Goal: Communication & Community: Share content

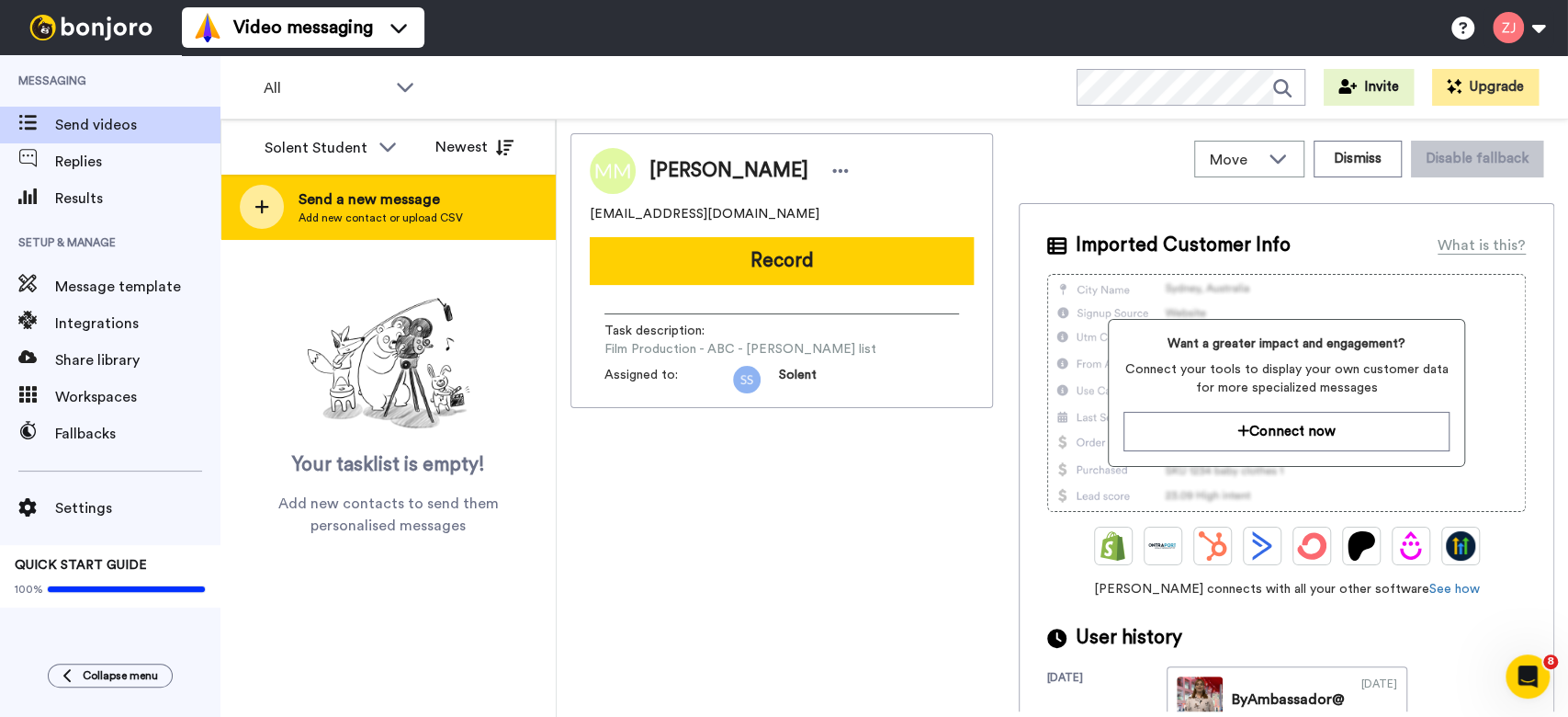
click at [256, 199] on icon at bounding box center [262, 207] width 15 height 17
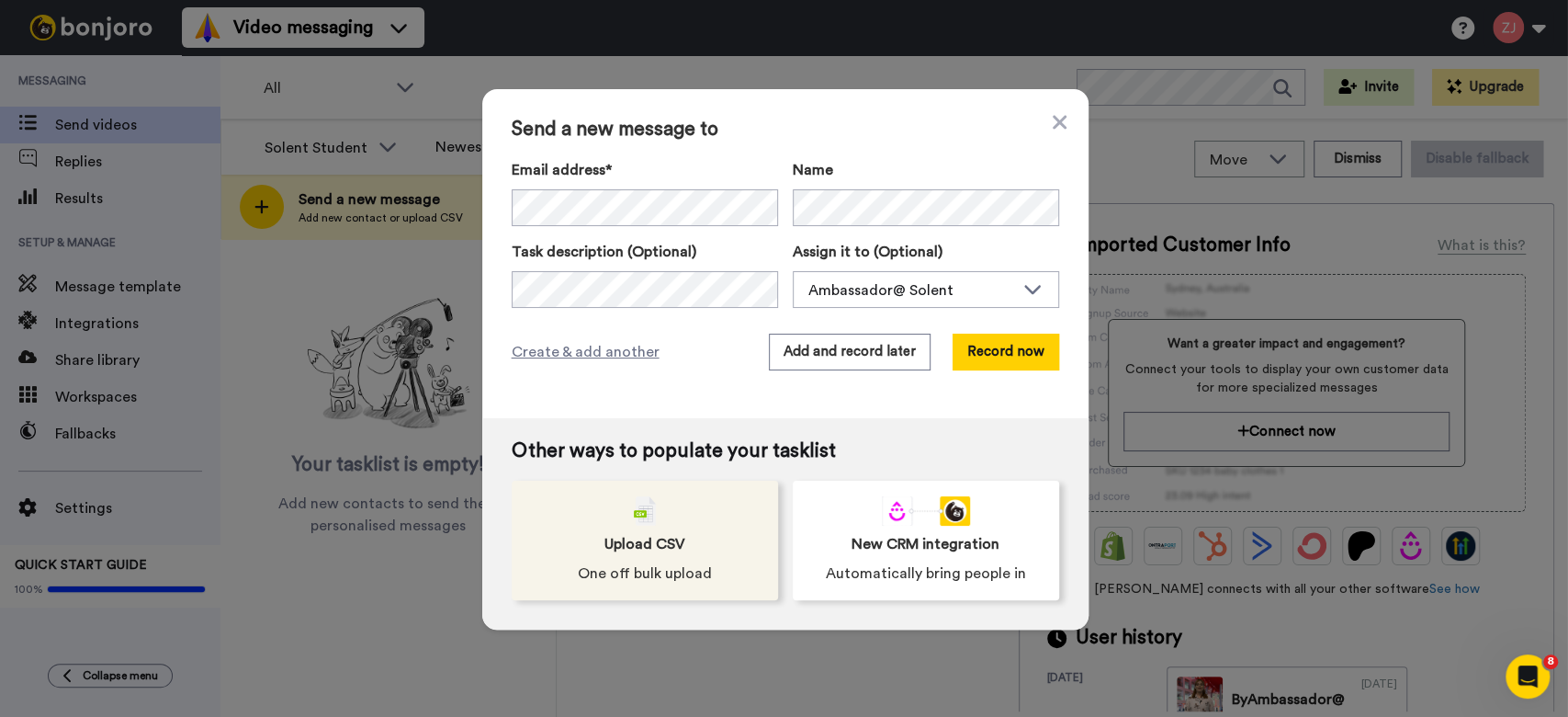
click at [633, 528] on div "Upload CSV One off bulk upload" at bounding box center [644, 541] width 266 height 120
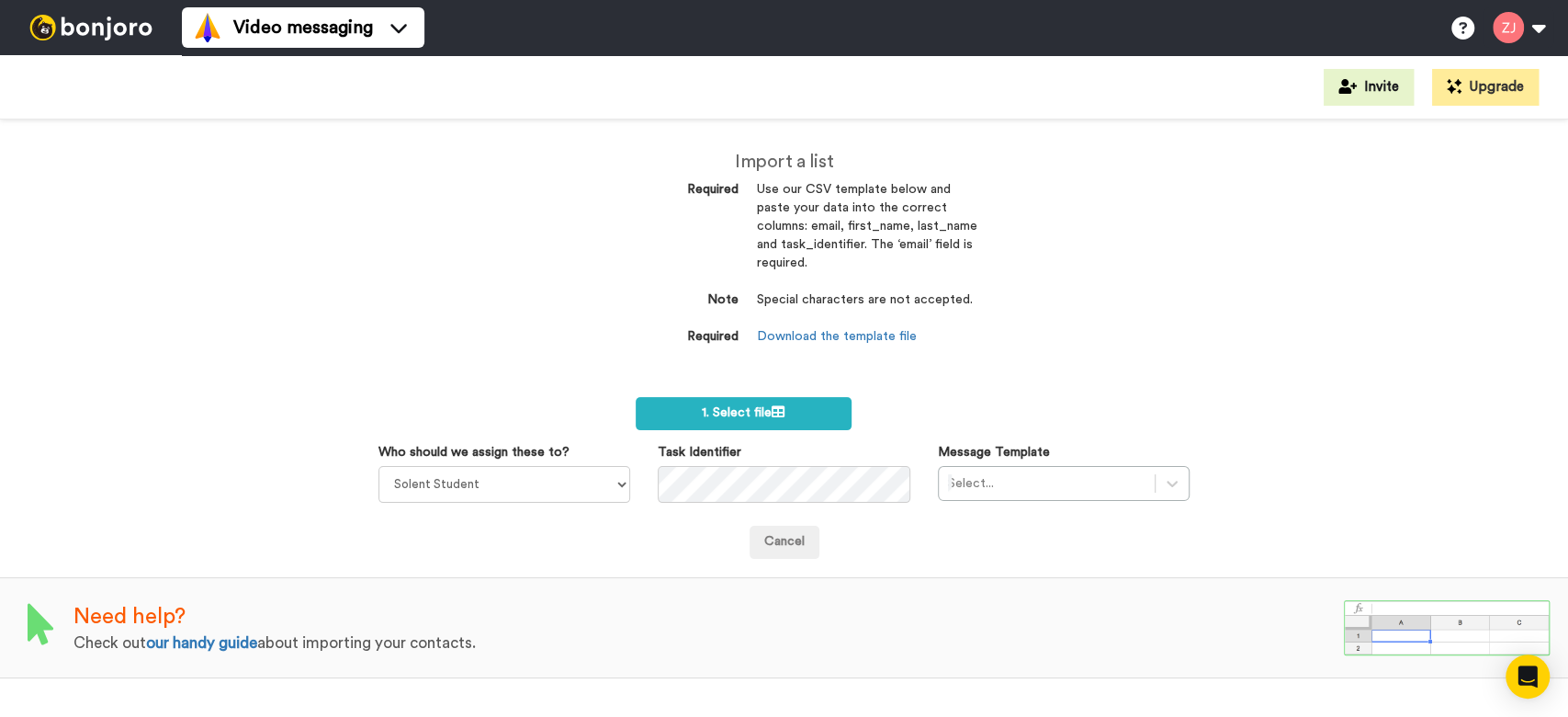
click at [810, 328] on dd "Download the template file" at bounding box center [866, 337] width 220 height 19
click at [809, 333] on link "Download the template file" at bounding box center [836, 336] width 160 height 13
click at [752, 422] on label "1. Select file" at bounding box center [744, 413] width 215 height 33
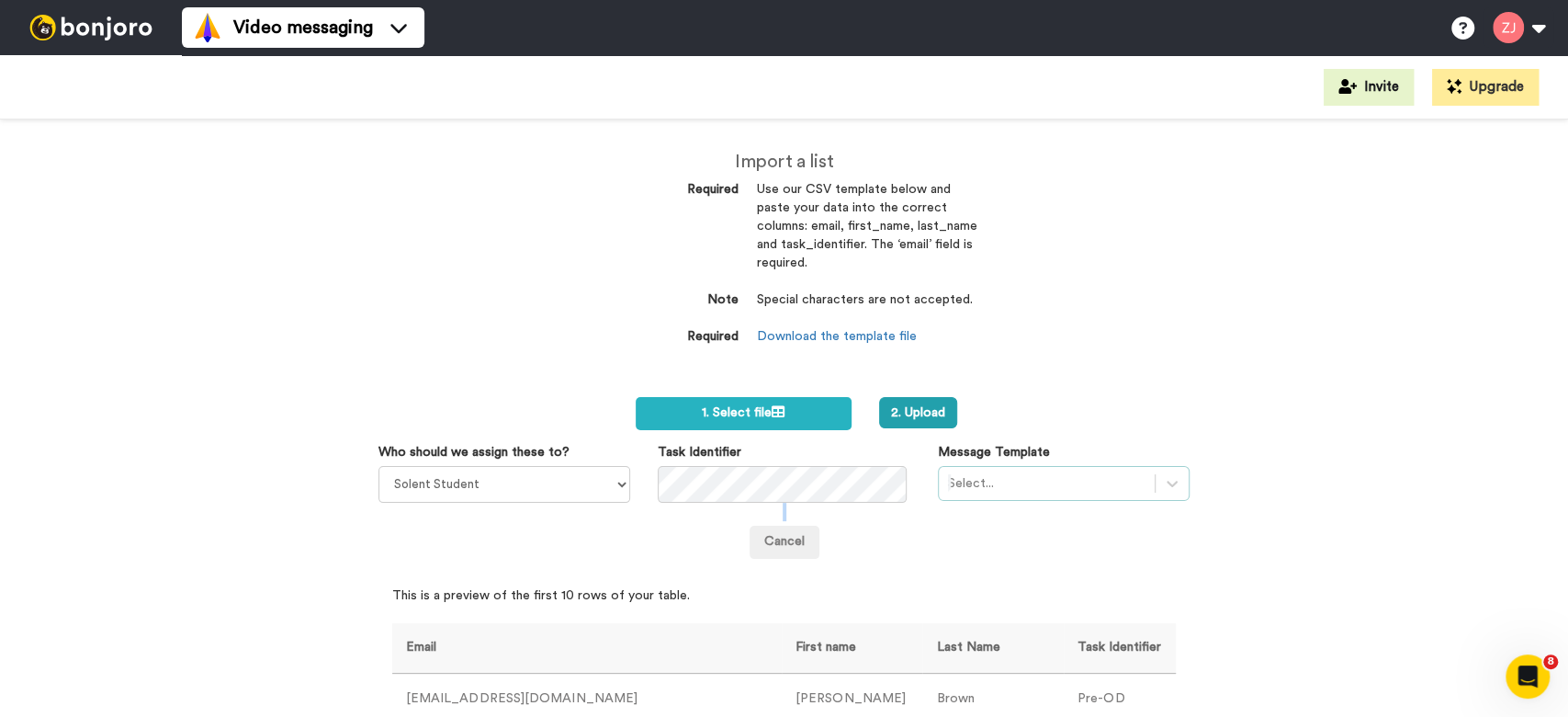
click at [978, 496] on div "Who should we assign these to? Solent Student Jeremie Molho Sarah Lee Rob Willi…" at bounding box center [784, 501] width 812 height 116
click at [972, 486] on div "Select..." at bounding box center [1063, 483] width 252 height 35
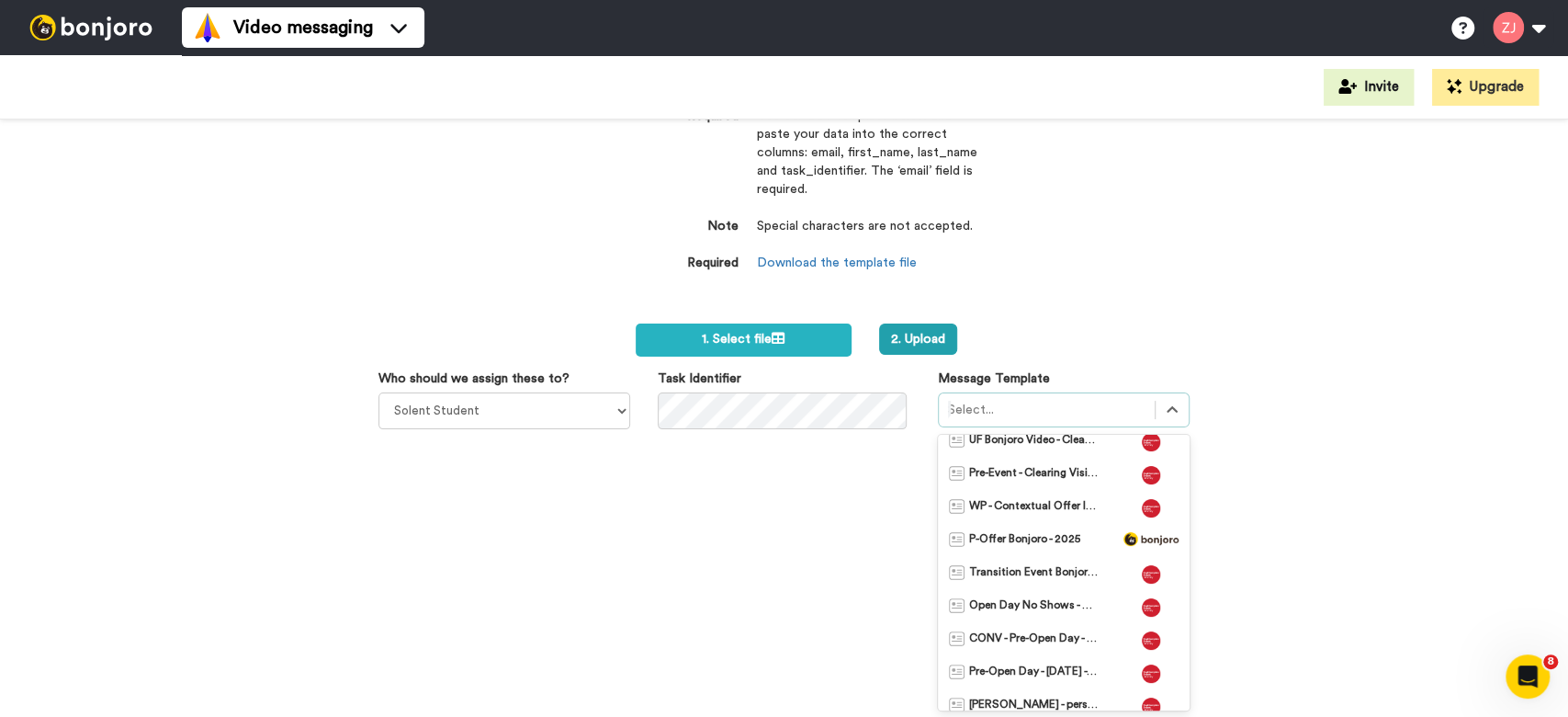
scroll to position [109, 0]
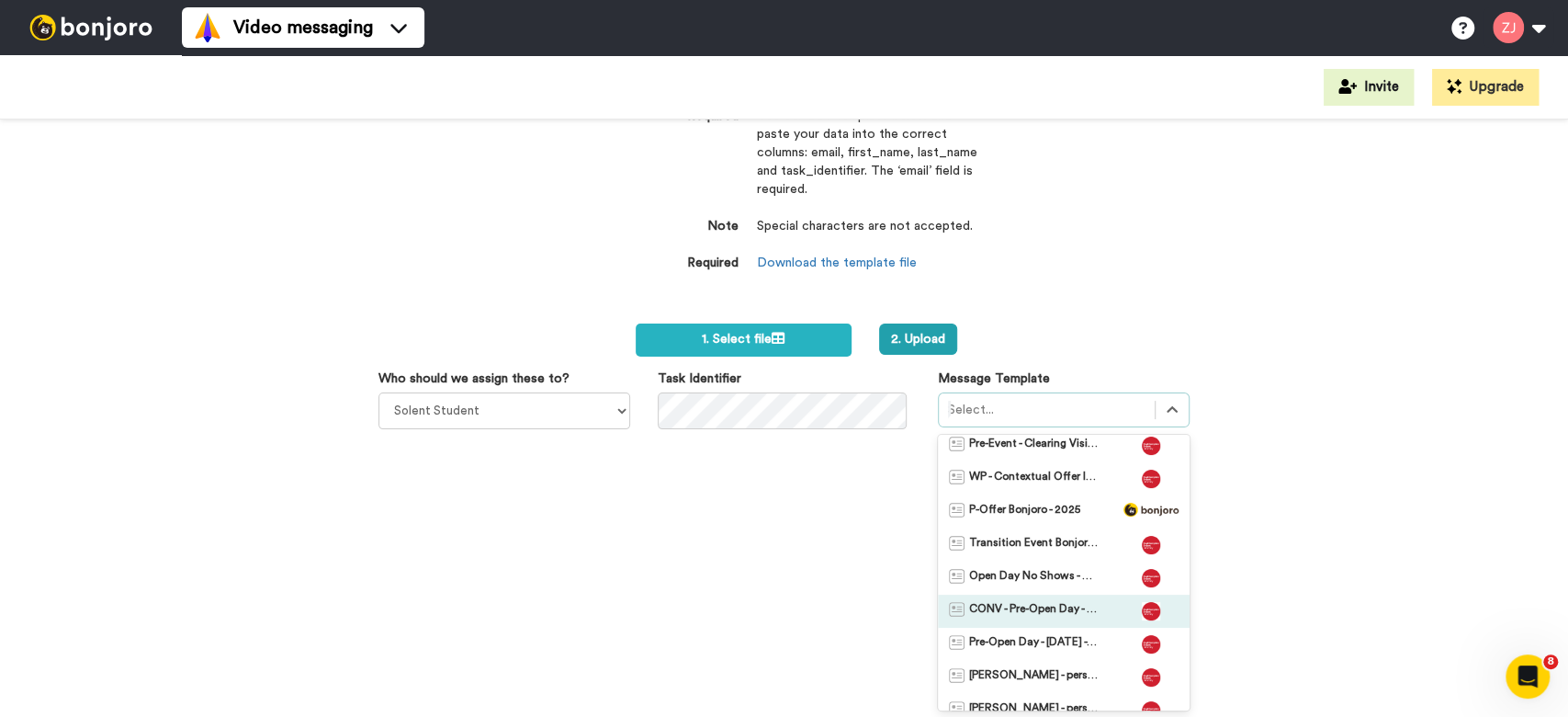
click at [1031, 614] on span "CONV - Pre-Open Day - Maritime" at bounding box center [1033, 611] width 128 height 19
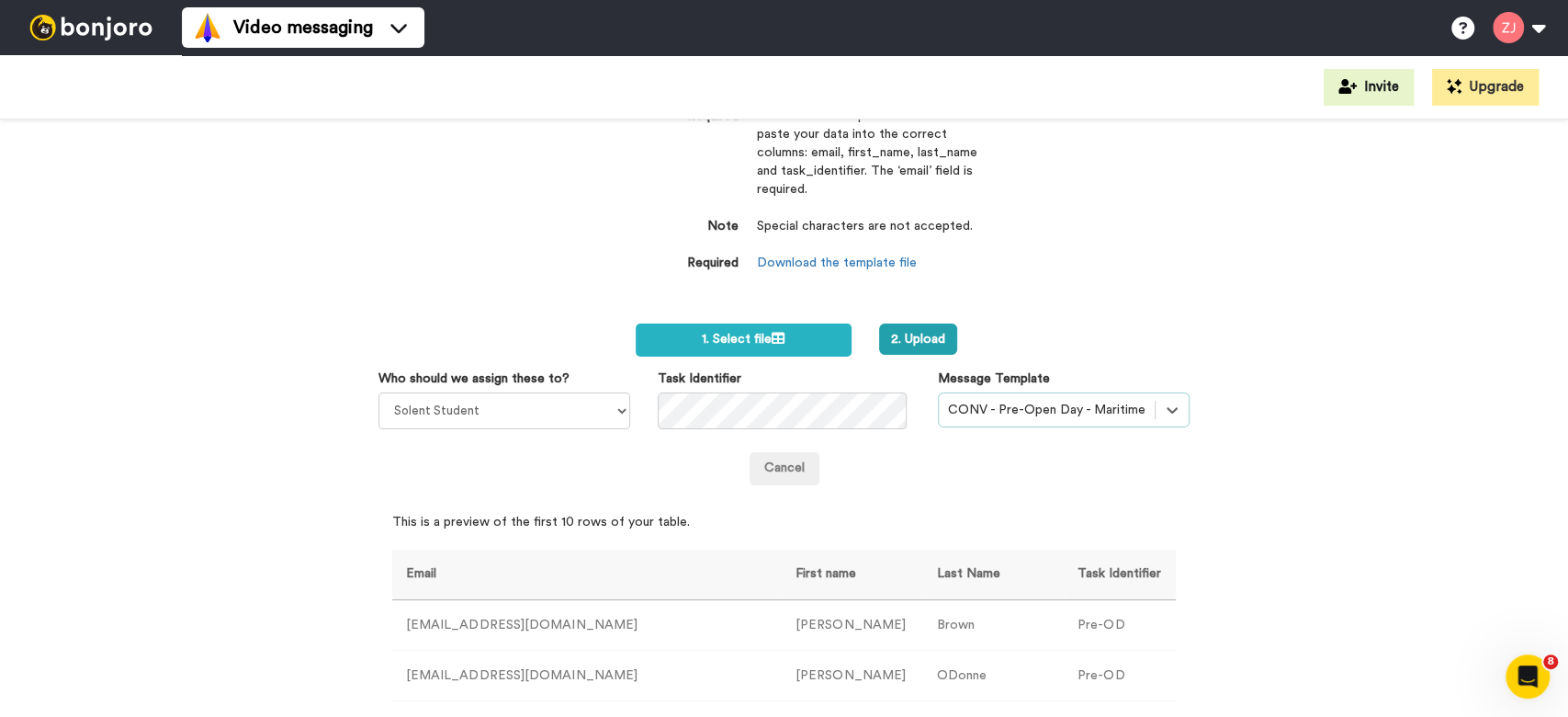
click at [963, 246] on dd "Special characters are not accepted." at bounding box center [866, 235] width 220 height 37
click at [919, 332] on button "2. Upload" at bounding box center [918, 338] width 78 height 31
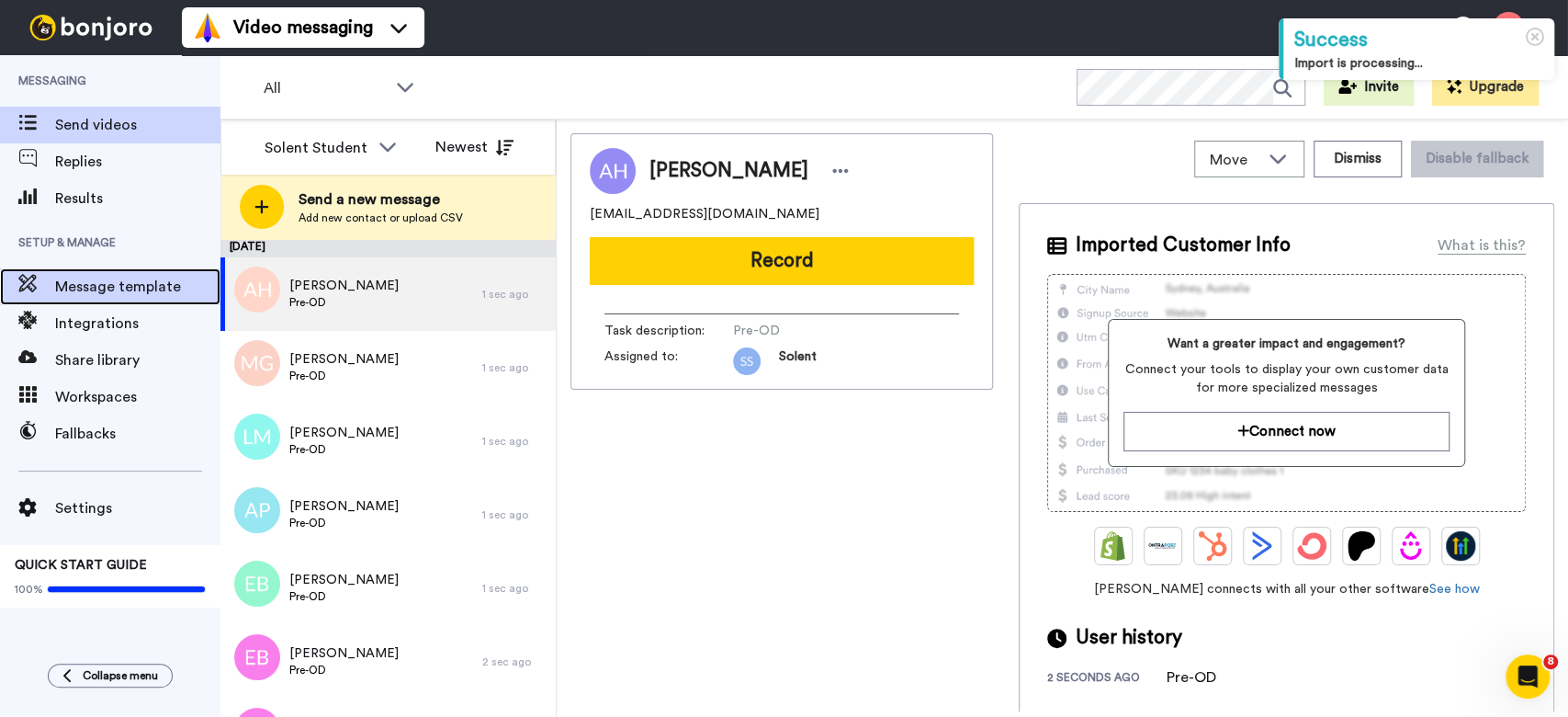
click at [135, 301] on div "Message template" at bounding box center [110, 286] width 220 height 37
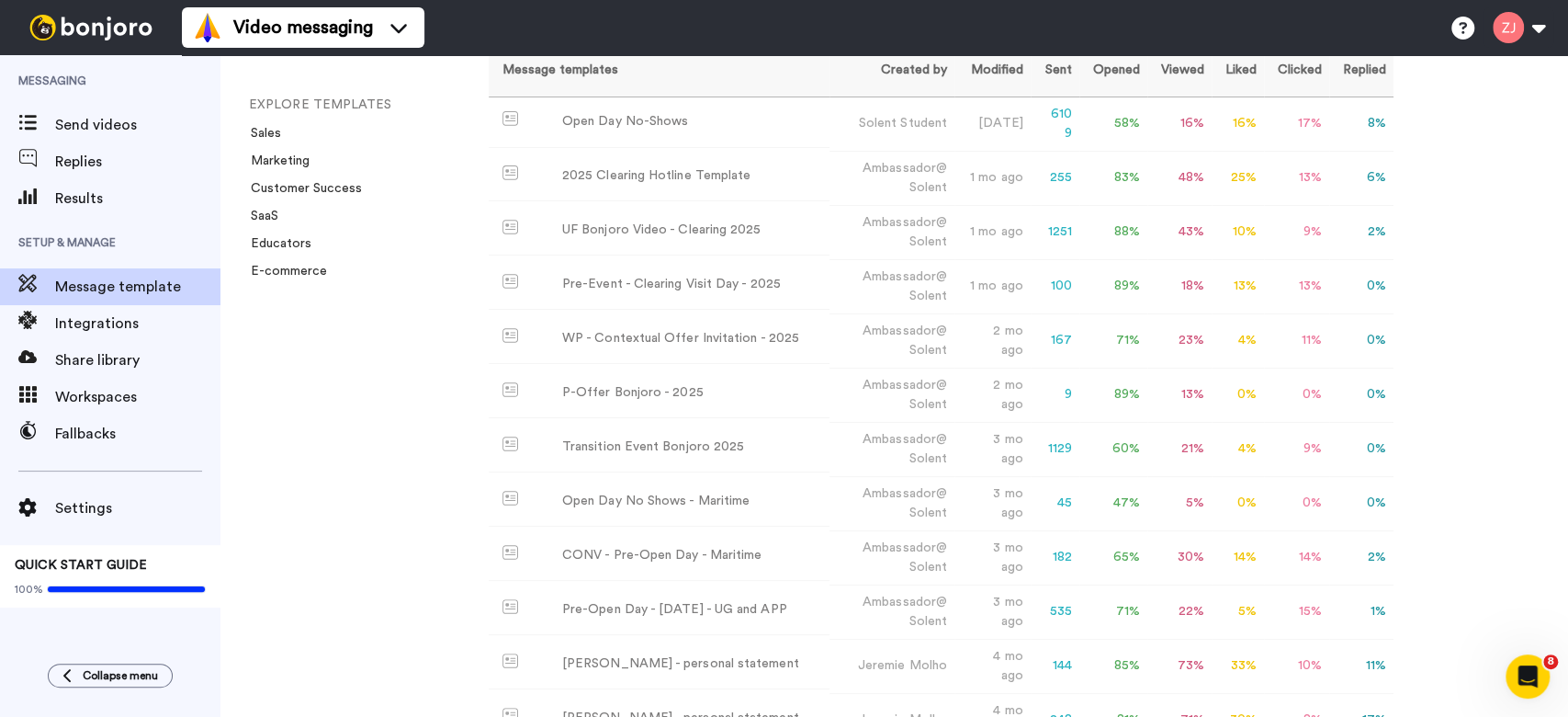
scroll to position [134, 0]
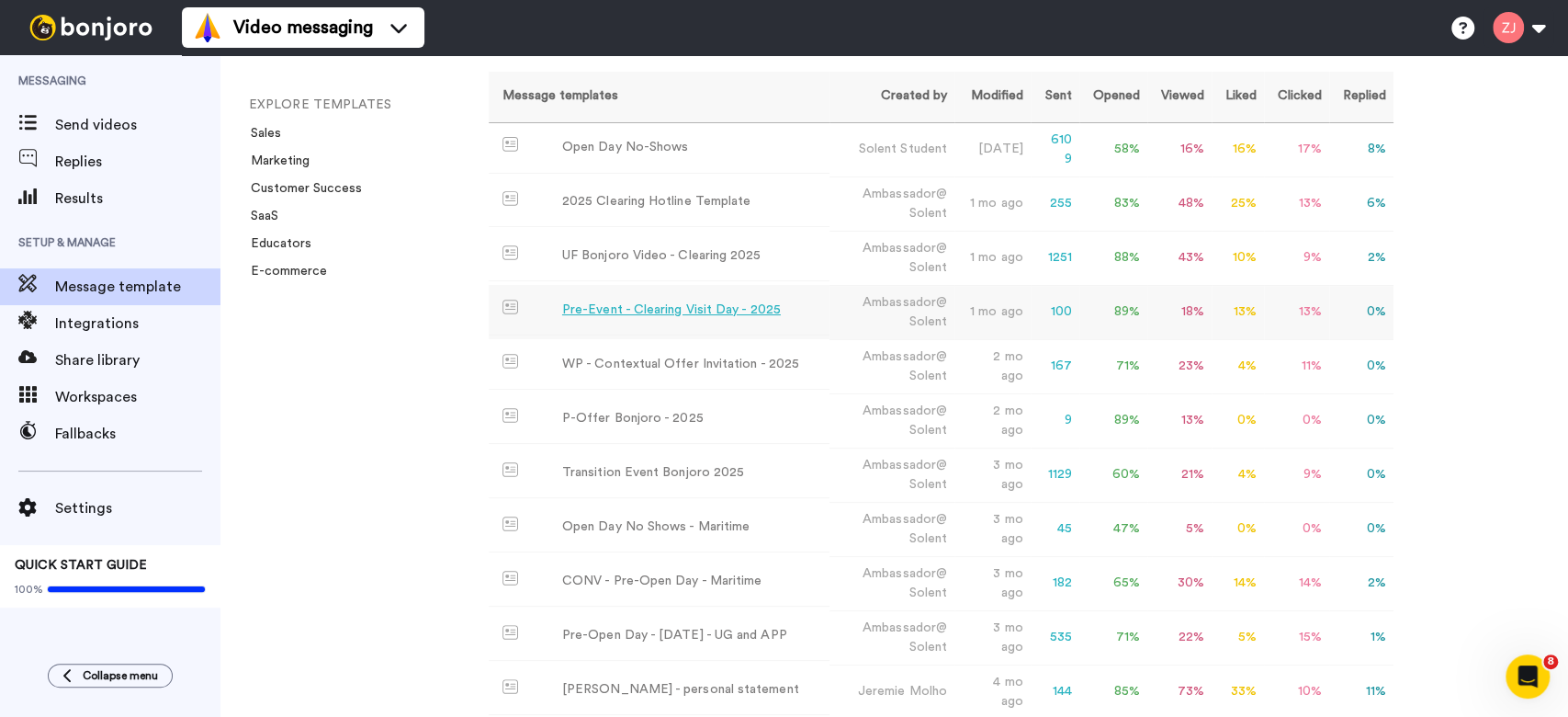
click at [698, 310] on div "Pre-Event - Clearing Visit Day - 2025" at bounding box center [671, 310] width 218 height 20
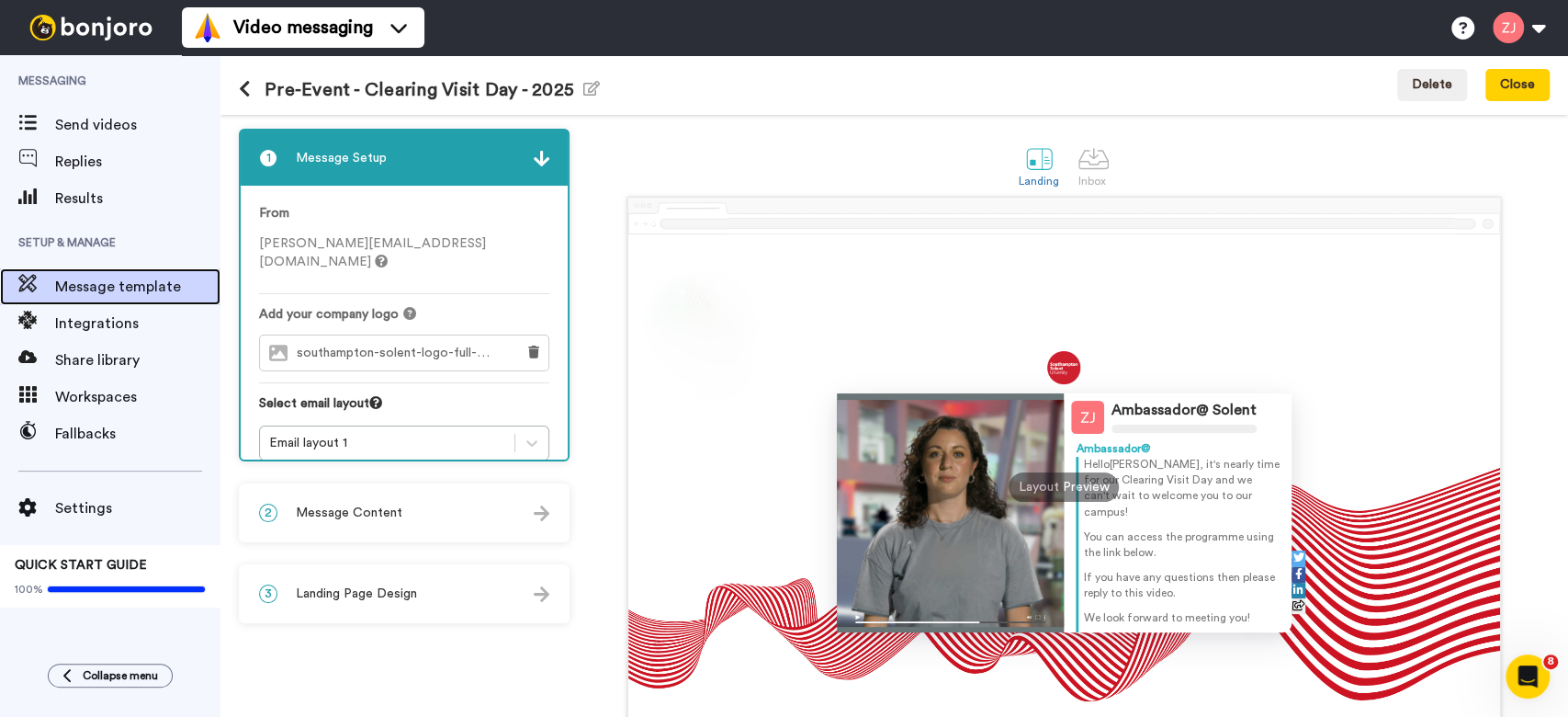
click at [126, 276] on span "Message template" at bounding box center [138, 287] width 166 height 22
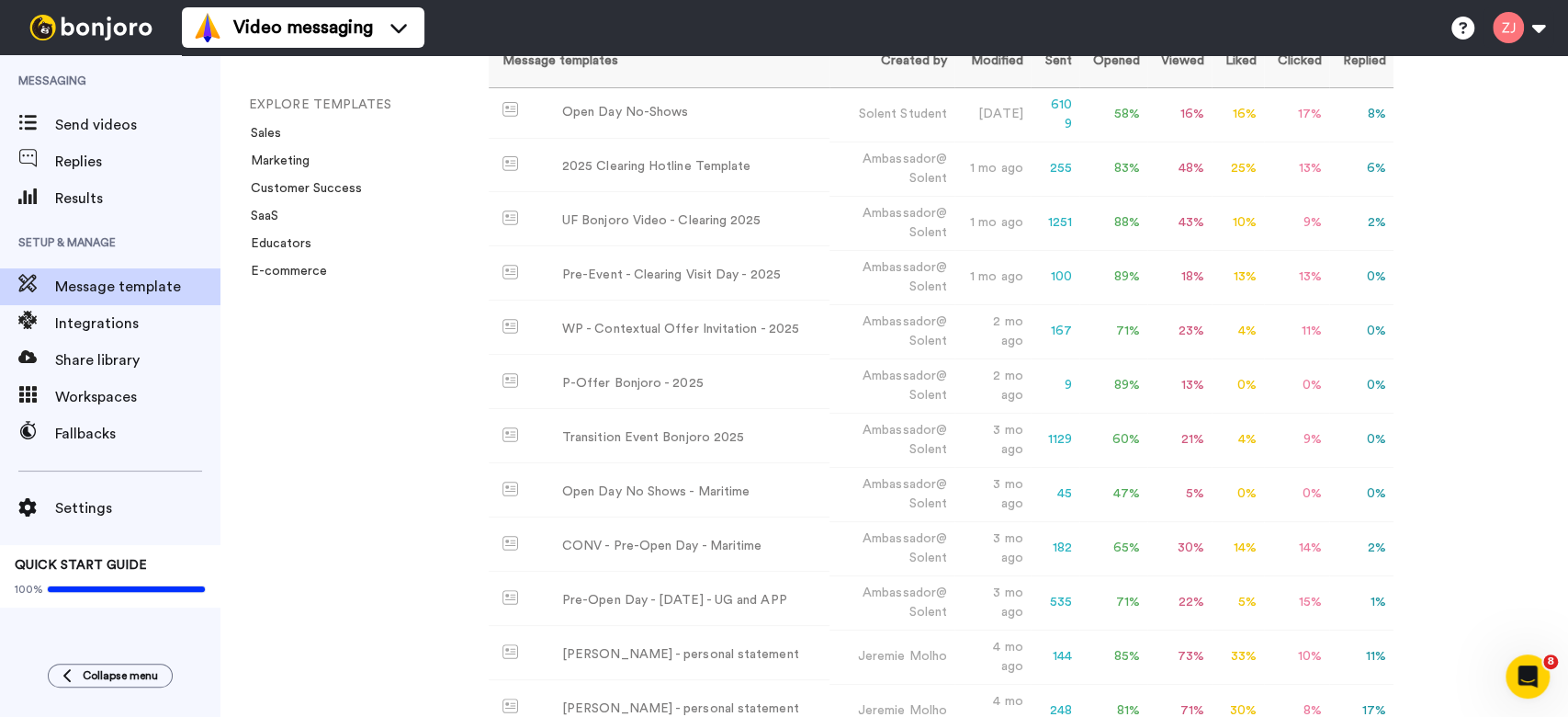
scroll to position [217, 0]
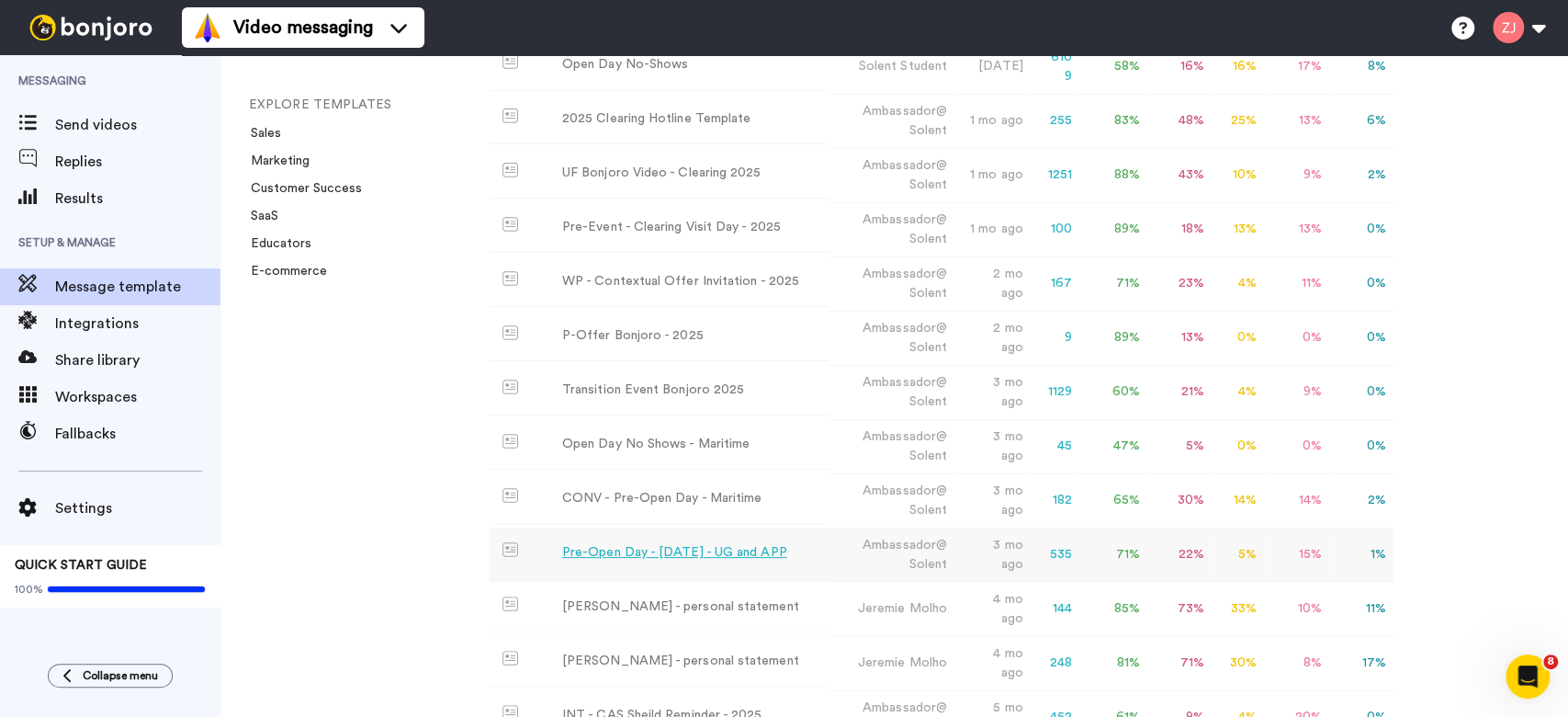
click at [733, 549] on div "Pre-Open Day - June 2025 - UG and APP" at bounding box center [674, 553] width 225 height 20
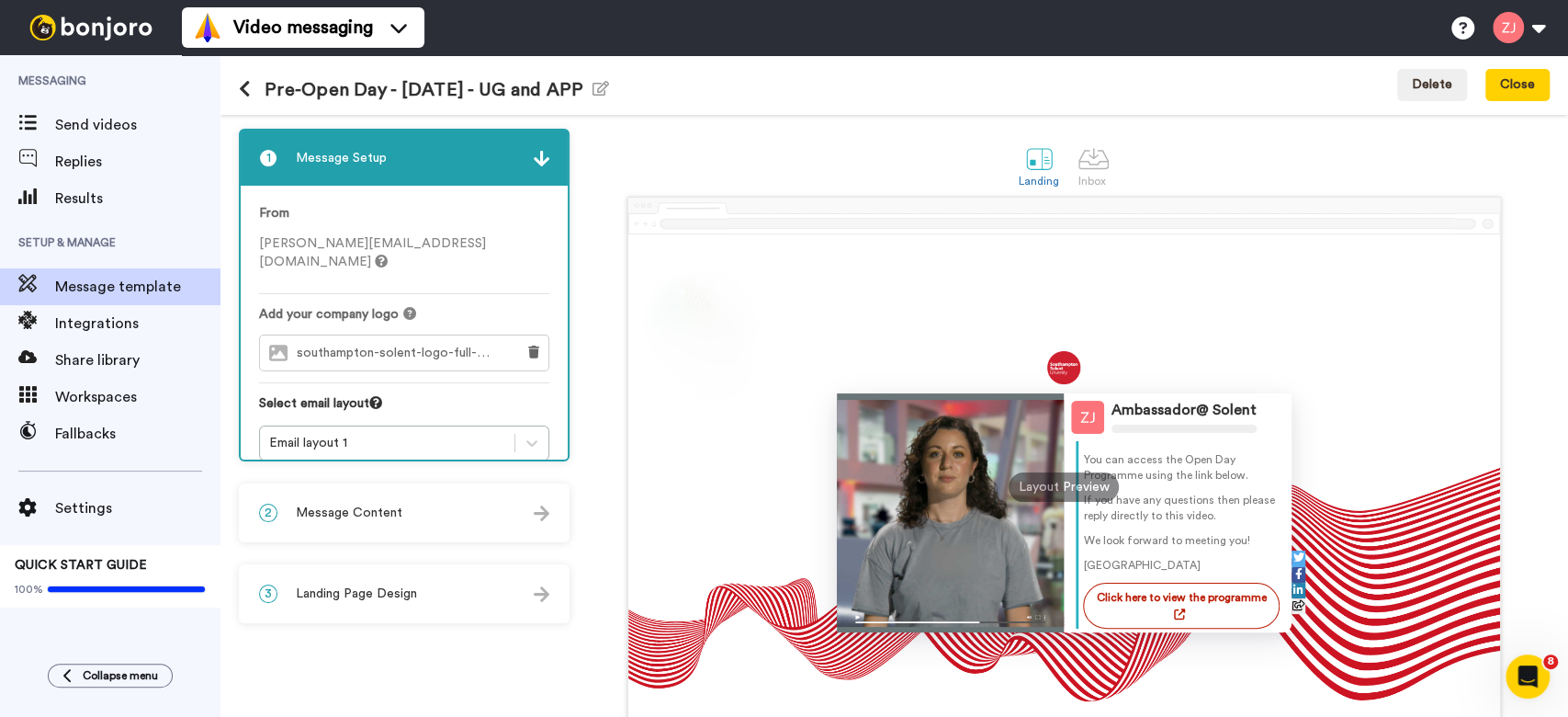
scroll to position [67, 0]
click at [609, 87] on icon "button" at bounding box center [601, 88] width 17 height 15
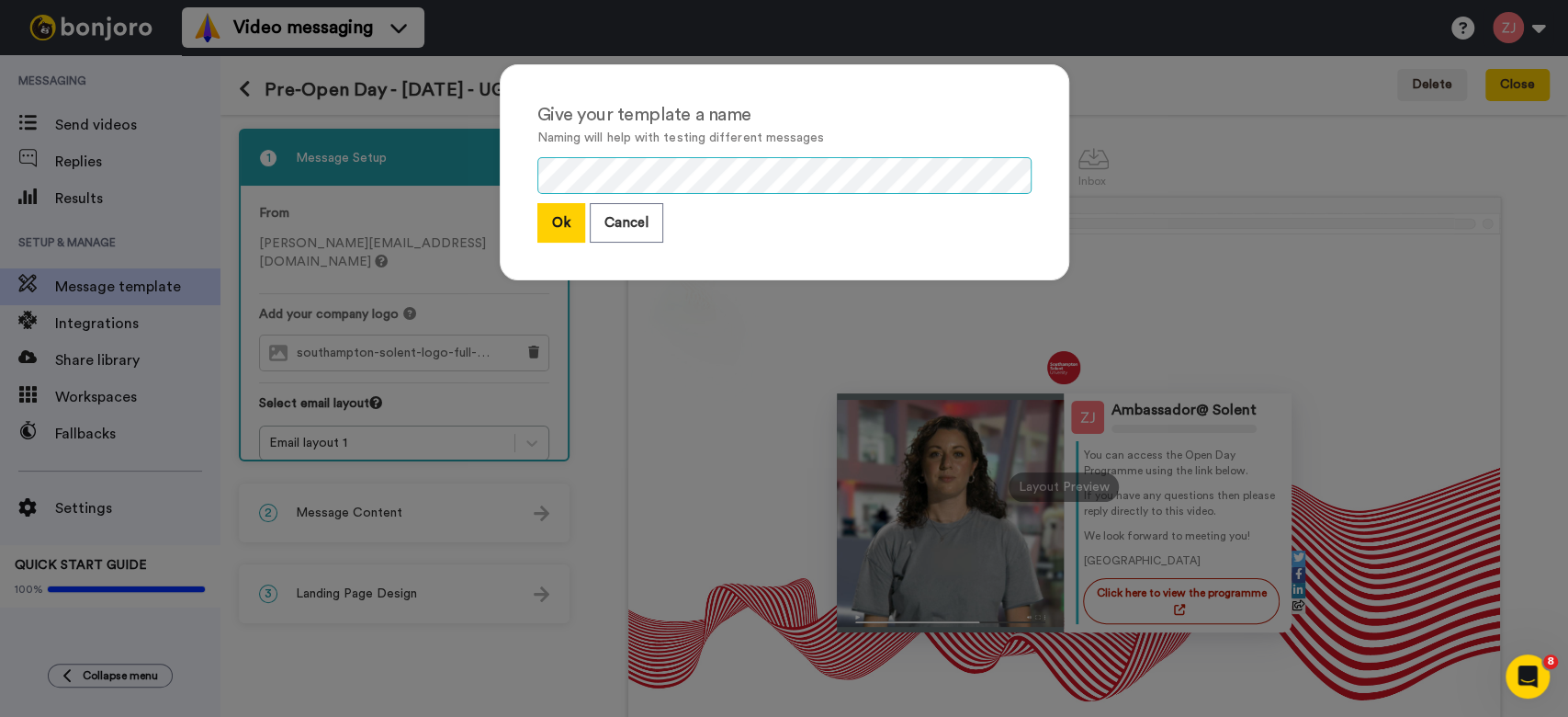
click at [481, 169] on div "Give your template a name Naming will help with testing different messages Ok C…" at bounding box center [784, 181] width 606 height 271
click at [550, 231] on button "Ok" at bounding box center [561, 223] width 48 height 39
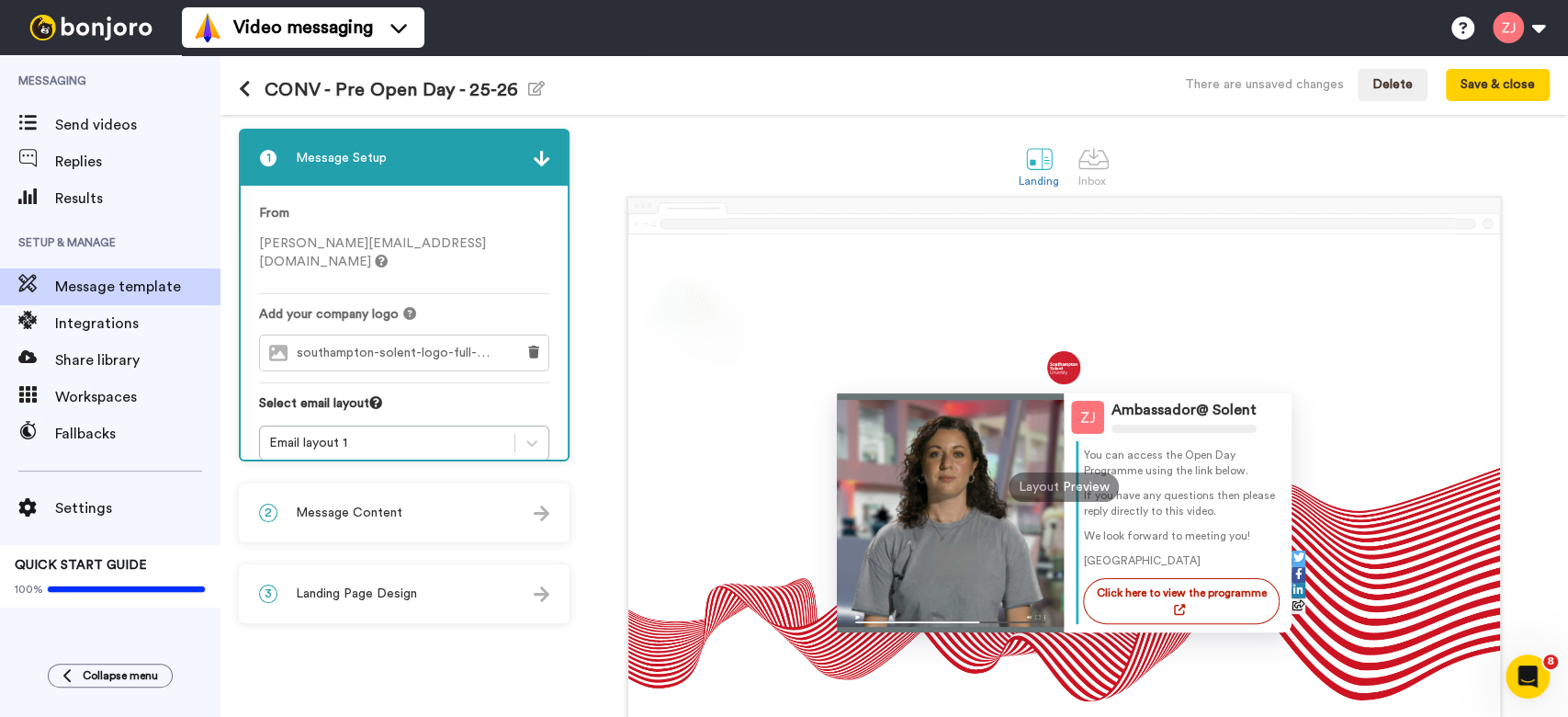
click at [433, 500] on div "2 Message Content" at bounding box center [404, 513] width 327 height 55
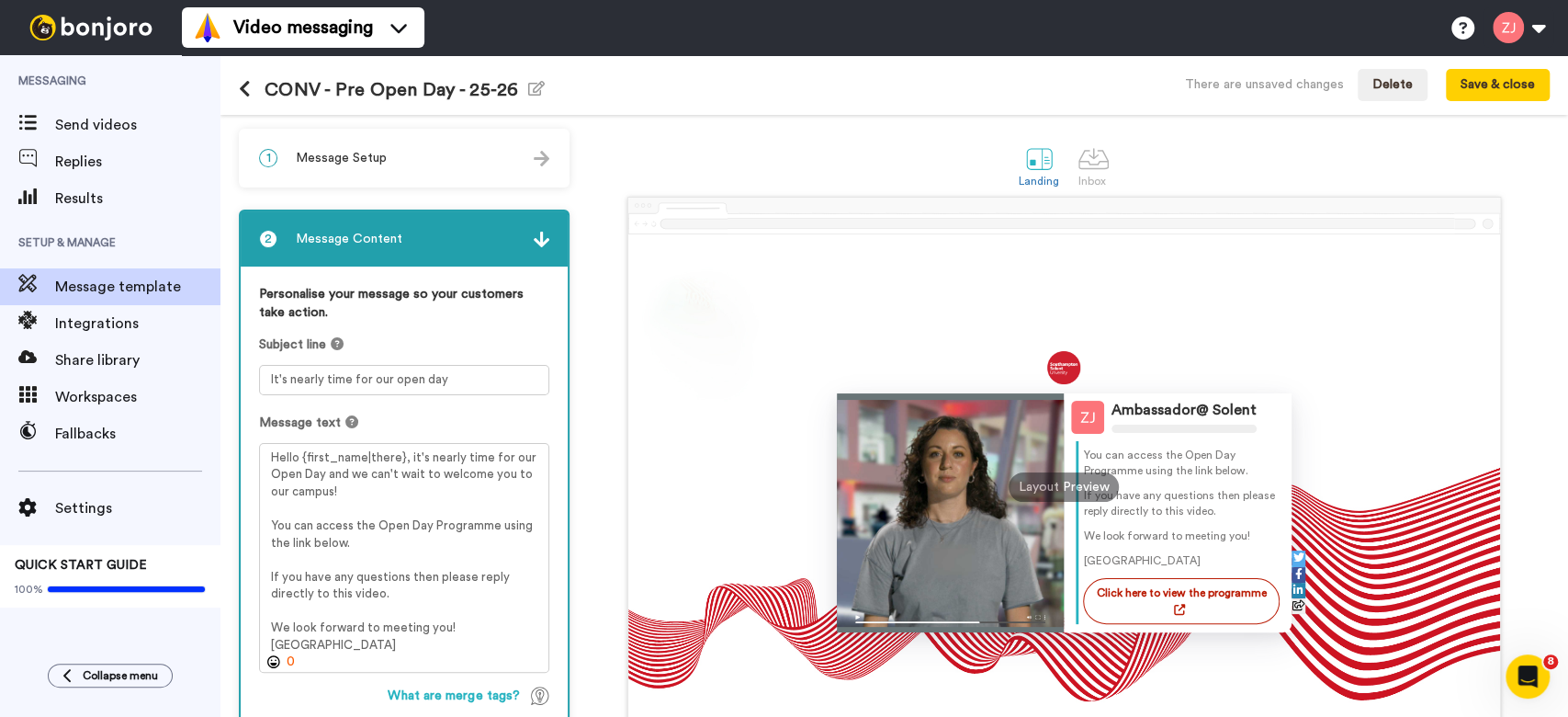
click at [597, 264] on div "Ambassador@ Solent Ambassador@ Hello Tom , it's nearly time for our Open Day an…" at bounding box center [1064, 469] width 971 height 545
click at [553, 247] on div "2 Message Content" at bounding box center [404, 239] width 327 height 55
click at [549, 239] on img at bounding box center [541, 239] width 16 height 16
click at [544, 242] on img at bounding box center [541, 239] width 16 height 16
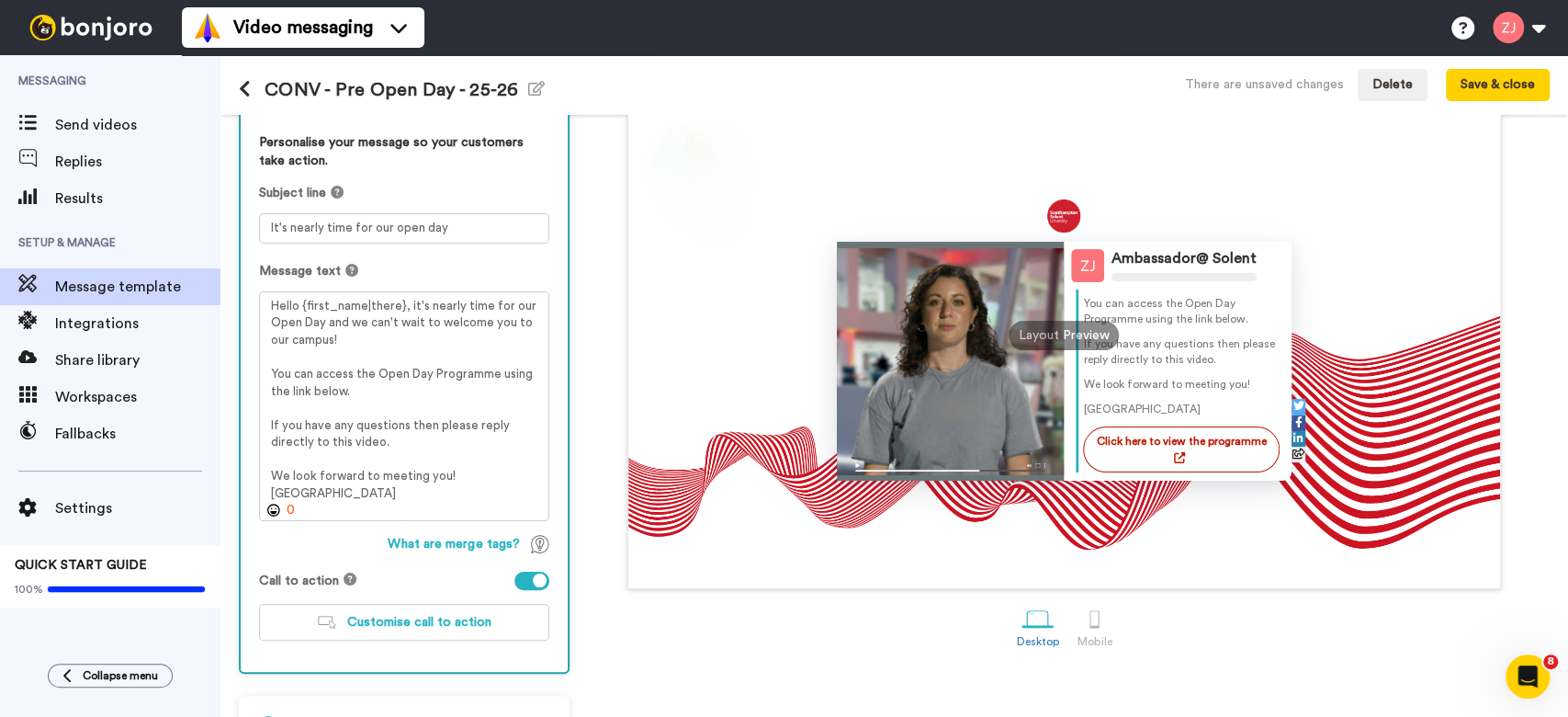
scroll to position [153, 0]
click at [411, 626] on span "Customise call to action" at bounding box center [420, 621] width 144 height 13
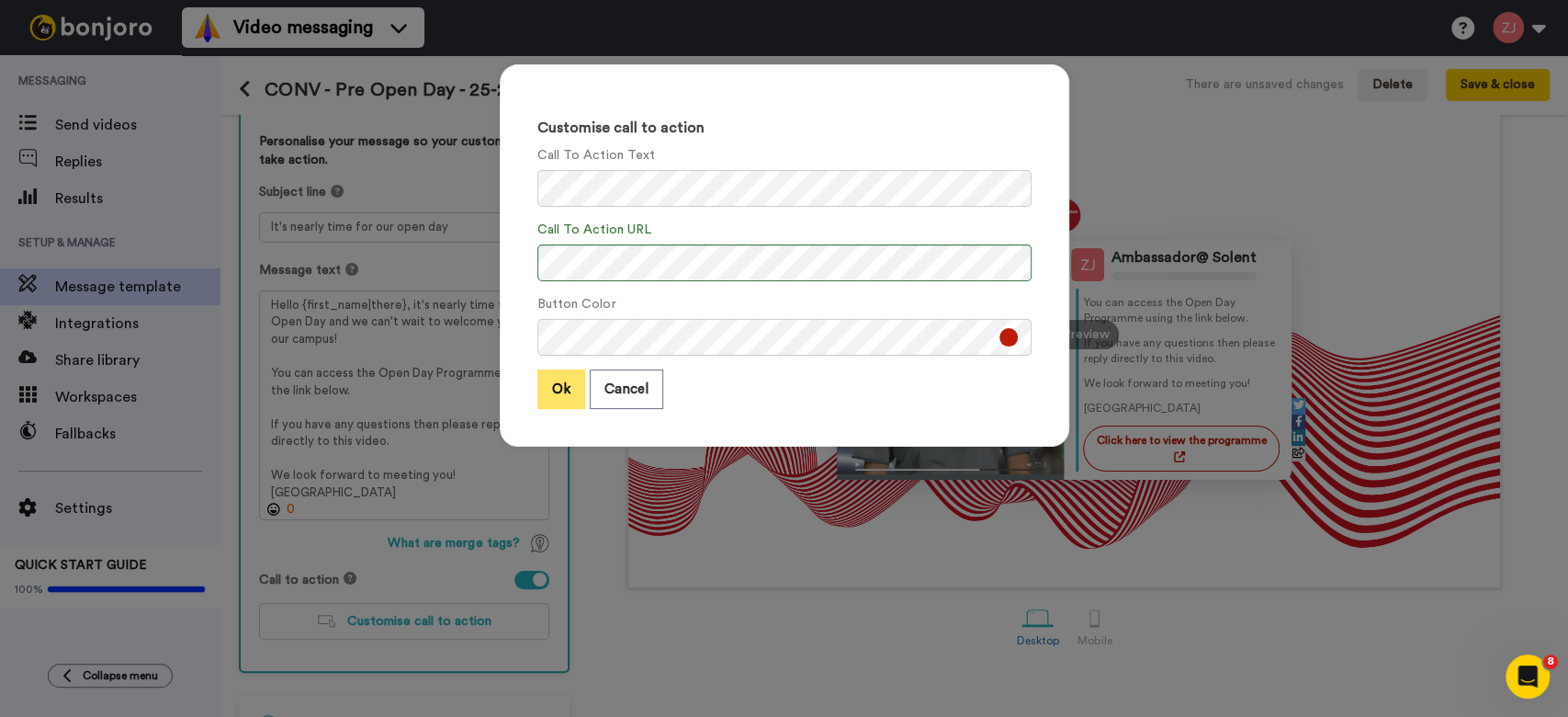
click at [547, 393] on button "Ok" at bounding box center [561, 389] width 48 height 39
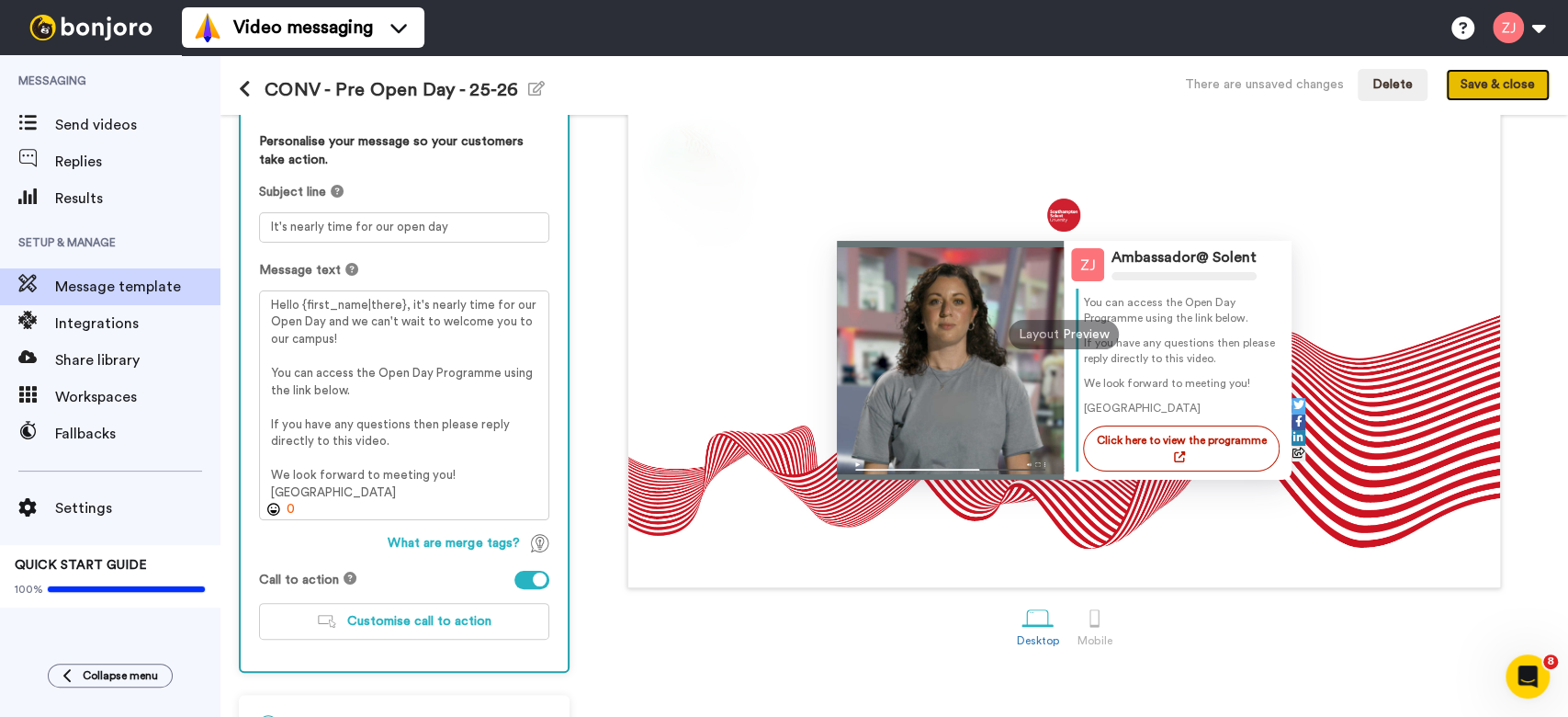
click at [1487, 85] on button "Save & close" at bounding box center [1498, 85] width 104 height 33
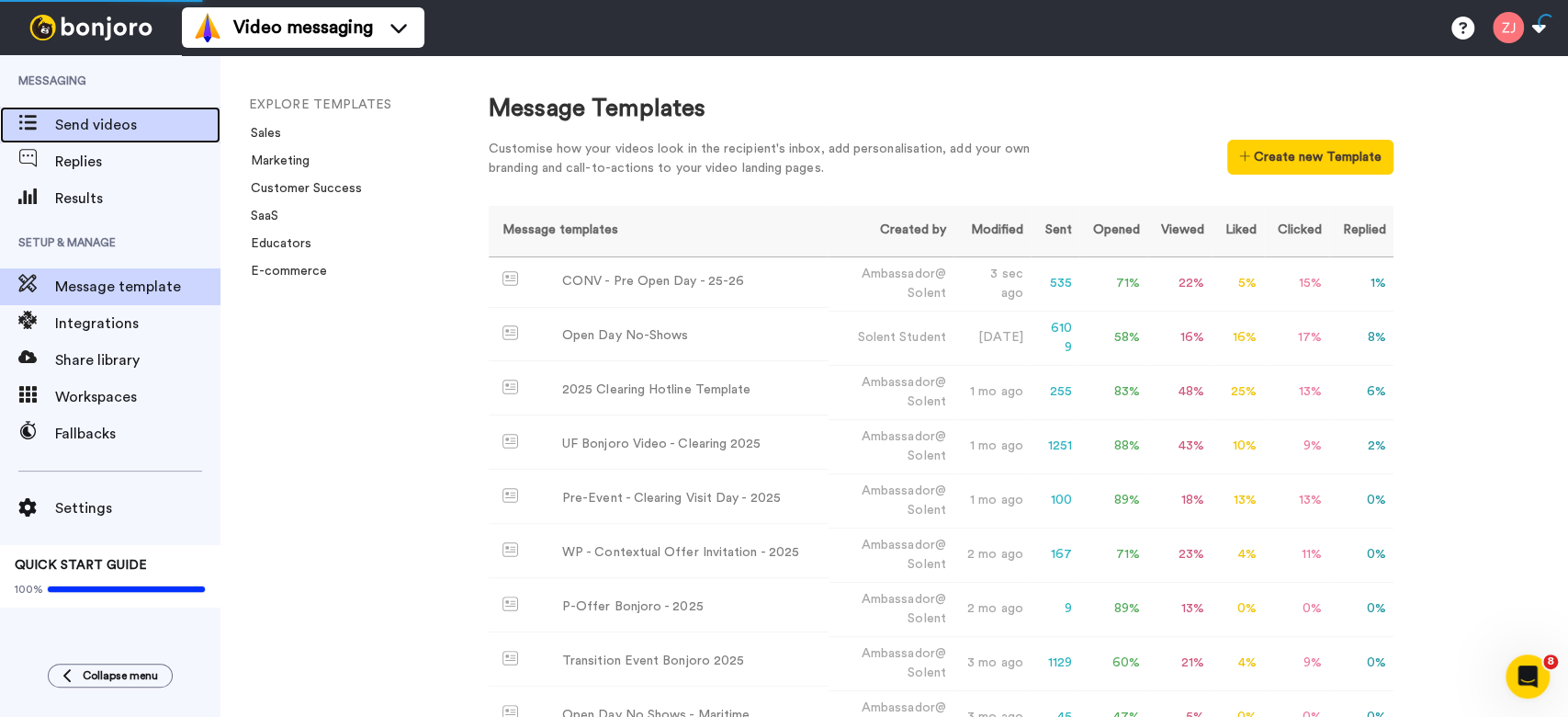
click at [137, 124] on span "Send videos" at bounding box center [138, 126] width 166 height 22
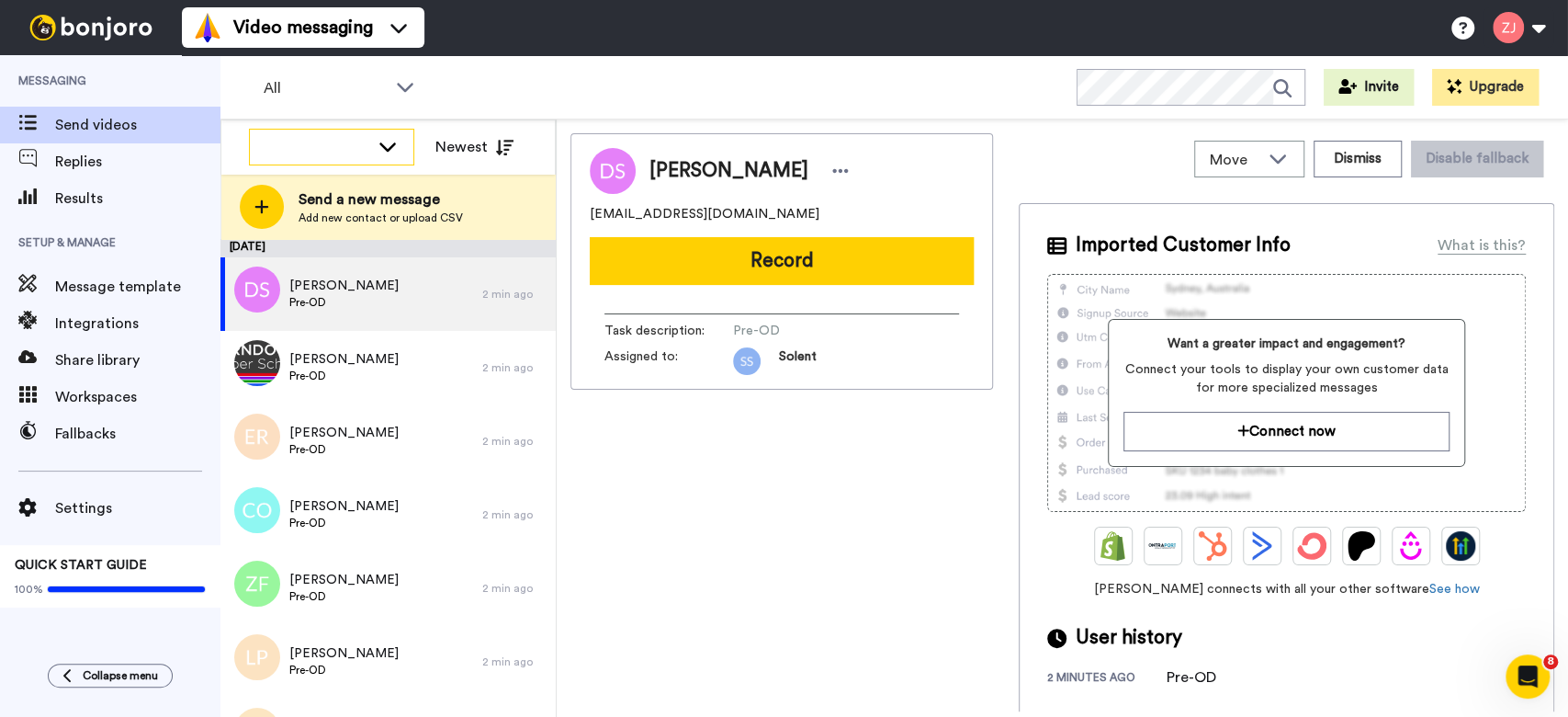
click at [406, 154] on div at bounding box center [332, 145] width 164 height 33
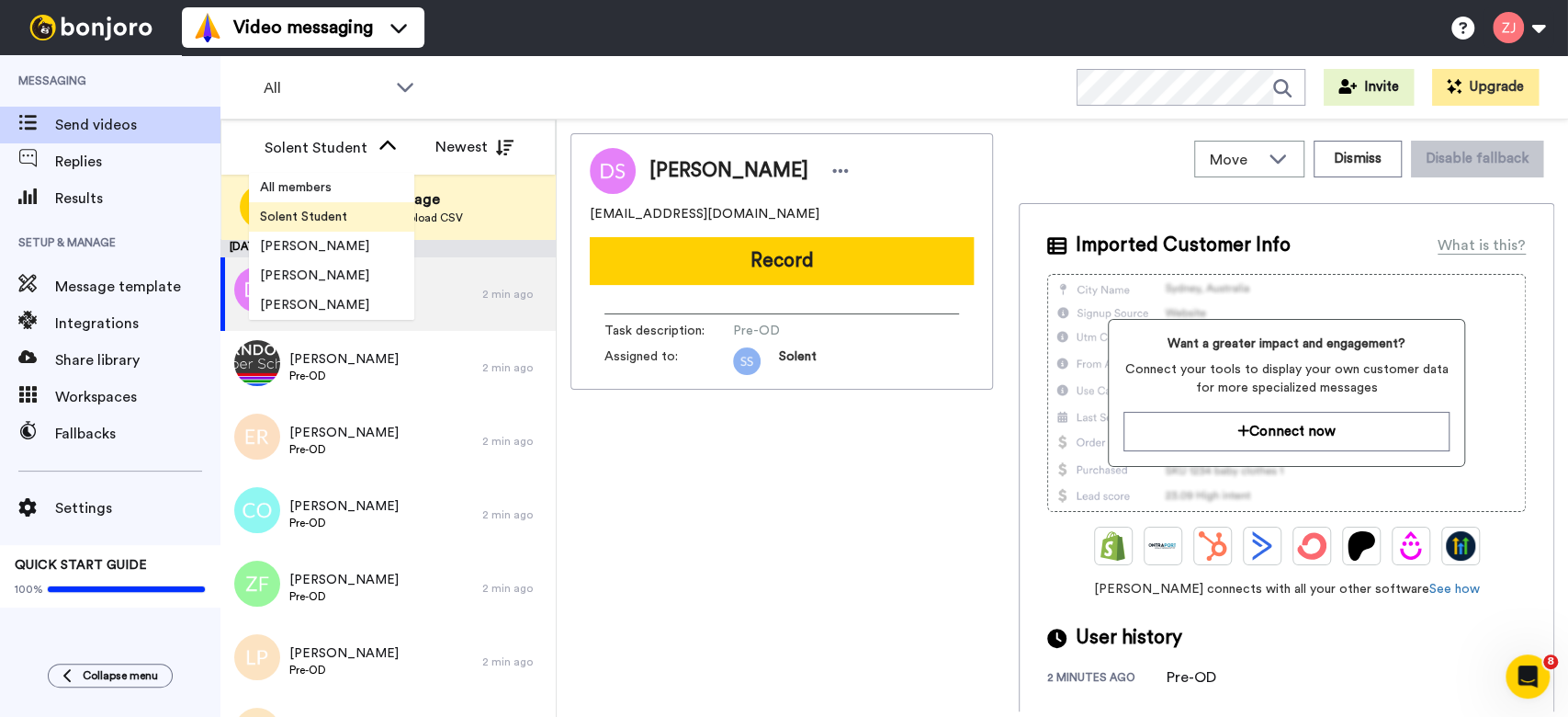
click at [357, 214] on li "Solent Student" at bounding box center [332, 217] width 166 height 29
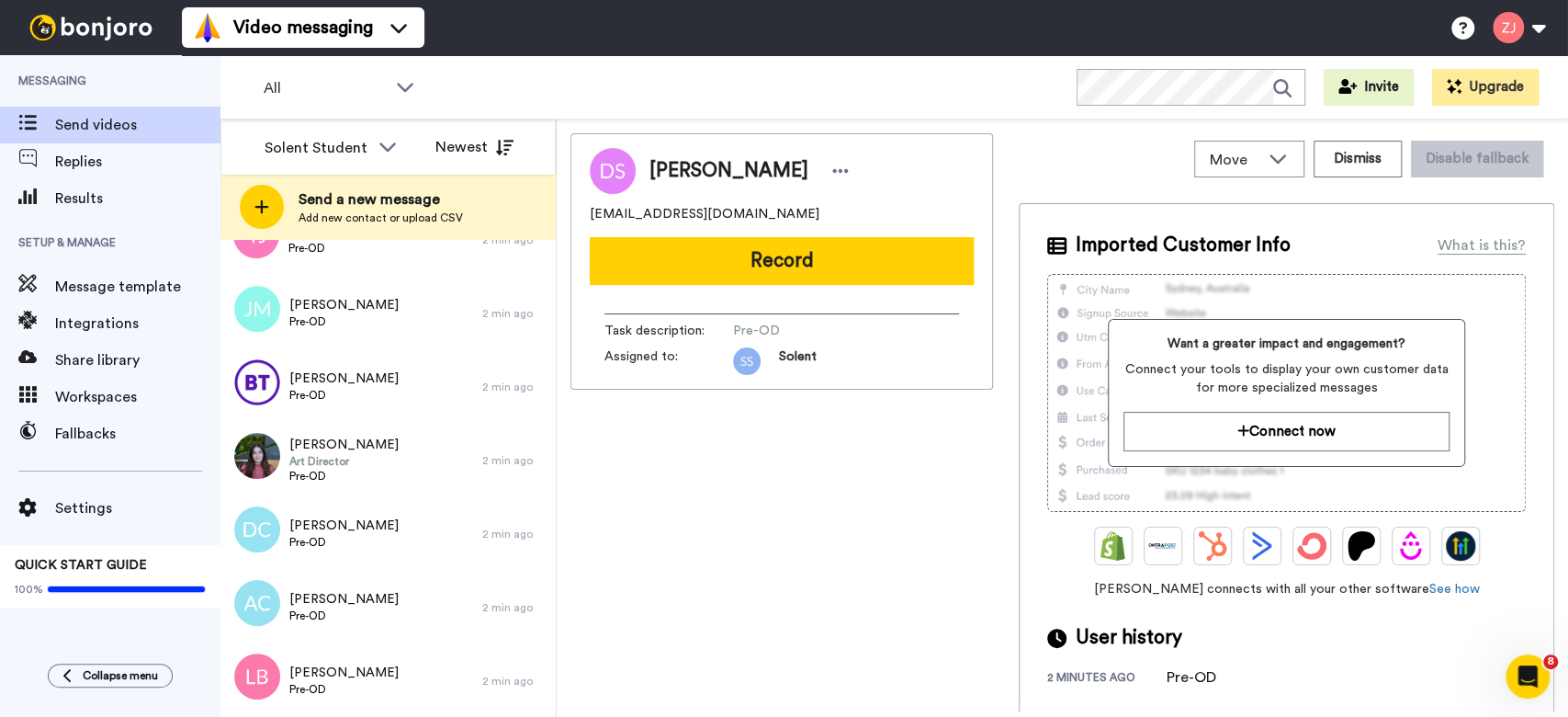
scroll to position [14101, 0]
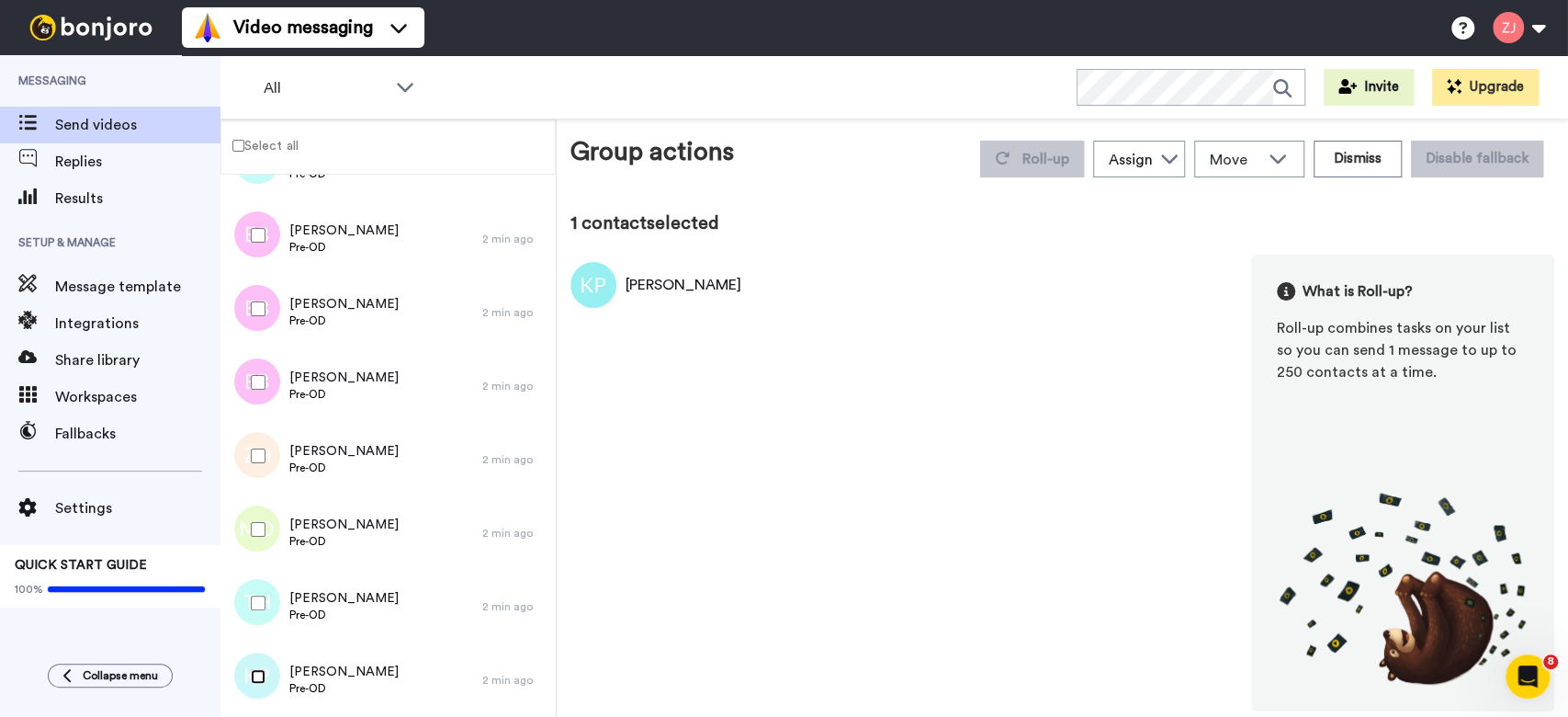
scroll to position [14037, 0]
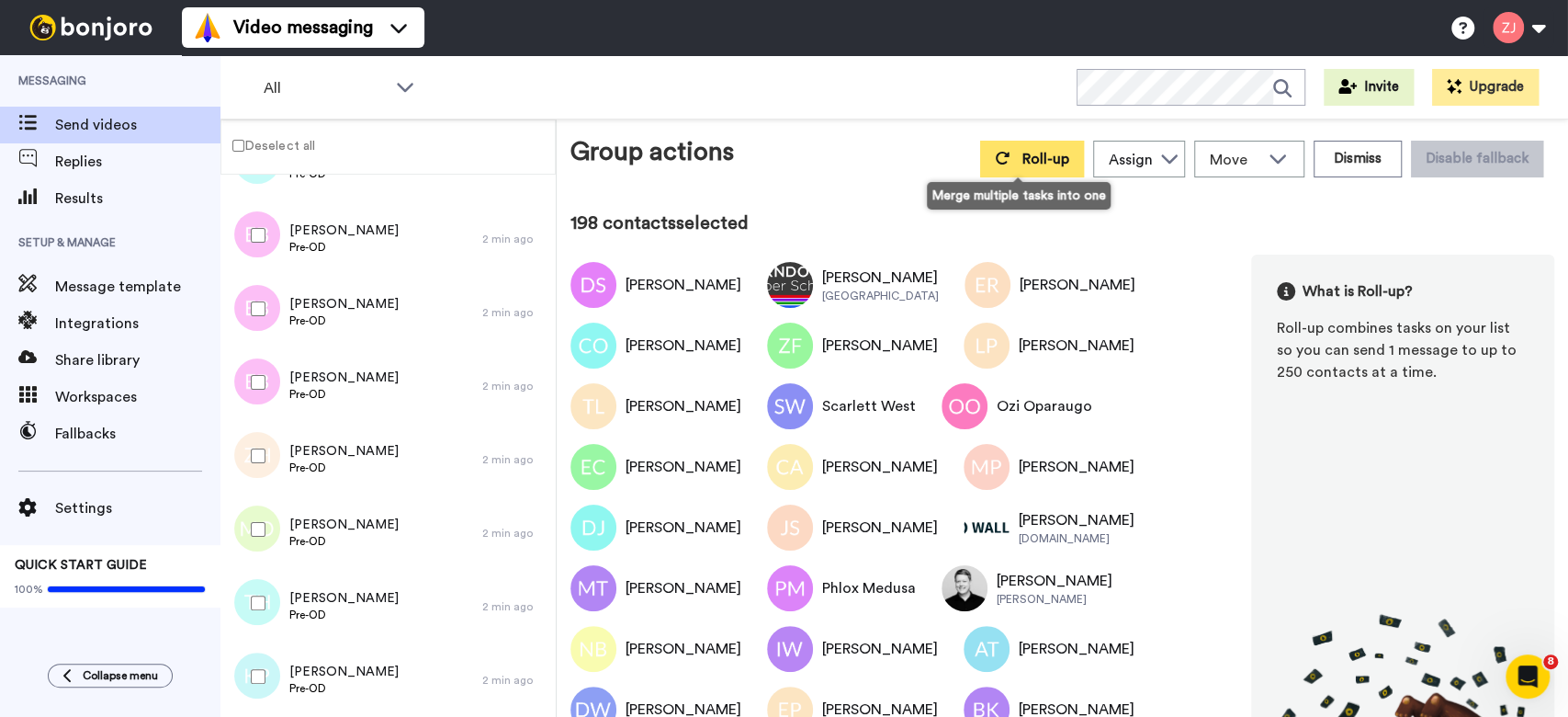
click at [1023, 158] on span "Roll-up" at bounding box center [1046, 159] width 47 height 15
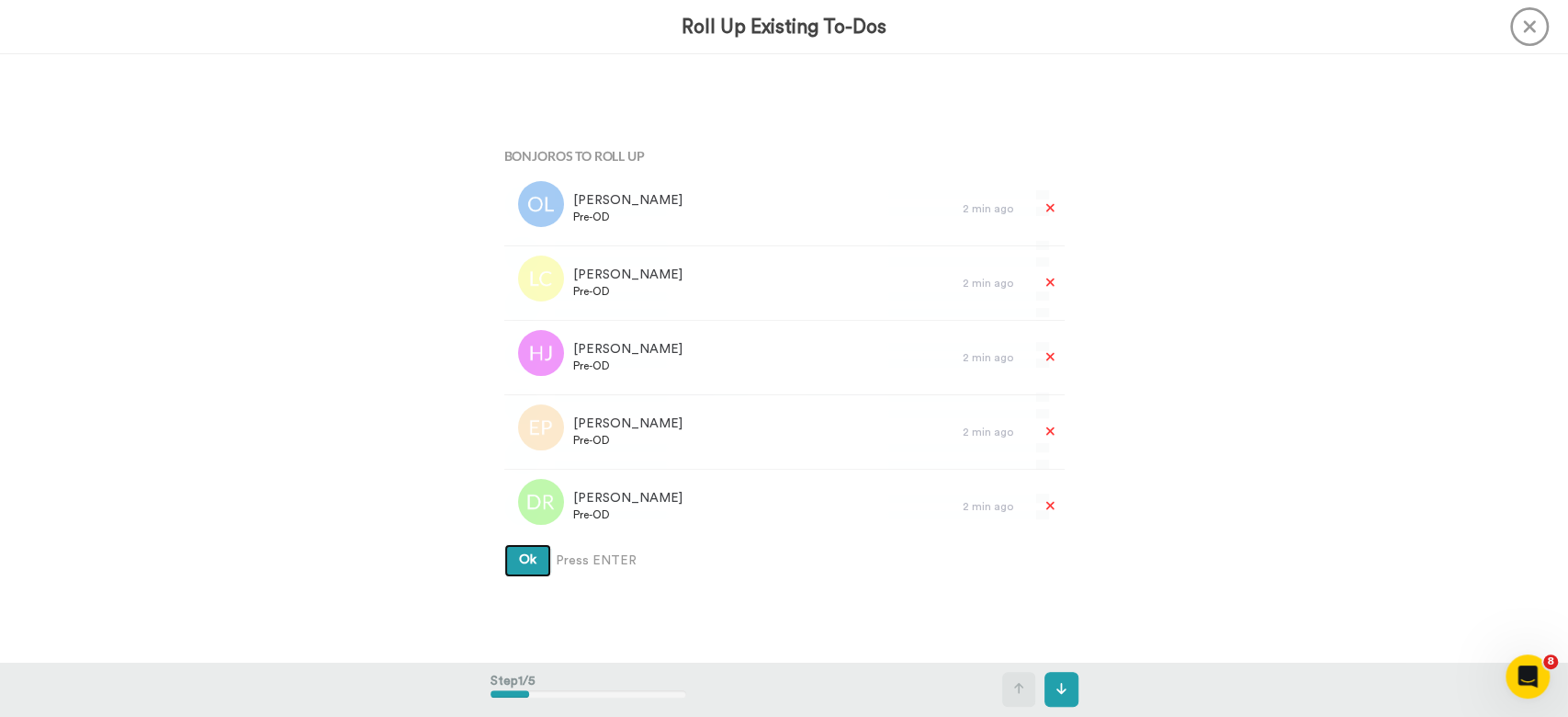
click at [504, 545] on button "Ok" at bounding box center [527, 560] width 47 height 33
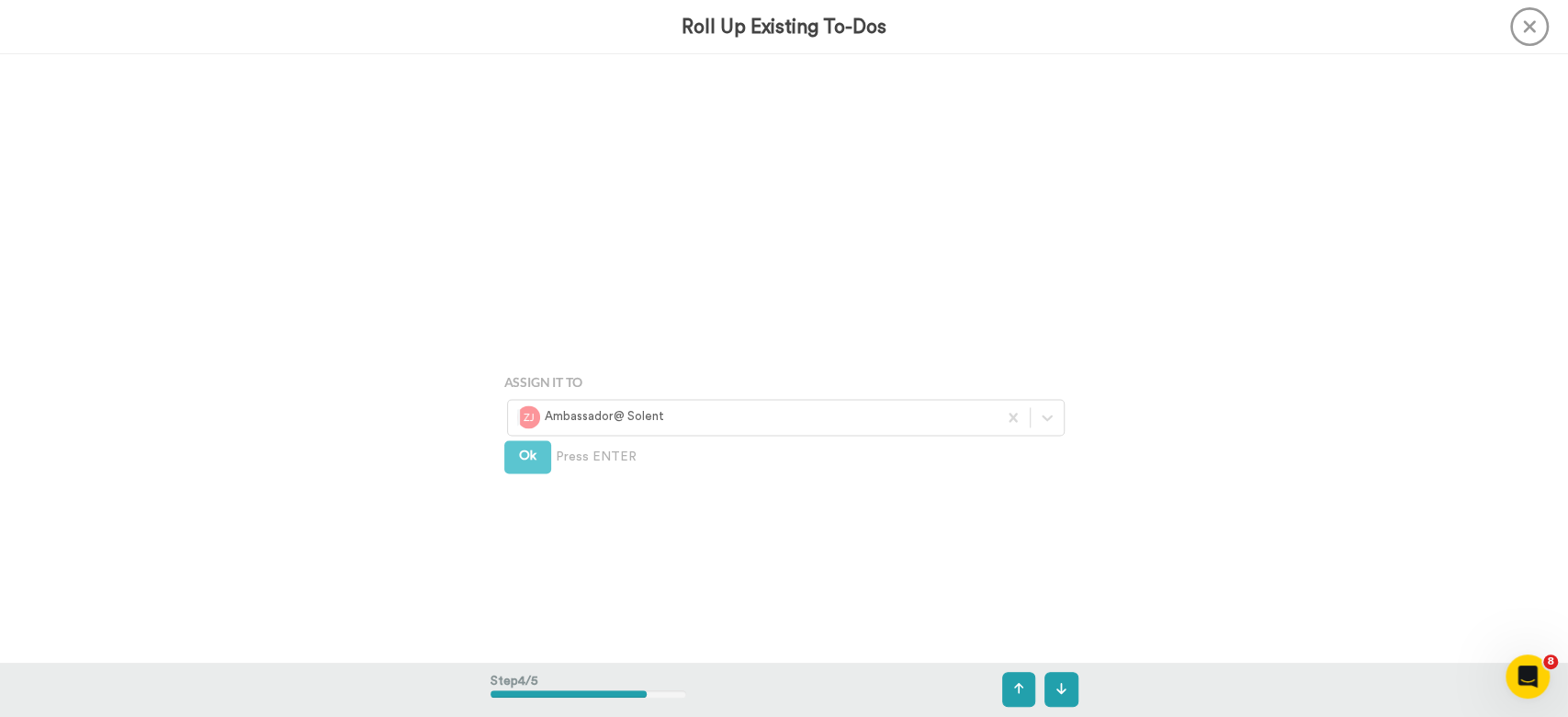
scroll to position [1824, 0]
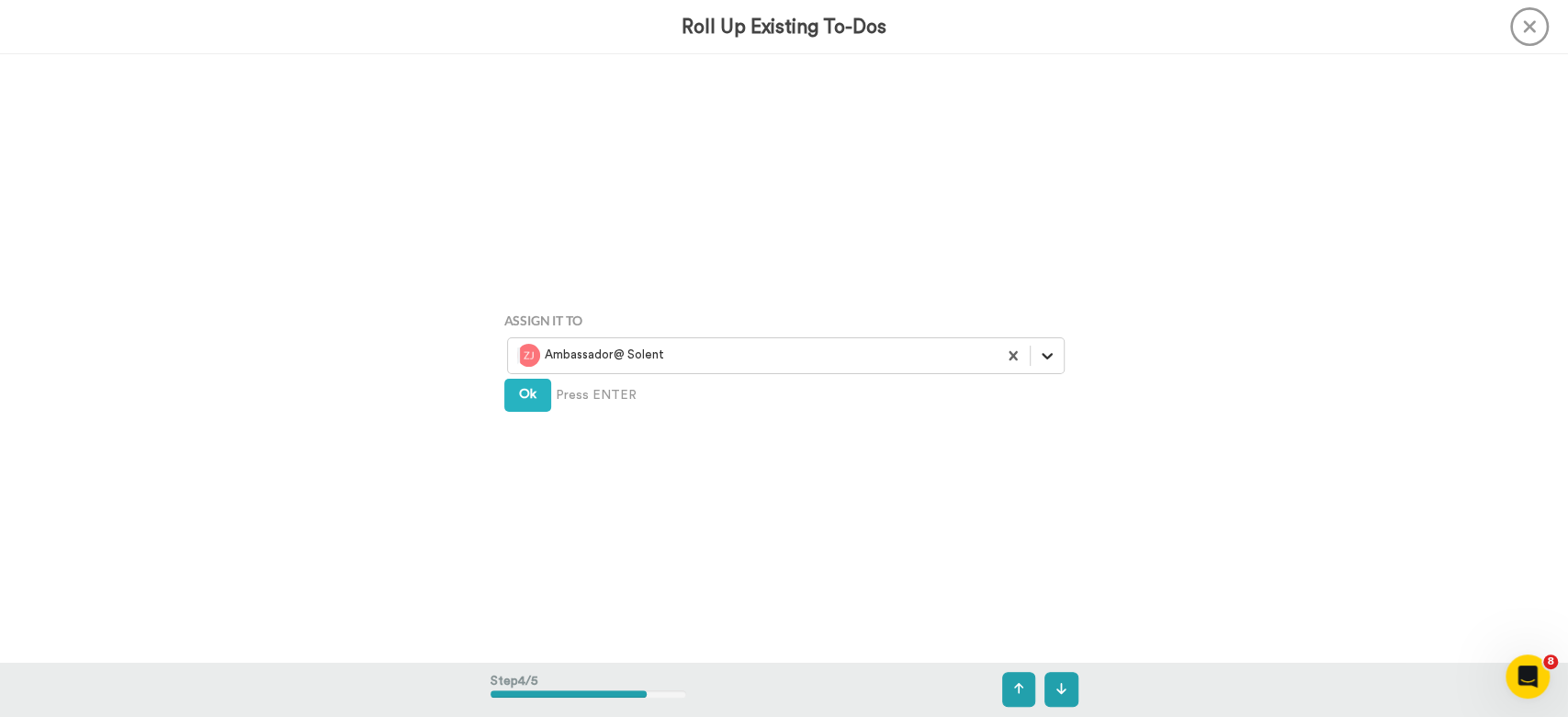
click at [1046, 359] on icon at bounding box center [1047, 356] width 19 height 19
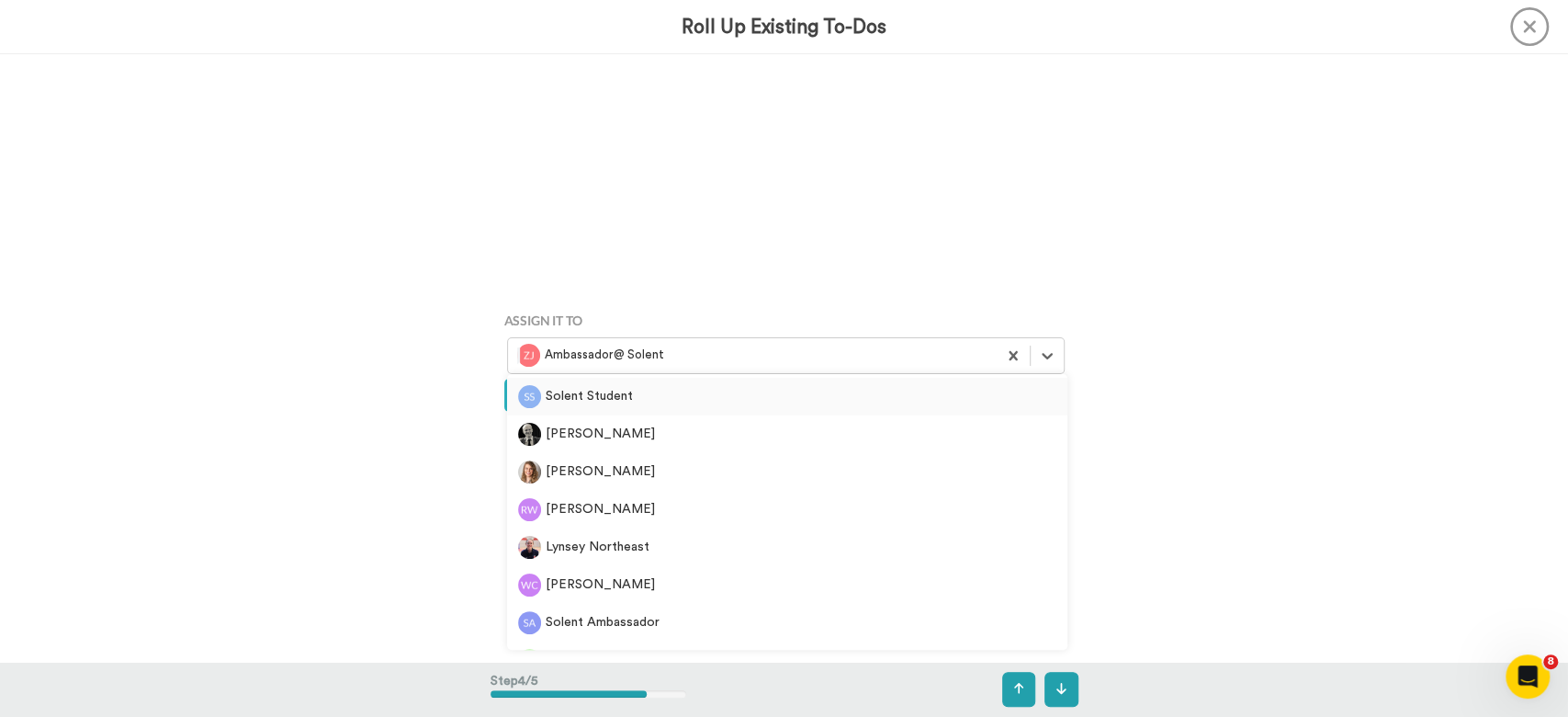
click at [623, 392] on div "Solent Student" at bounding box center [787, 396] width 539 height 23
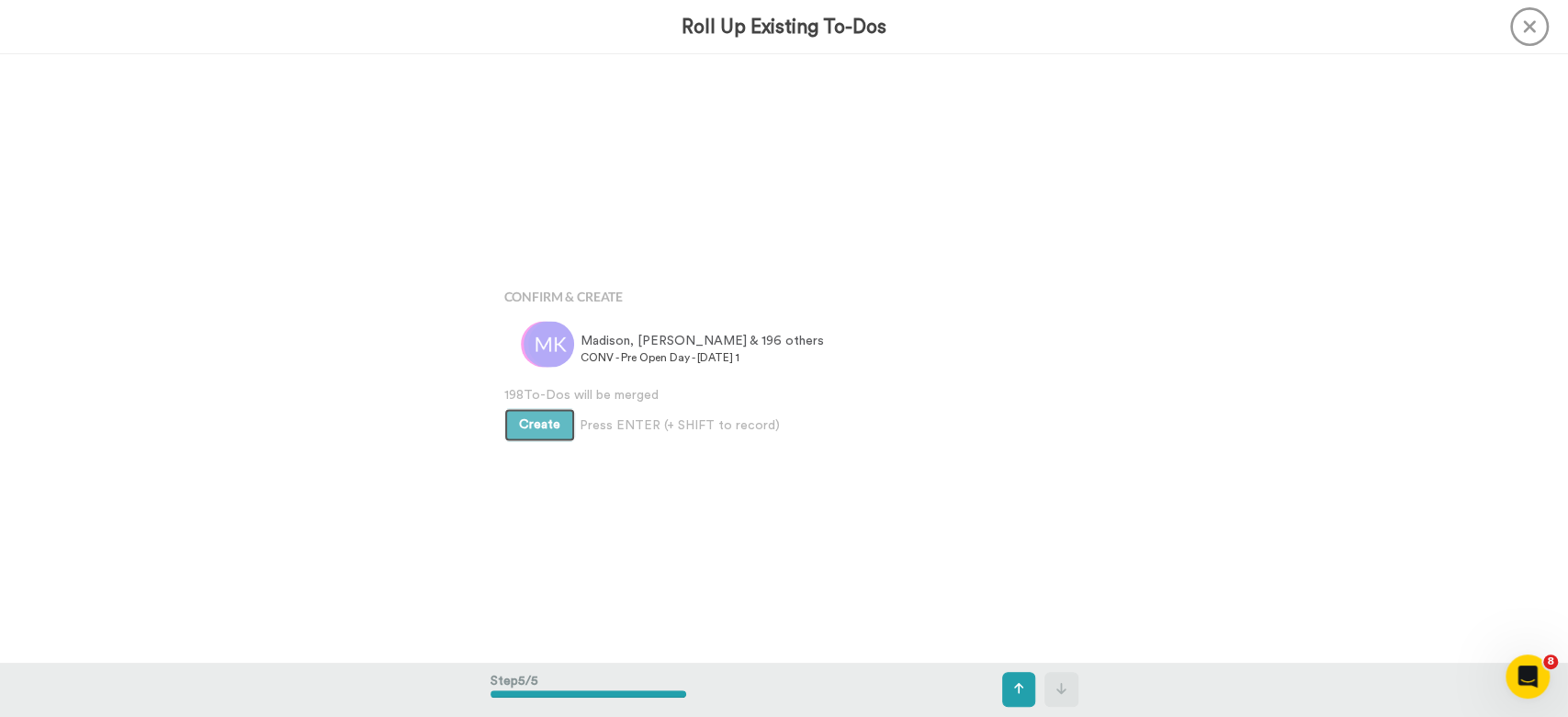
scroll to position [2433, 0]
click at [522, 415] on span "Create" at bounding box center [540, 422] width 41 height 13
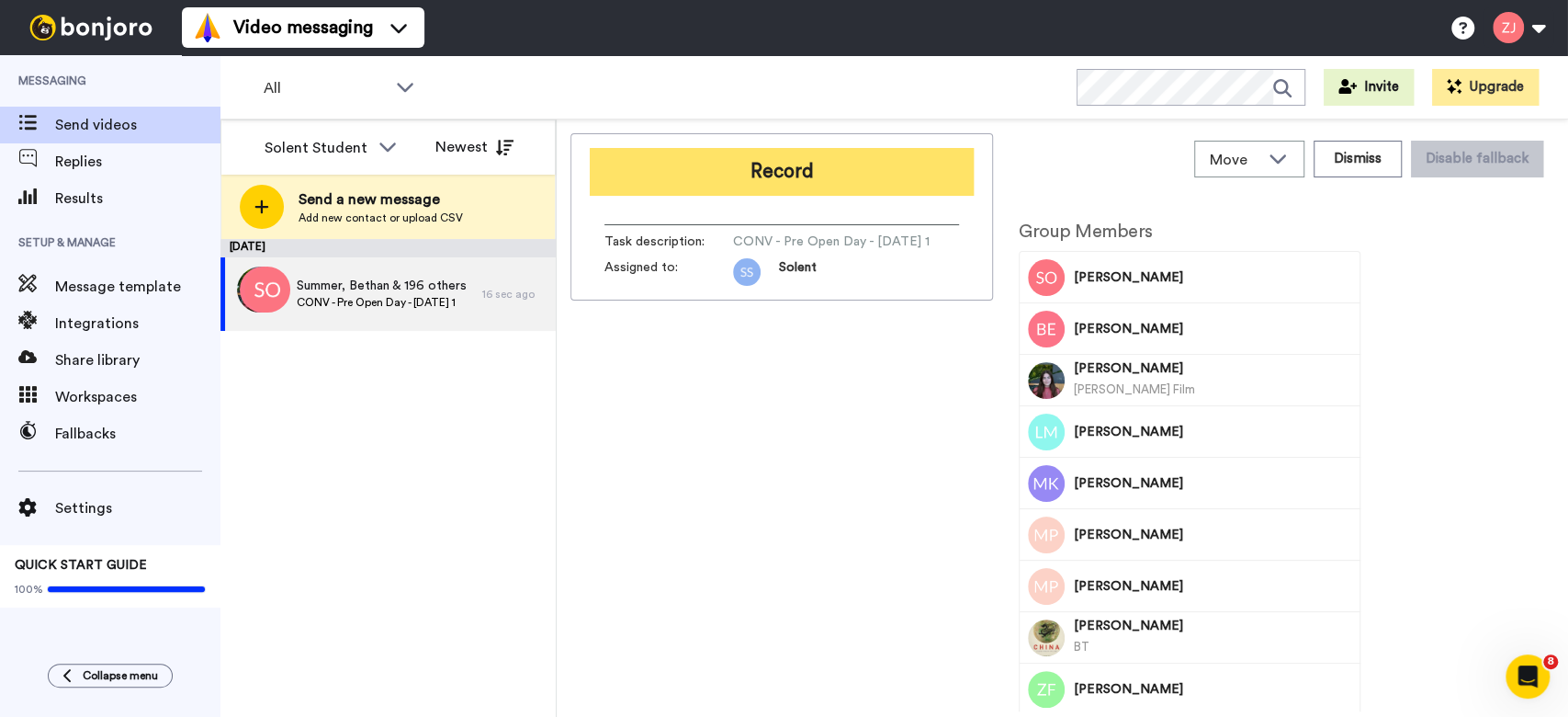
click at [801, 172] on button "Record" at bounding box center [782, 172] width 384 height 48
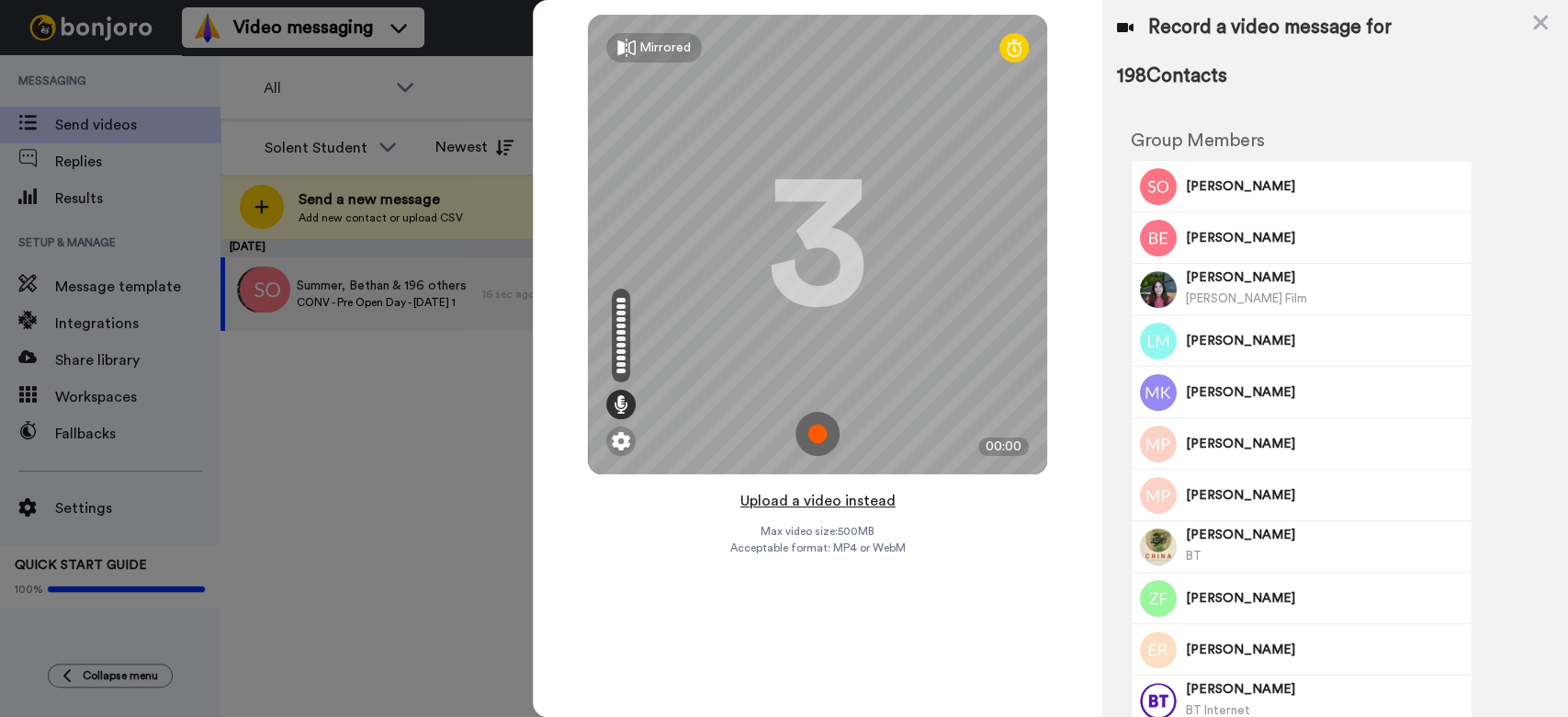
click at [821, 499] on button "Upload a video instead" at bounding box center [819, 501] width 167 height 24
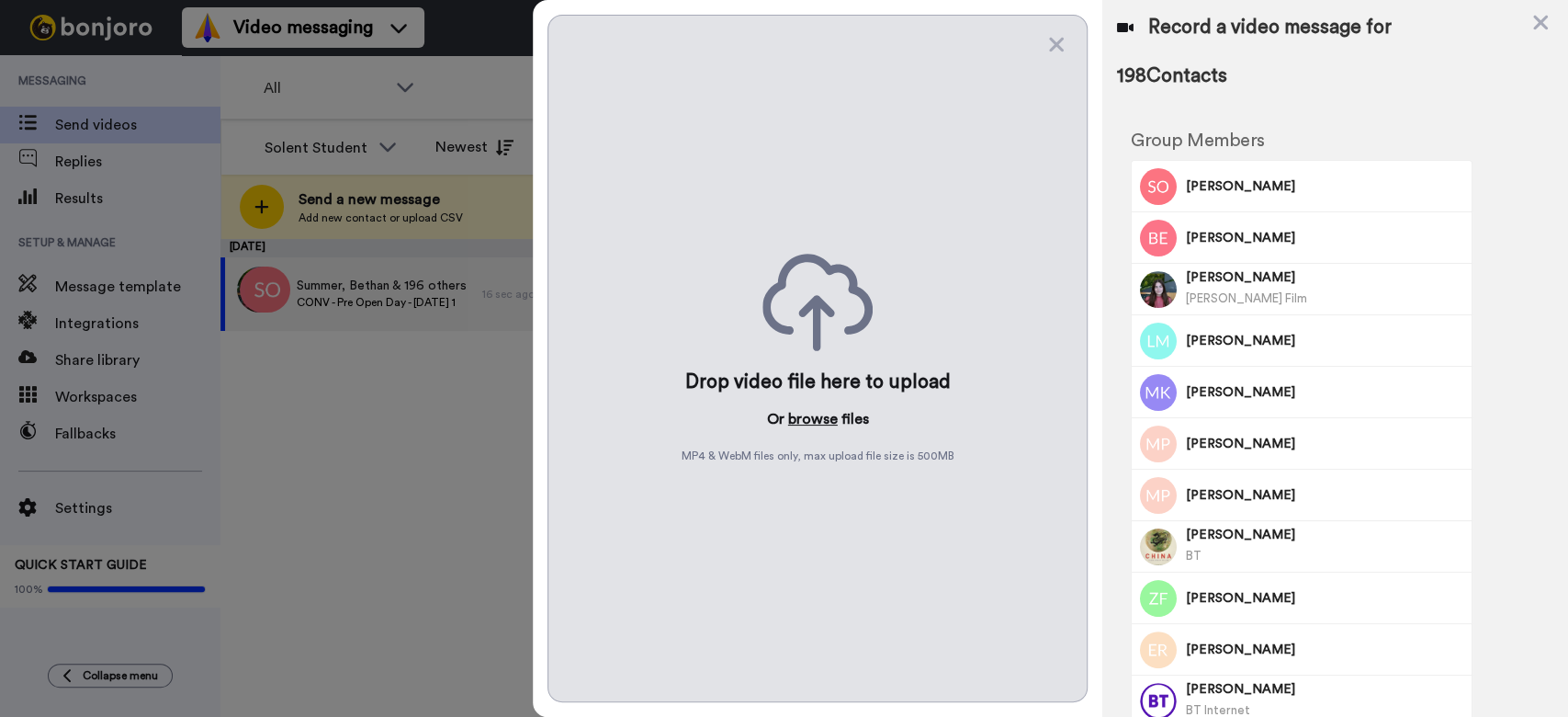
click at [809, 421] on button "browse" at bounding box center [813, 419] width 50 height 22
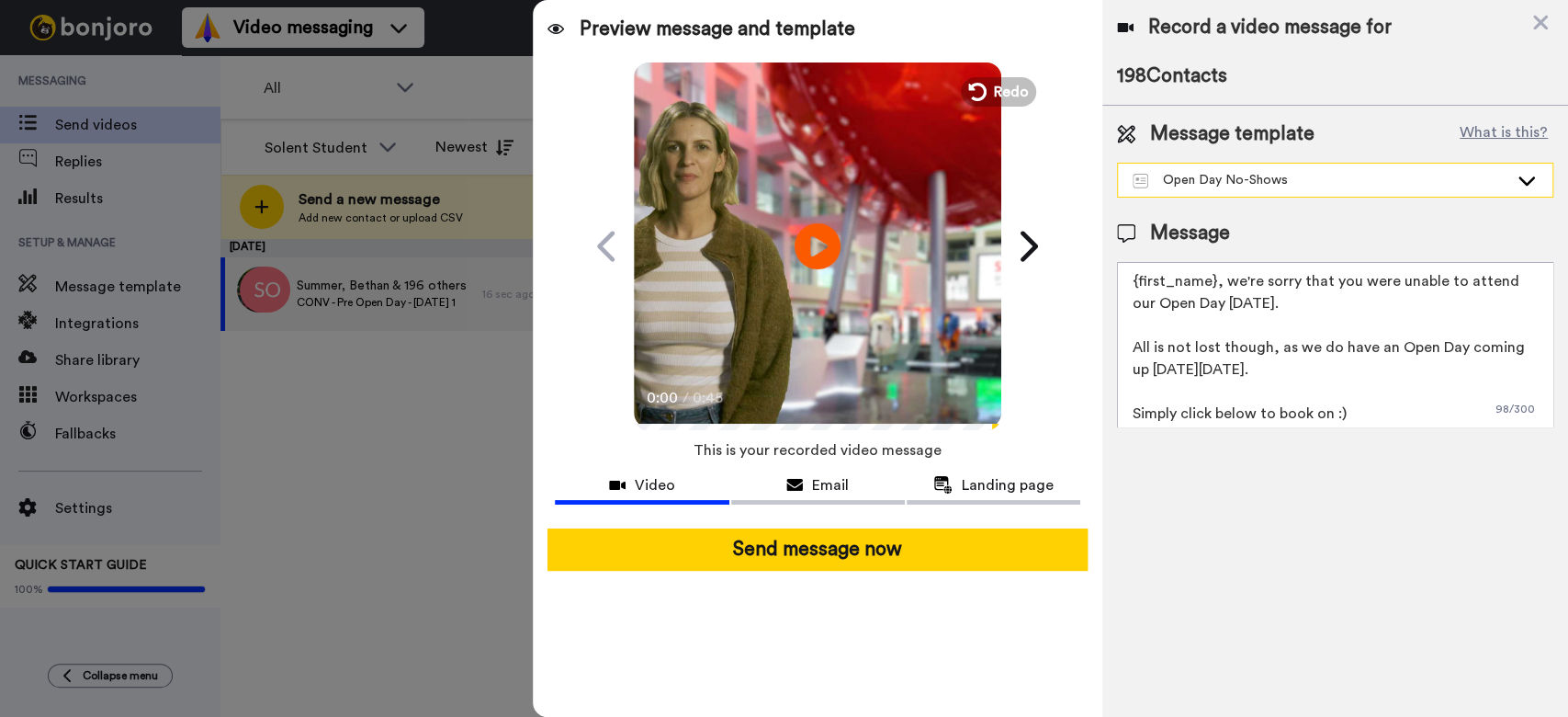
click at [1254, 174] on div "Open Day No-Shows" at bounding box center [1320, 180] width 376 height 19
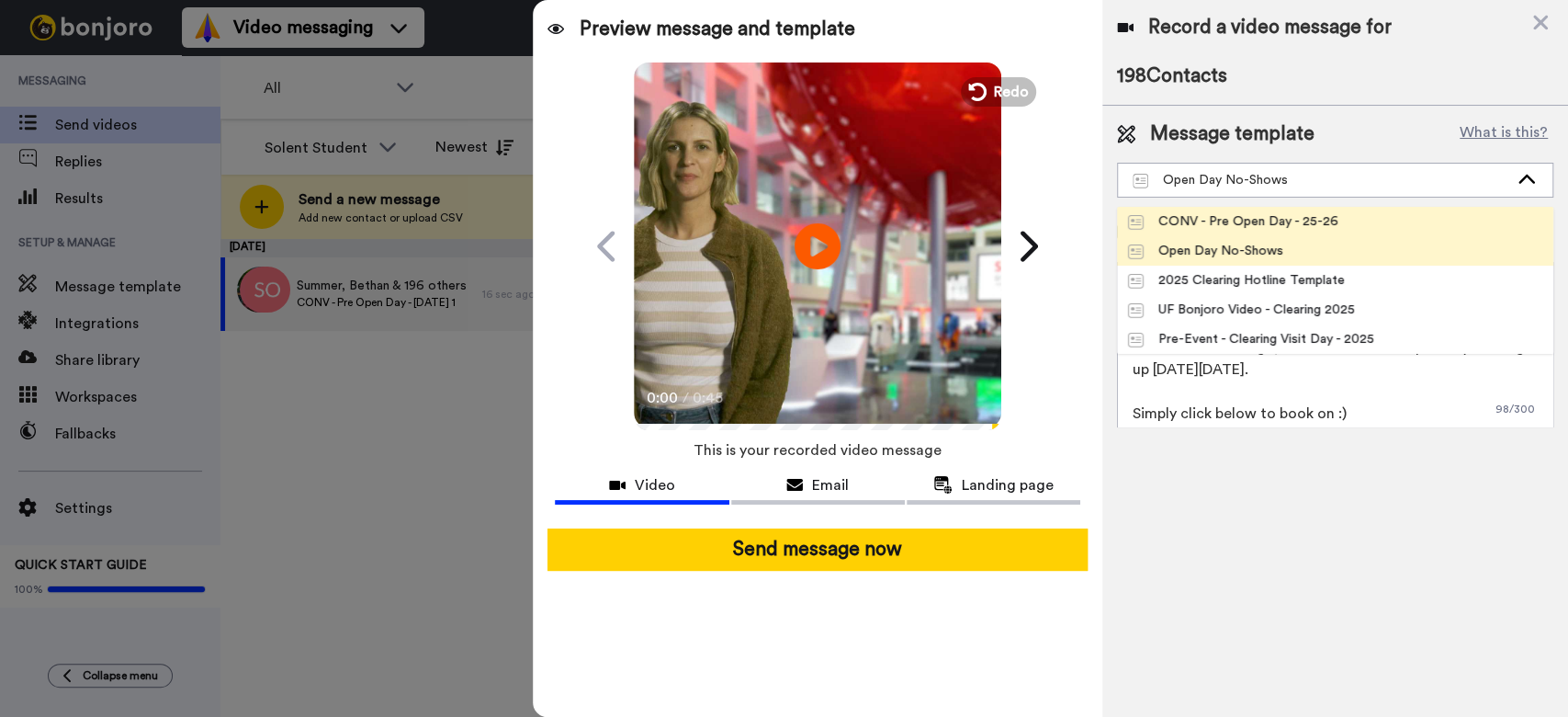
click at [1280, 220] on div "CONV - Pre Open Day - 25-26" at bounding box center [1233, 222] width 211 height 19
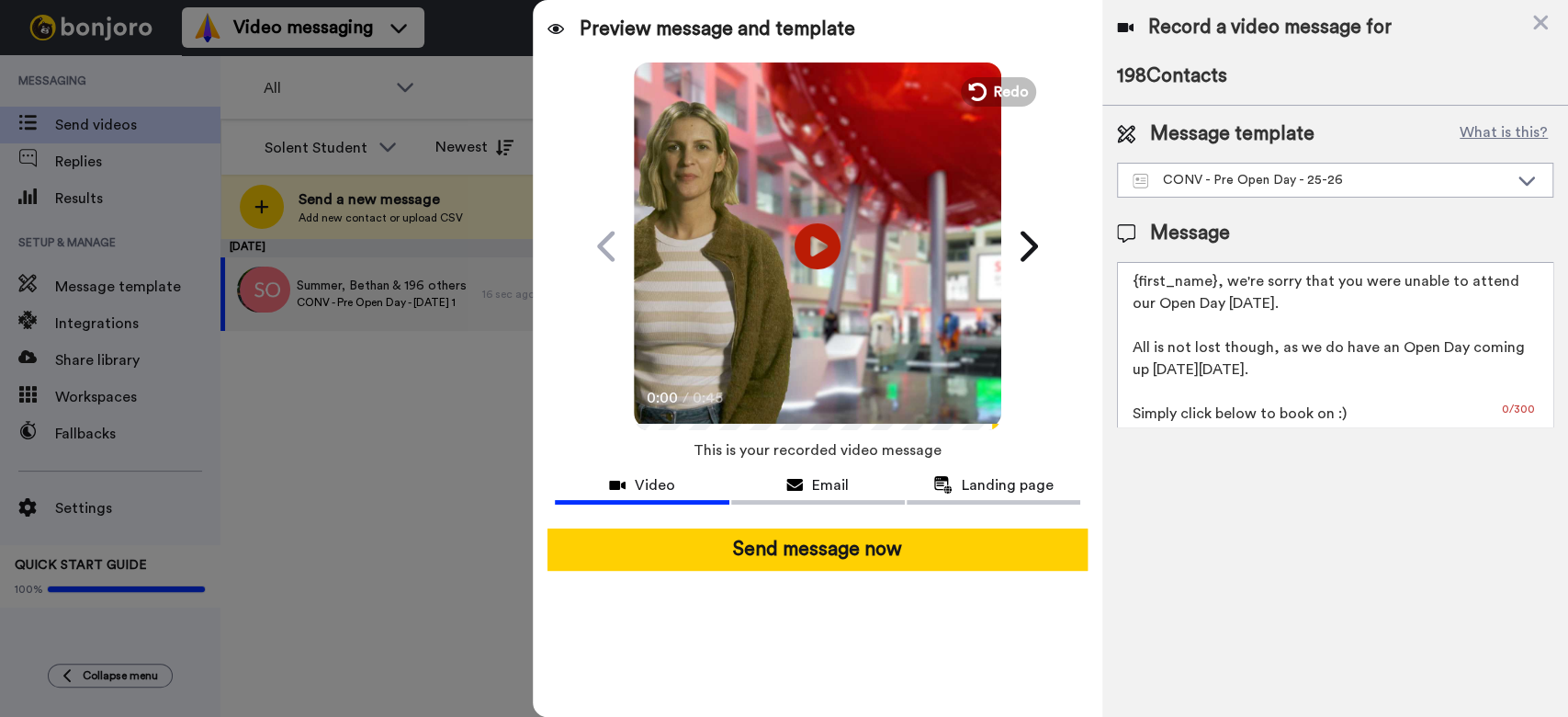
type textarea "Hello {first_name|there}, it's nearly time for our Open Day and we can't wait t…"
click at [1277, 529] on div "Record a video message for 198 Contacts Message template What is this? CONV - P…" at bounding box center [1335, 358] width 466 height 717
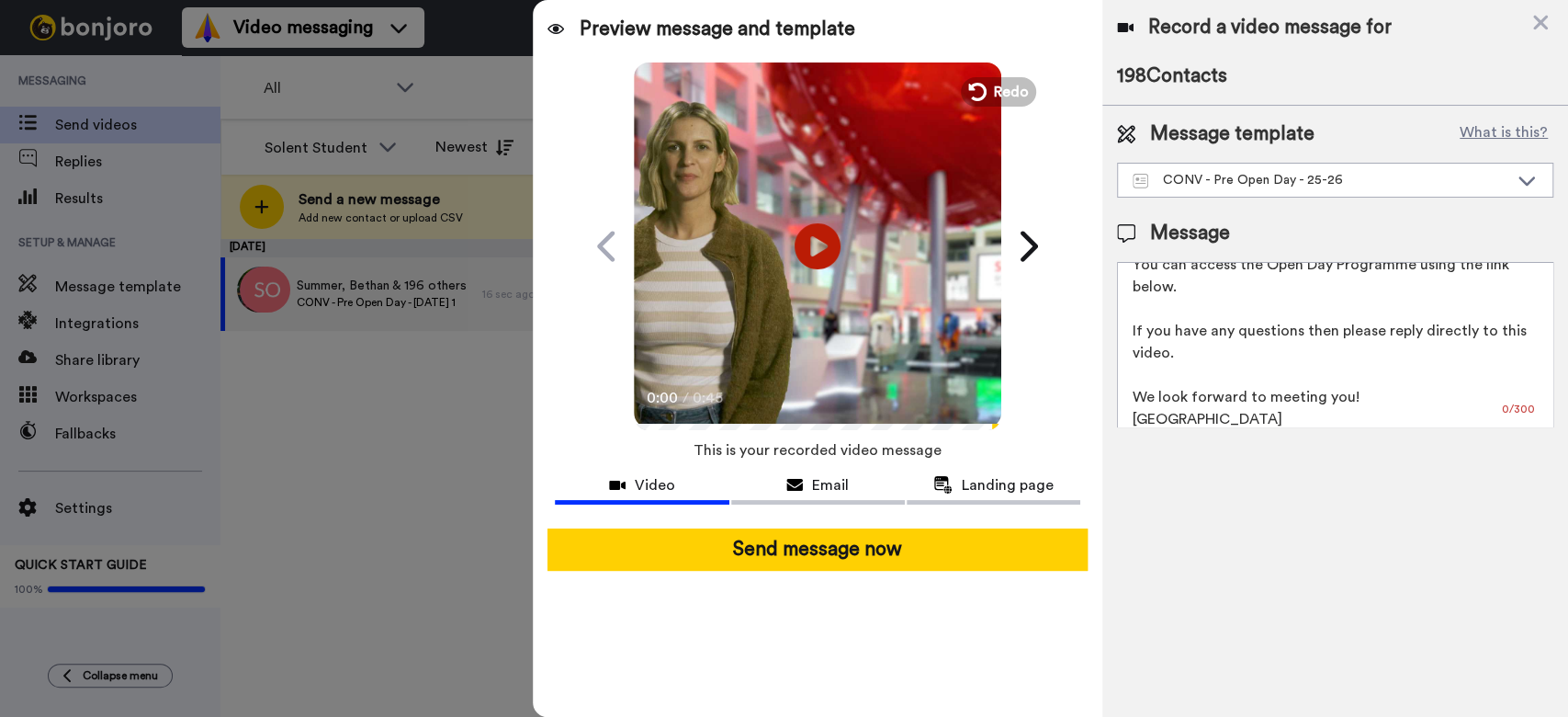
scroll to position [93, 0]
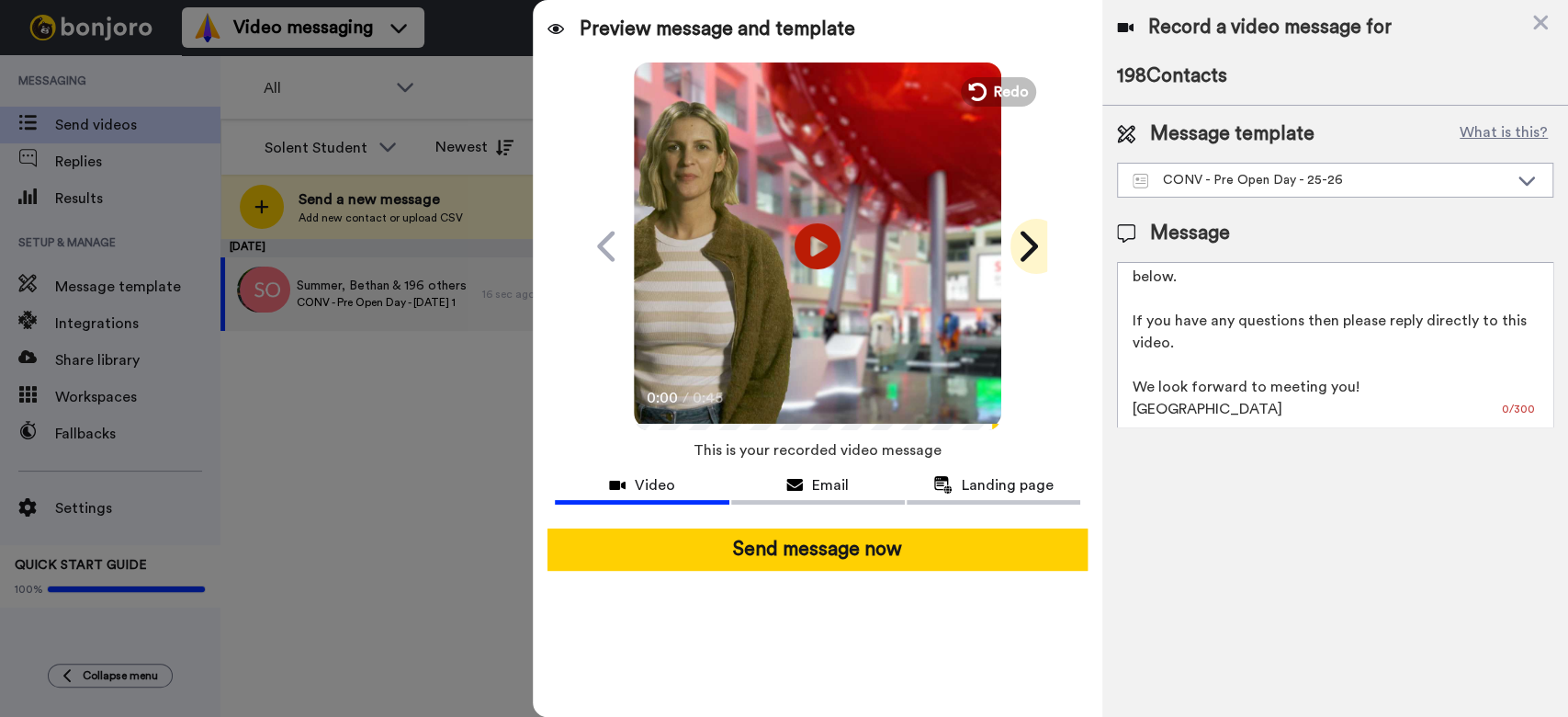
click at [1031, 233] on icon at bounding box center [1027, 246] width 29 height 35
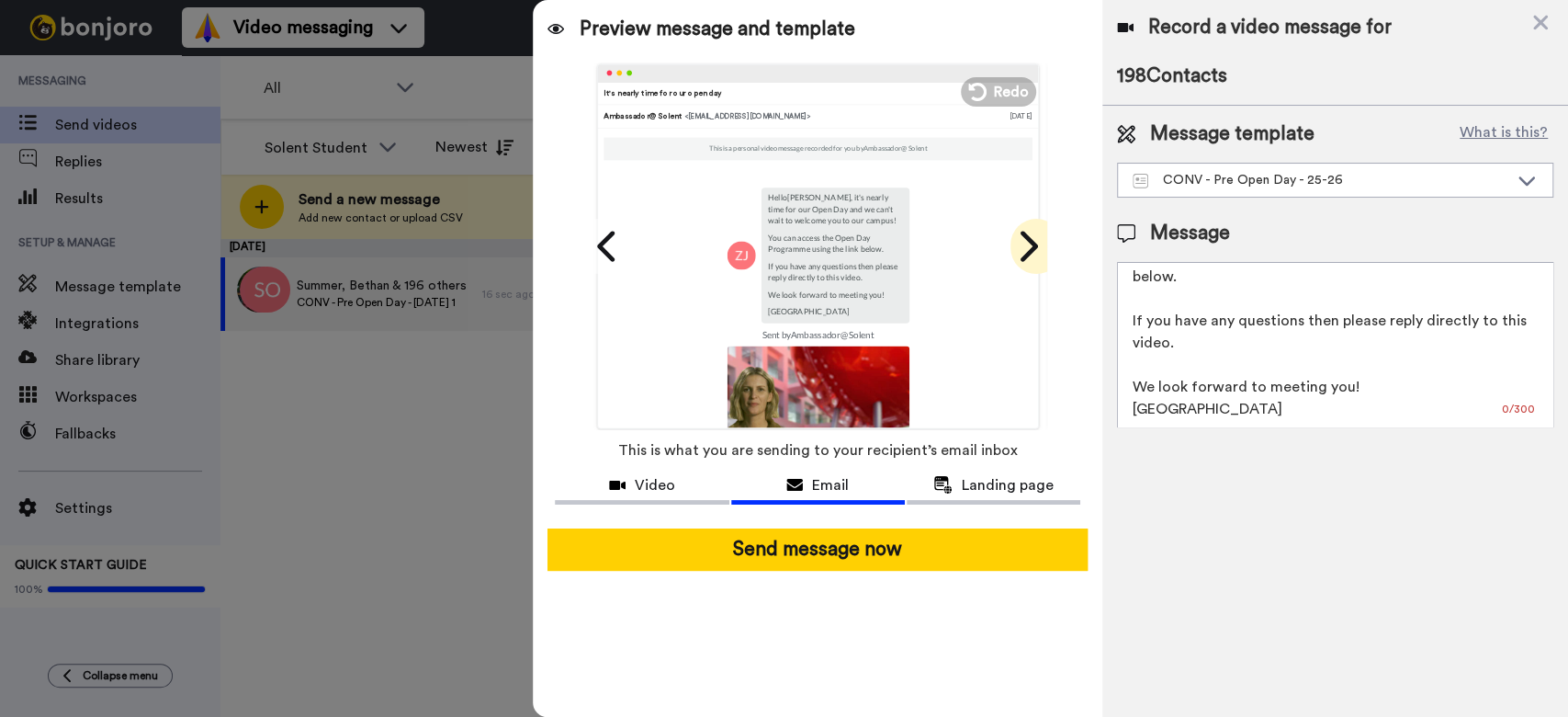
click at [1034, 233] on icon at bounding box center [1027, 246] width 29 height 35
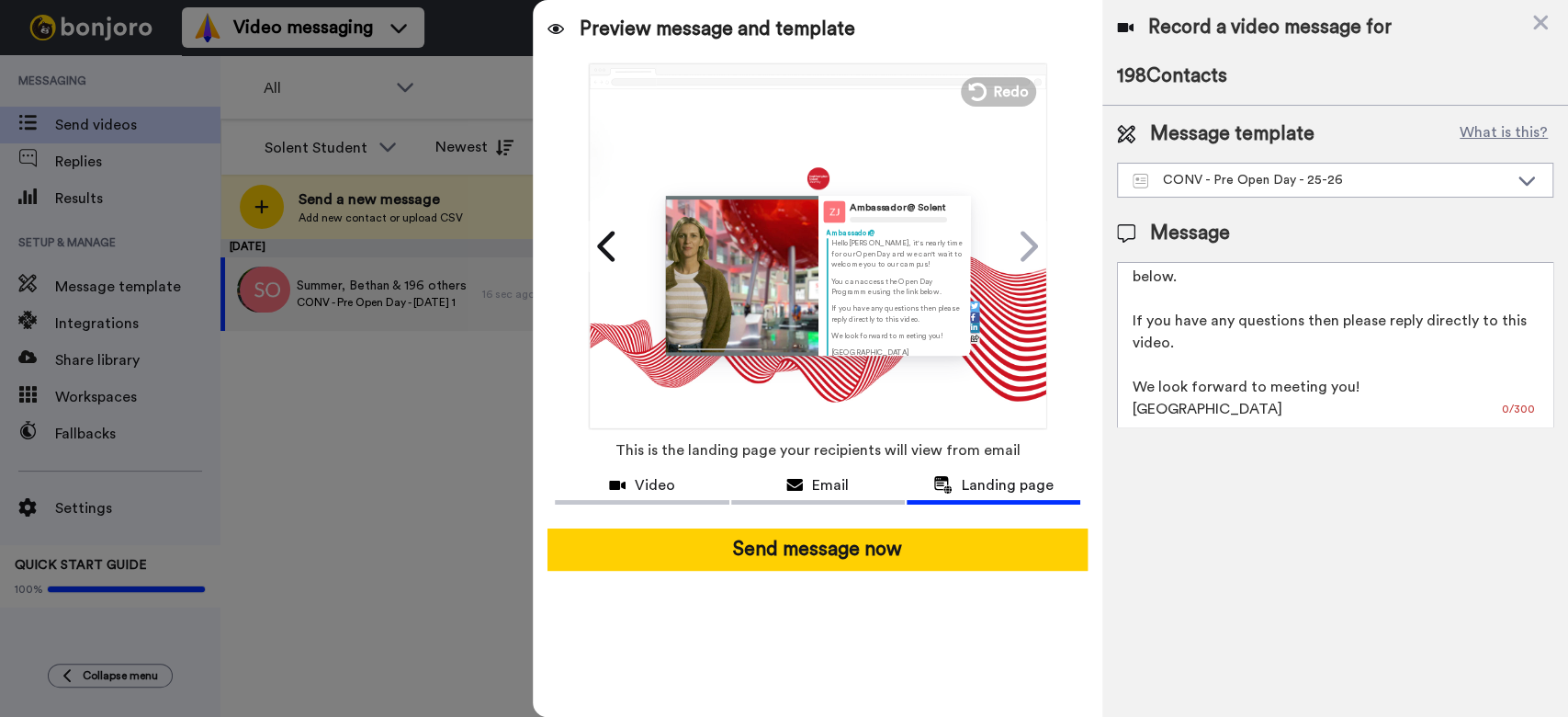
scroll to position [67, 0]
click at [903, 331] on link "Click here to view the programme" at bounding box center [896, 335] width 131 height 31
click at [1215, 516] on div "Record a video message for 198 Contacts Message template What is this? CONV - P…" at bounding box center [1335, 358] width 466 height 717
click at [602, 240] on icon at bounding box center [606, 246] width 18 height 30
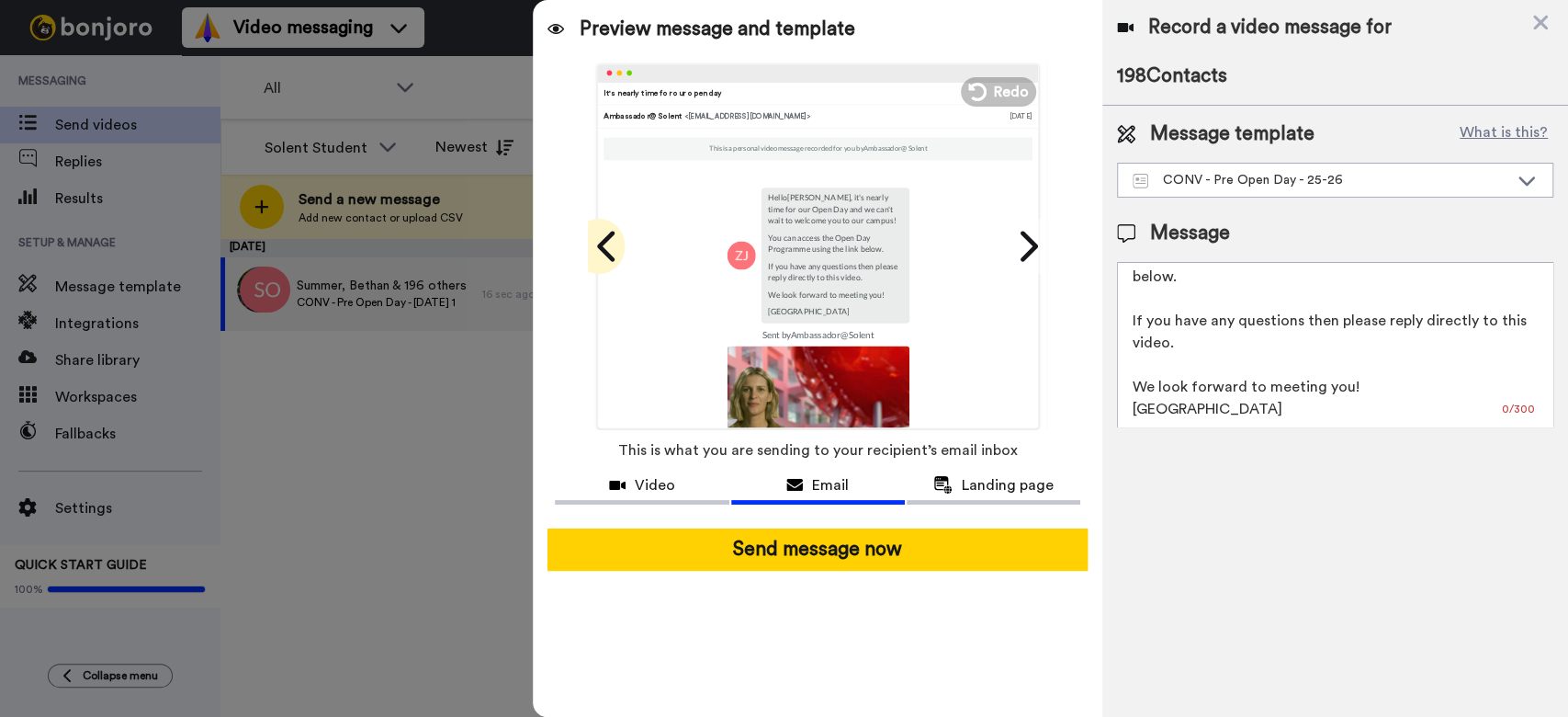
click at [602, 240] on icon at bounding box center [606, 246] width 18 height 30
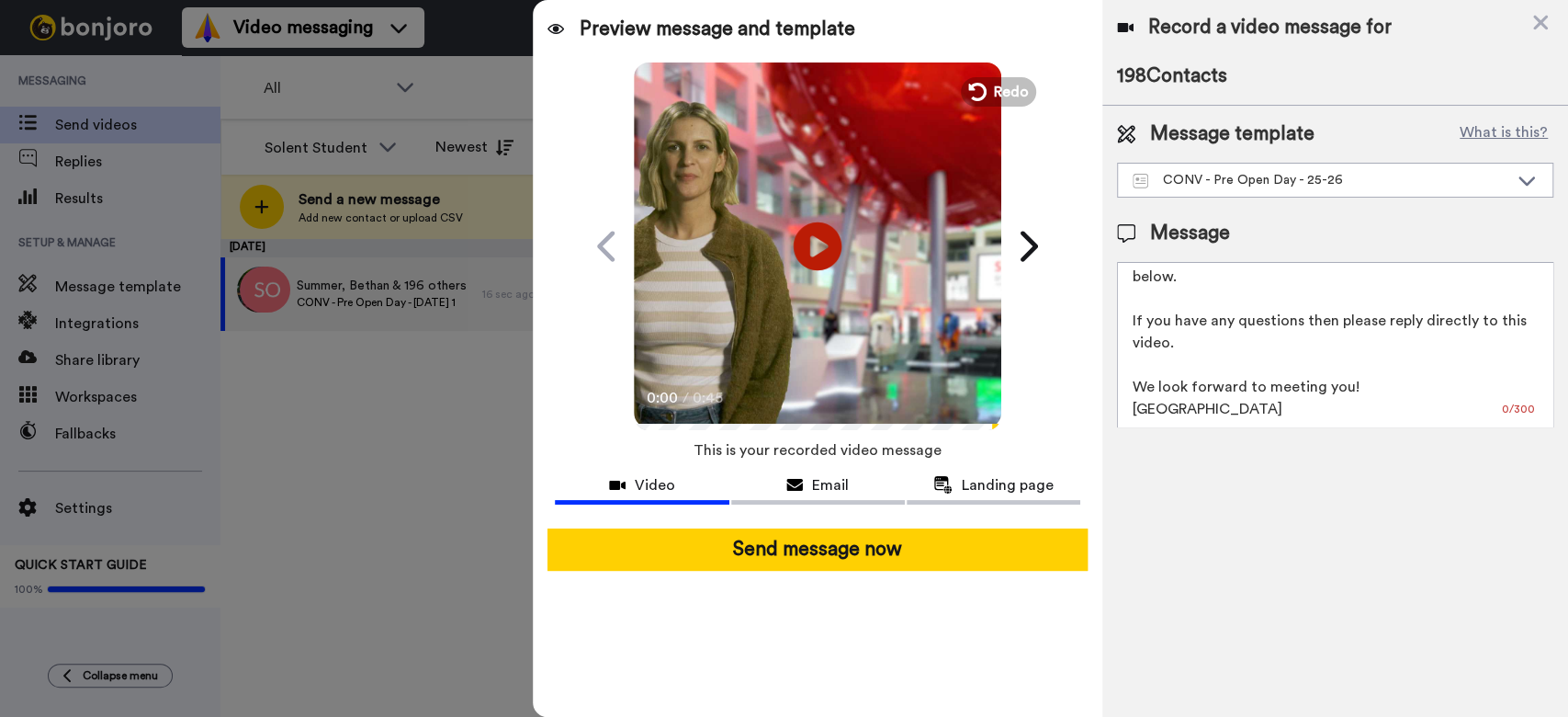
click at [804, 253] on icon at bounding box center [818, 246] width 49 height 49
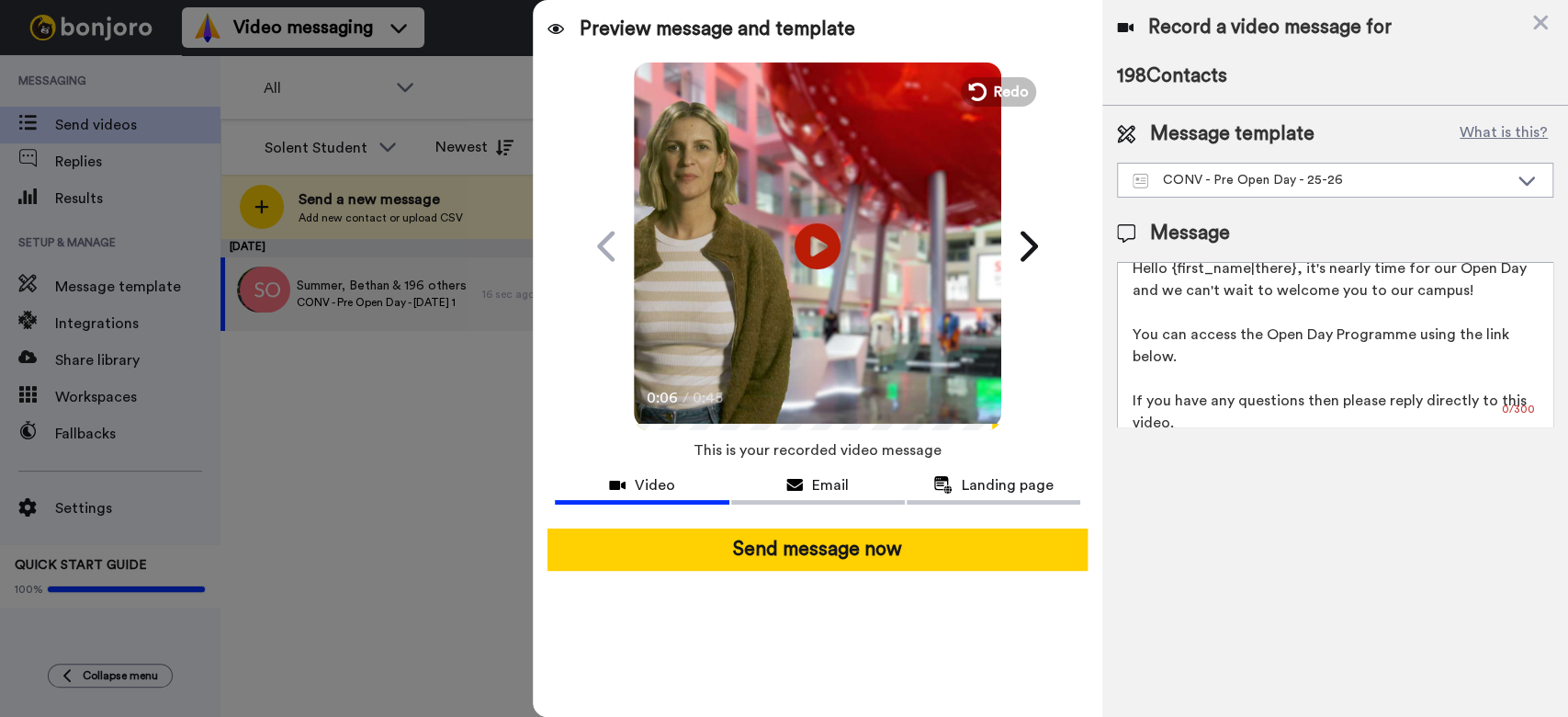
scroll to position [0, 0]
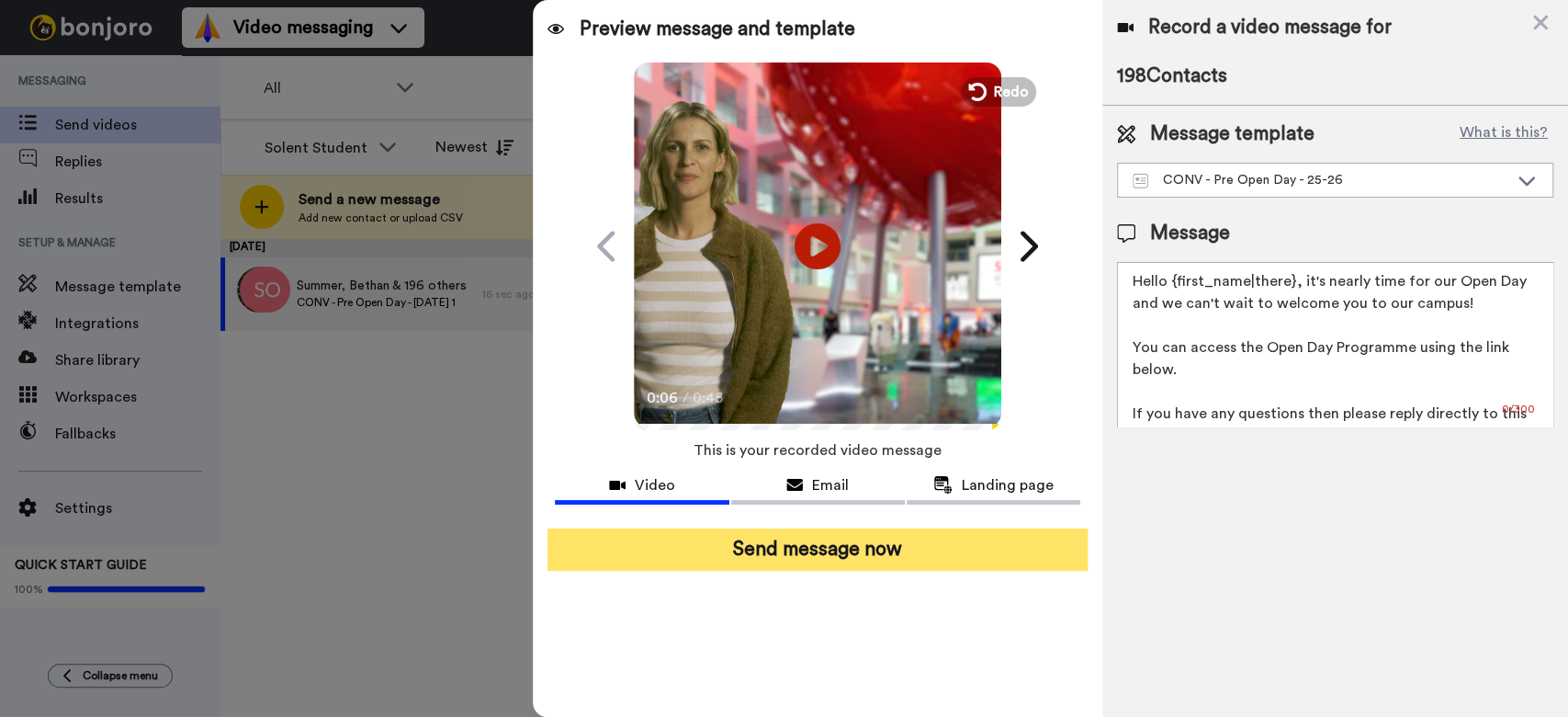
click at [926, 544] on button "Send message now" at bounding box center [818, 549] width 540 height 42
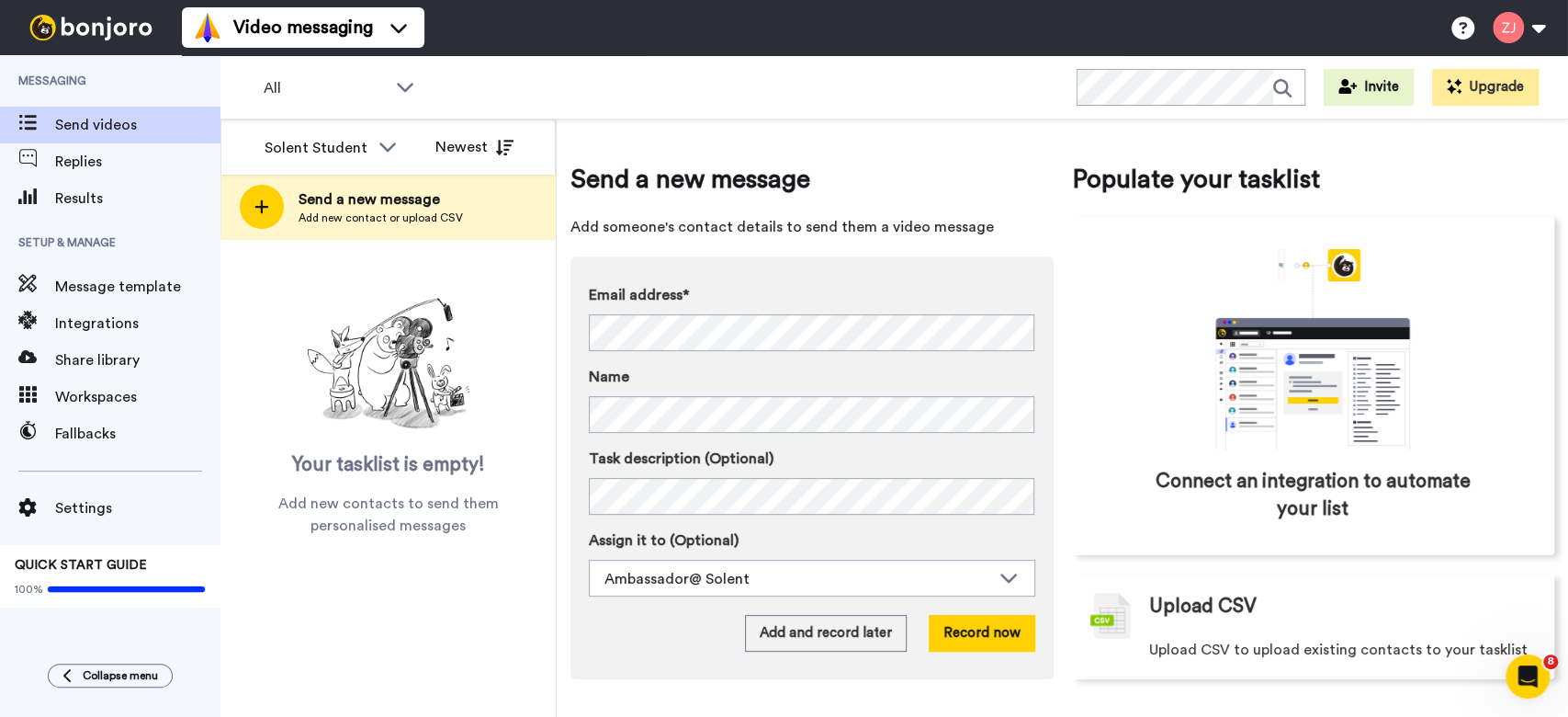
click at [266, 195] on div at bounding box center [261, 206] width 44 height 44
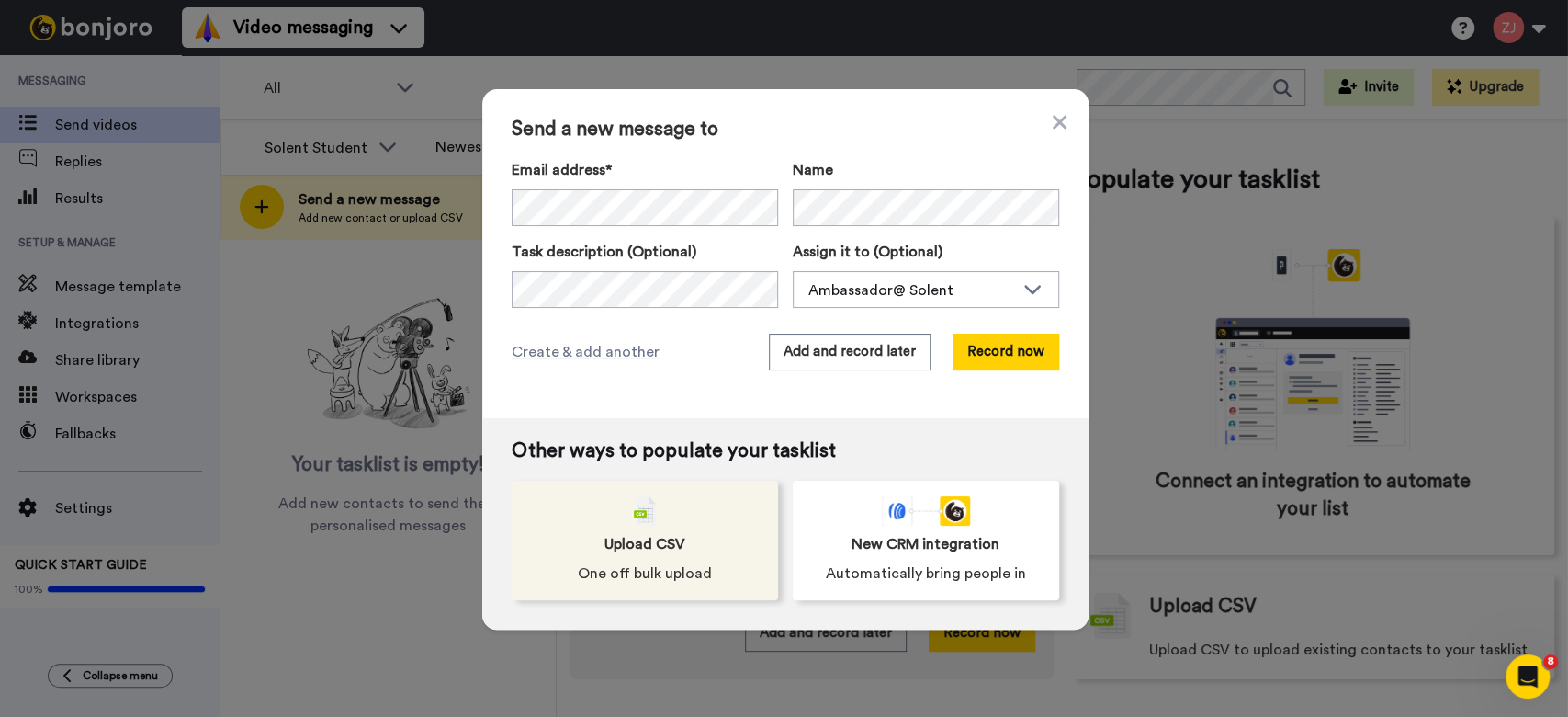
click at [632, 570] on span "One off bulk upload" at bounding box center [644, 574] width 134 height 22
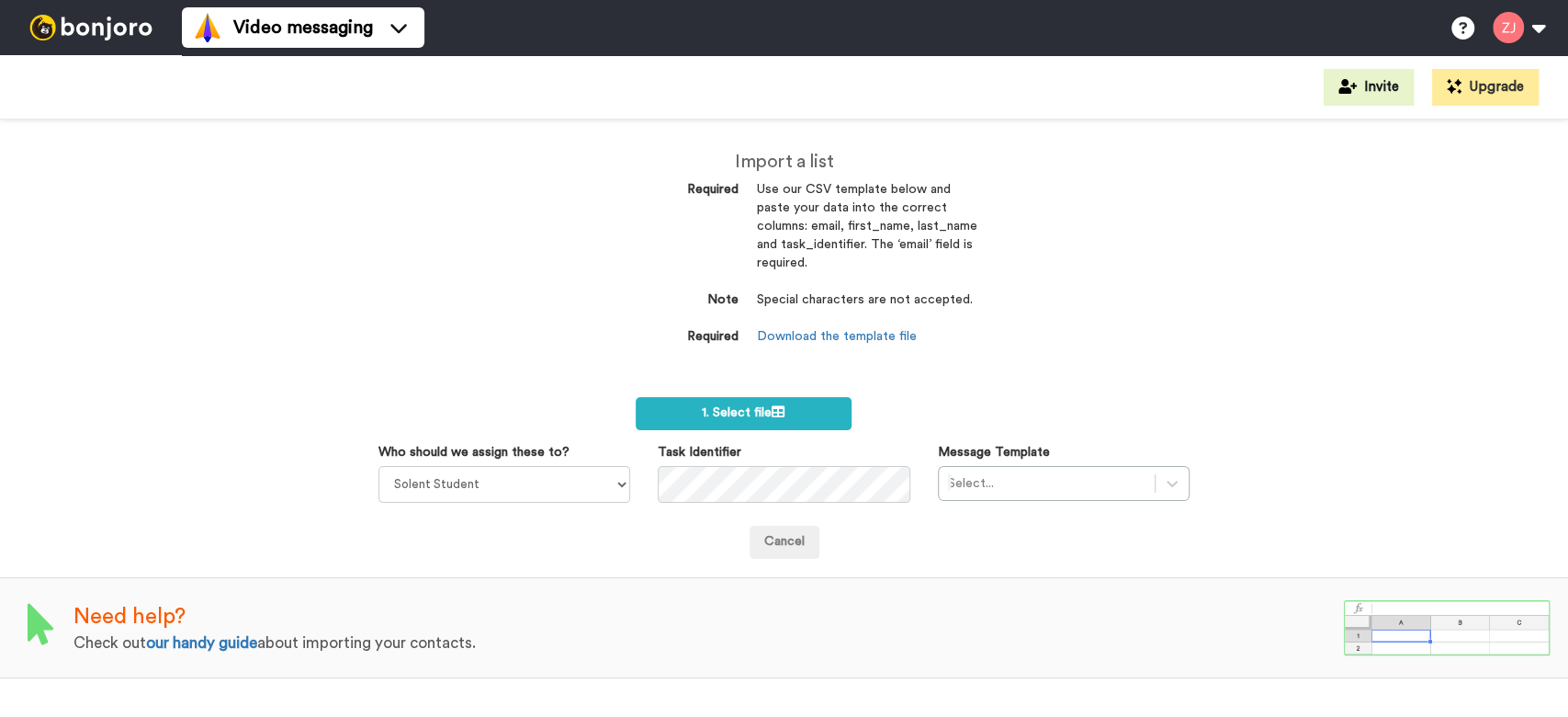
click at [860, 316] on dd "Special characters are not accepted." at bounding box center [866, 309] width 220 height 37
click at [871, 344] on dd "Download the template file" at bounding box center [866, 337] width 220 height 19
click at [869, 333] on link "Download the template file" at bounding box center [836, 336] width 160 height 13
click at [745, 419] on span "1. Select file" at bounding box center [743, 413] width 82 height 13
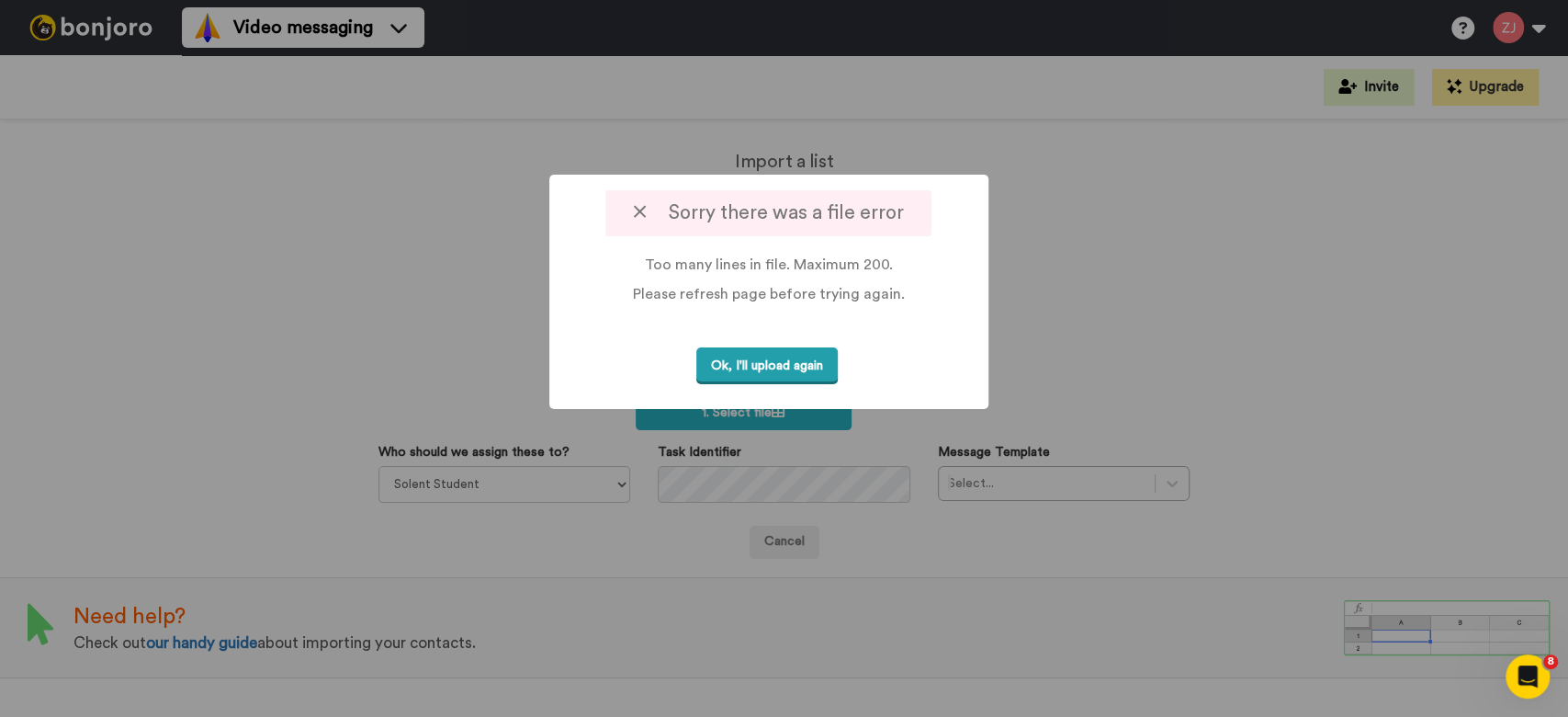
click at [742, 367] on button "Ok, I'll upload again" at bounding box center [766, 366] width 141 height 37
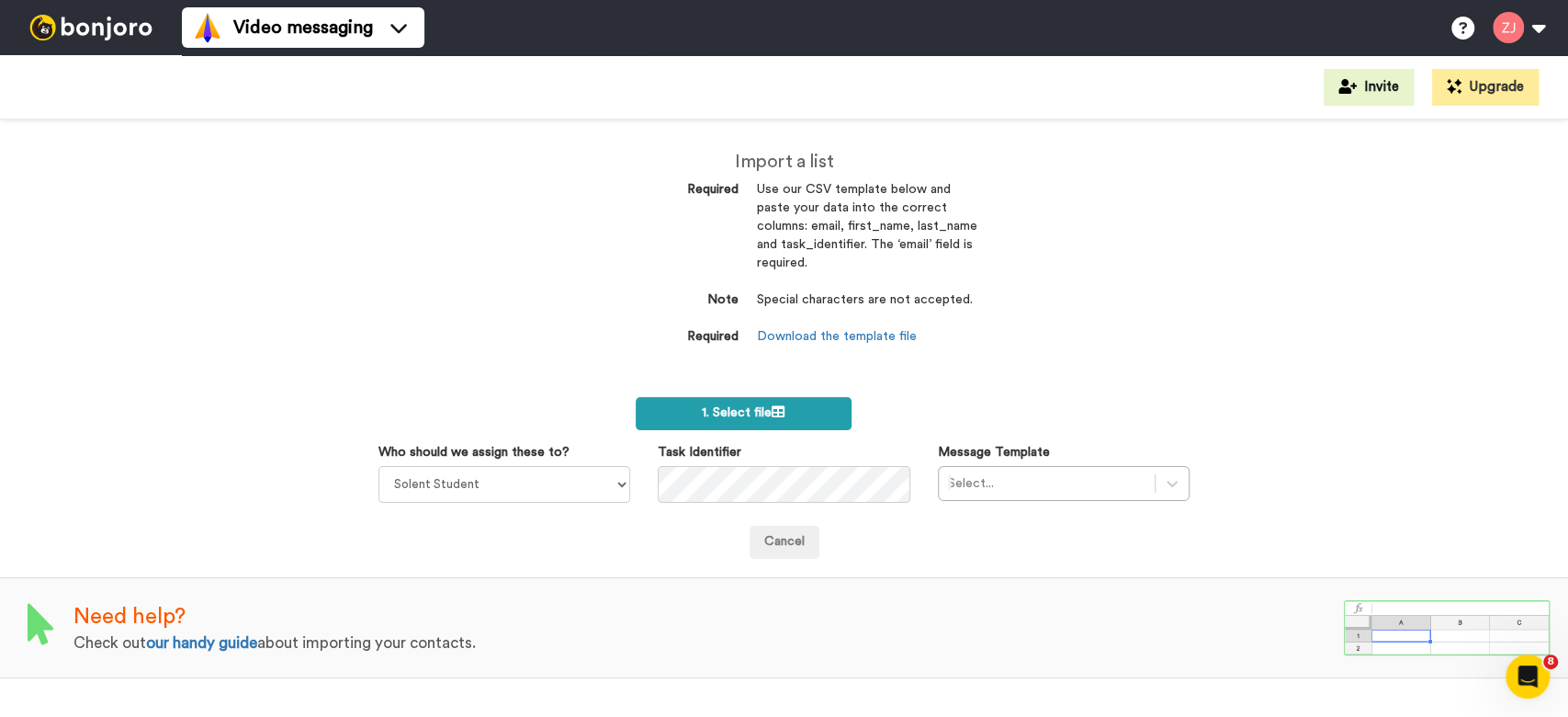
click at [742, 422] on label "1. Select file" at bounding box center [744, 413] width 215 height 33
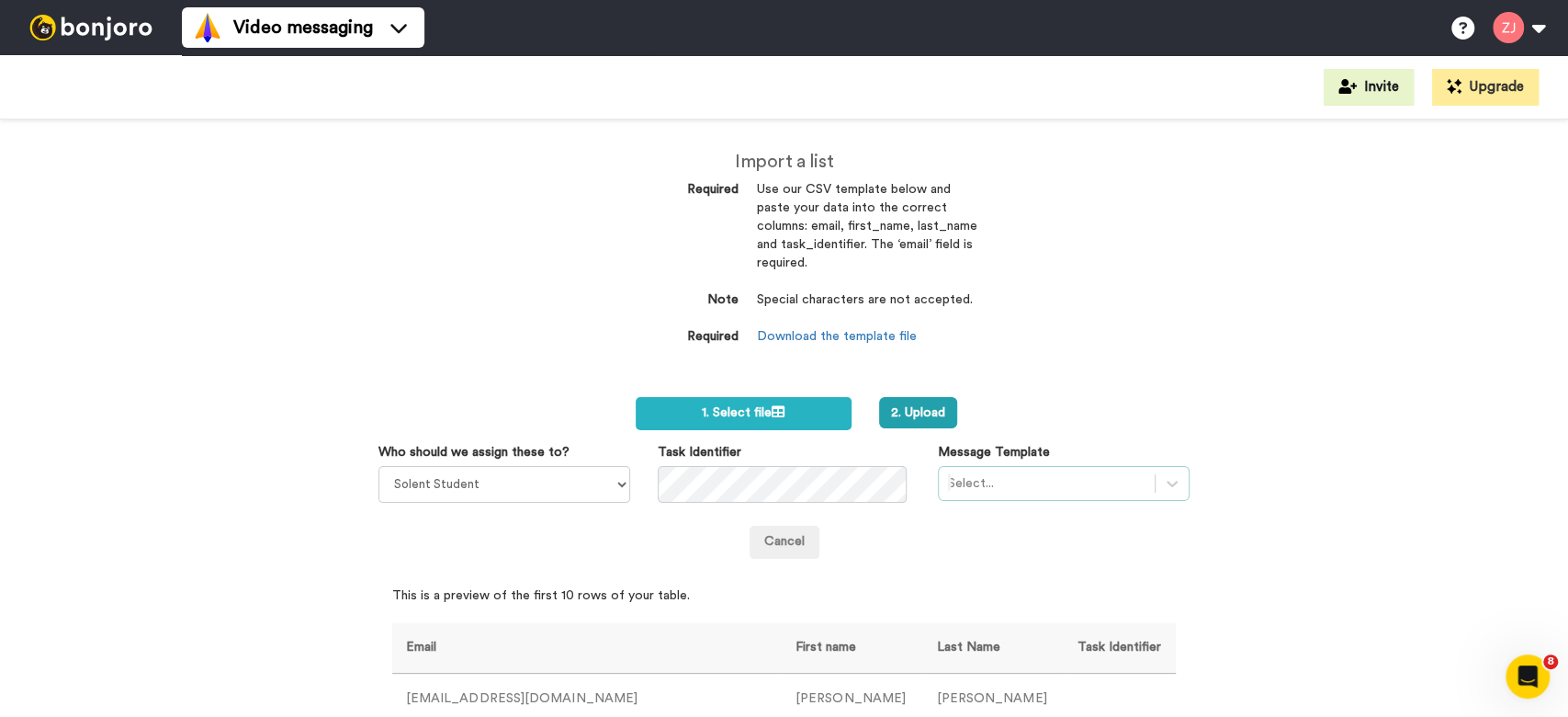
click at [1012, 466] on div "Select..." at bounding box center [1063, 483] width 252 height 35
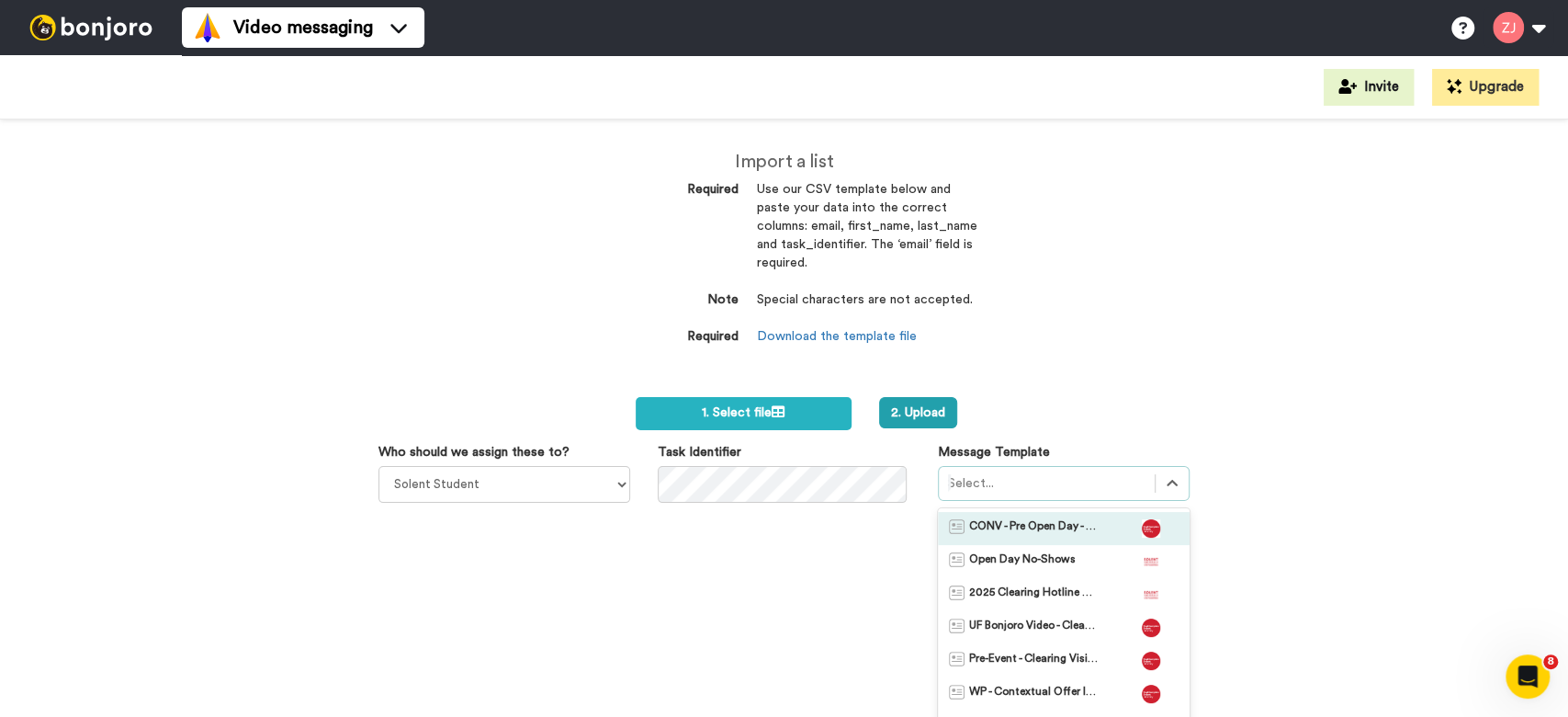
scroll to position [73, 0]
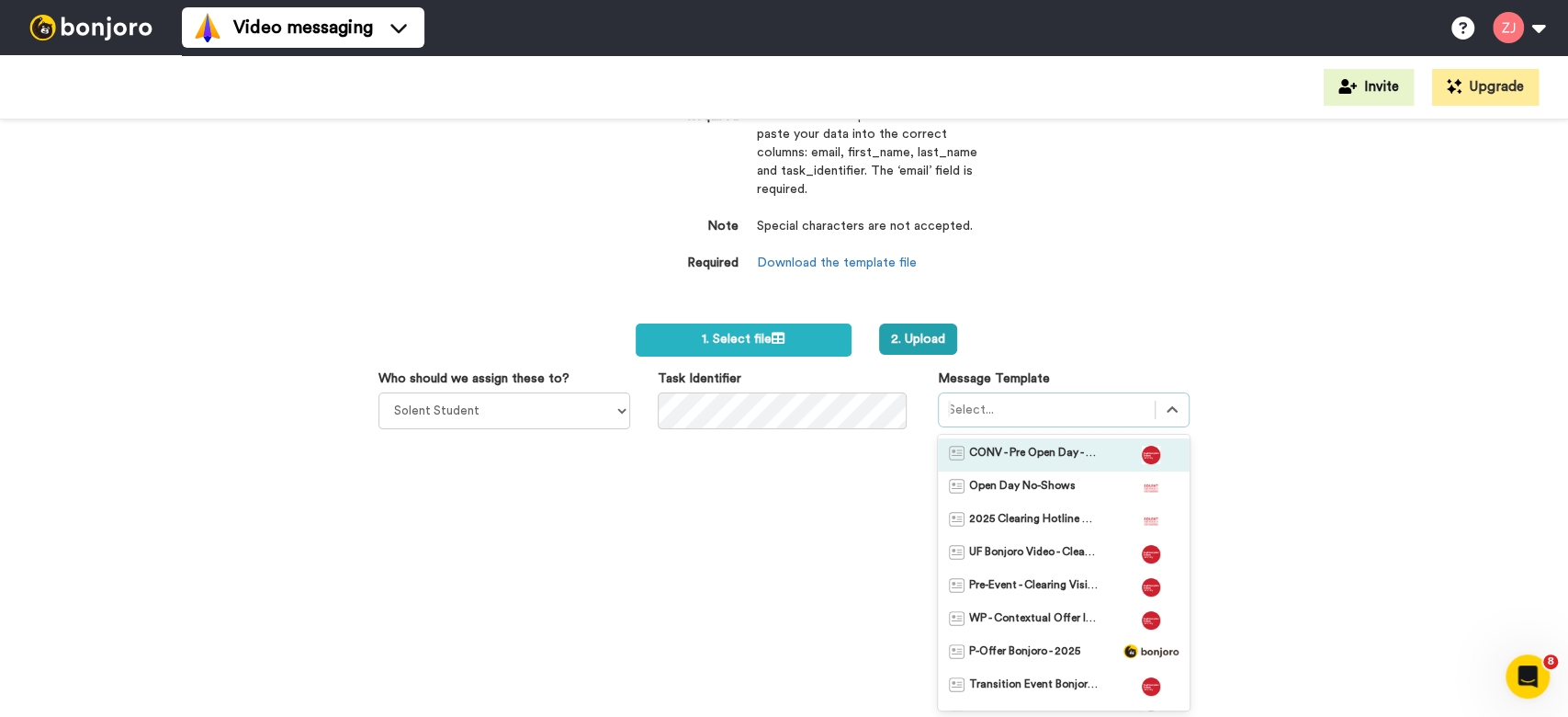
click at [1043, 453] on span "CONV - Pre Open Day - 25-26" at bounding box center [1033, 456] width 128 height 19
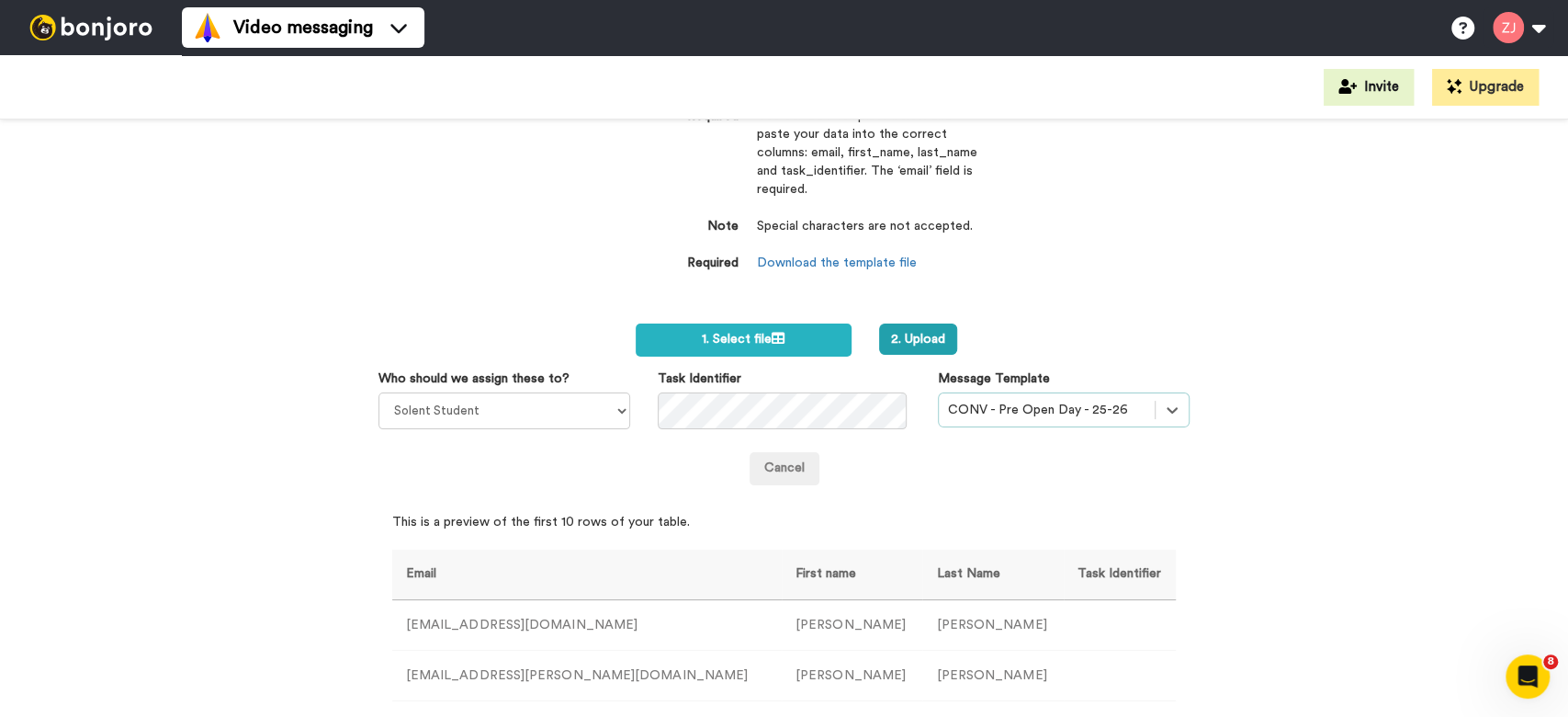
click at [1049, 306] on div "Import a list Required Use our CSV template below and paste your data into the …" at bounding box center [784, 419] width 1568 height 598
click at [919, 335] on button "2. Upload" at bounding box center [918, 338] width 78 height 31
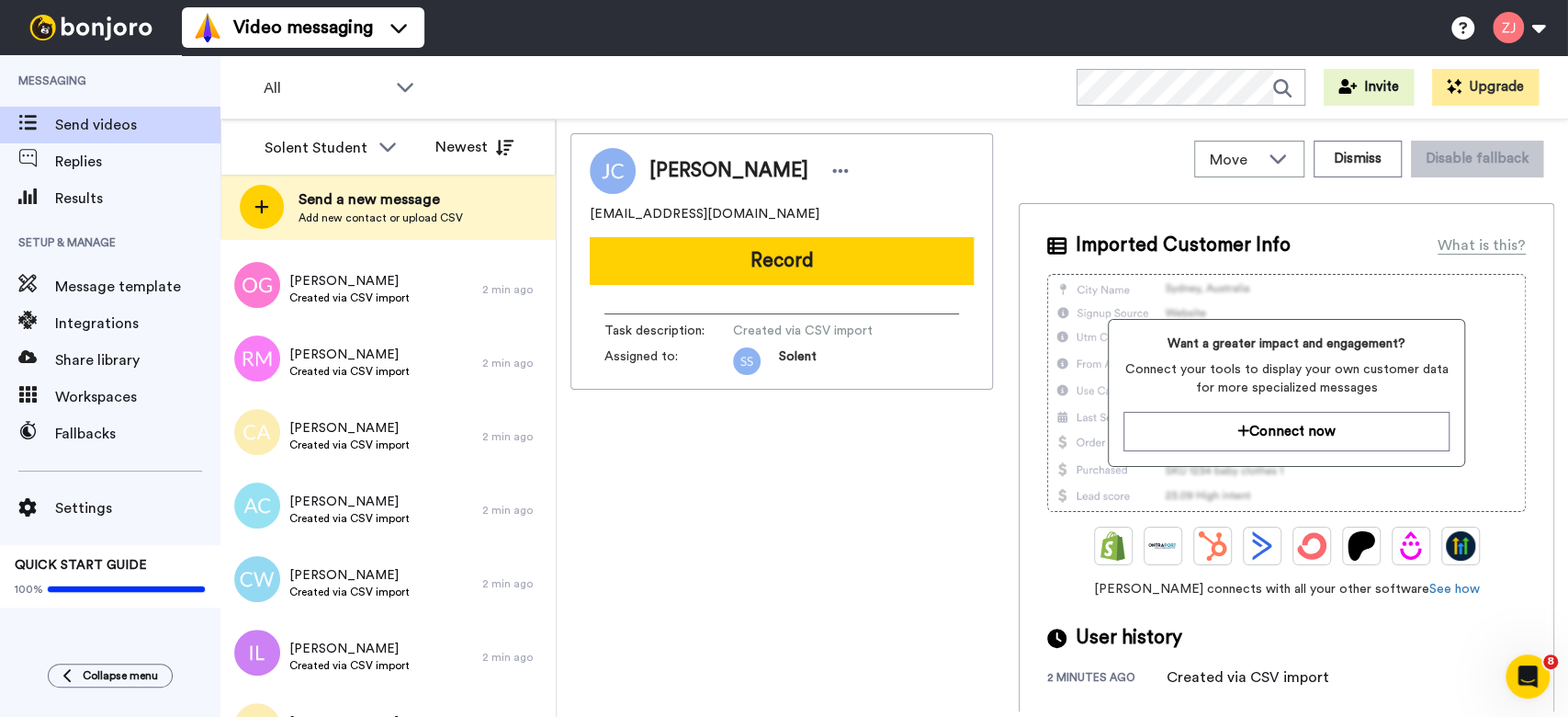
scroll to position [14101, 0]
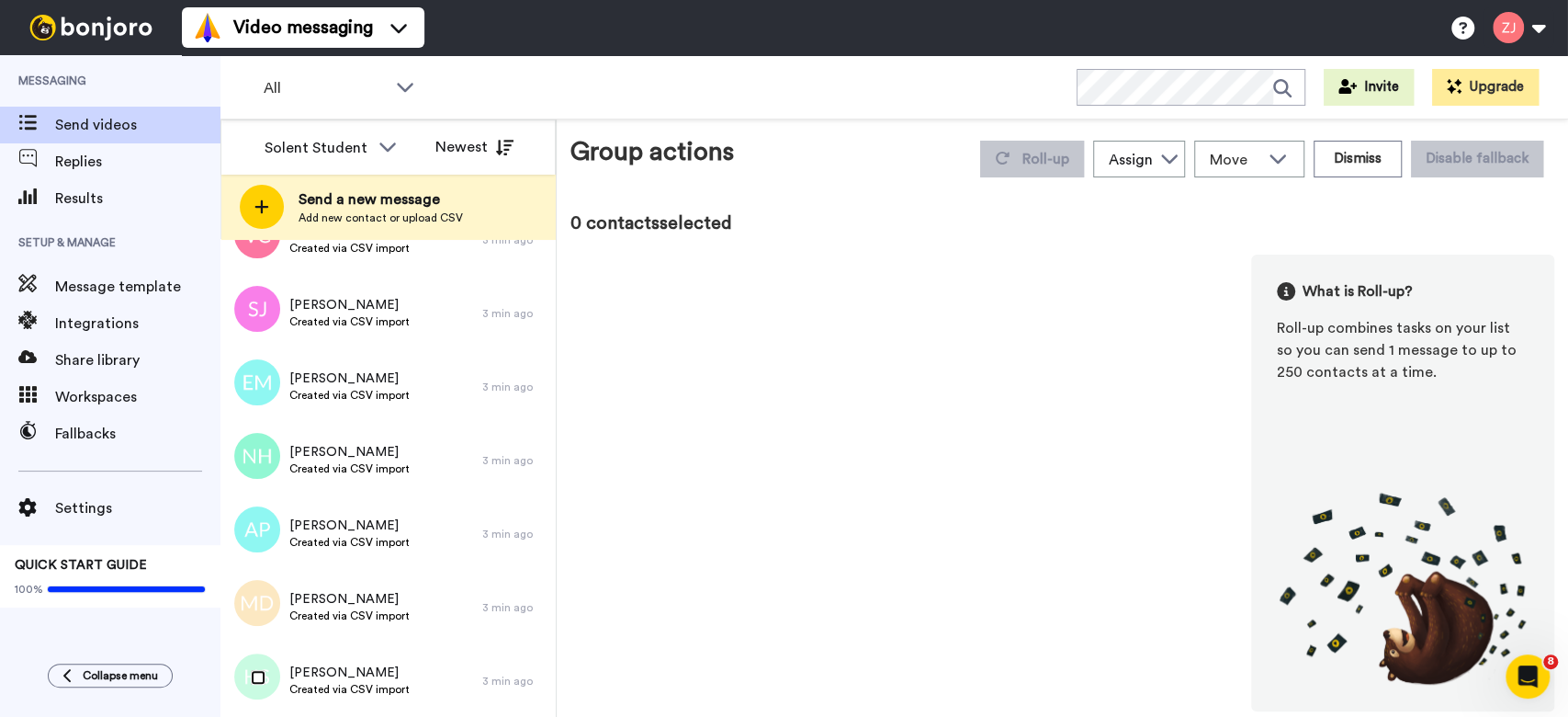
scroll to position [14037, 0]
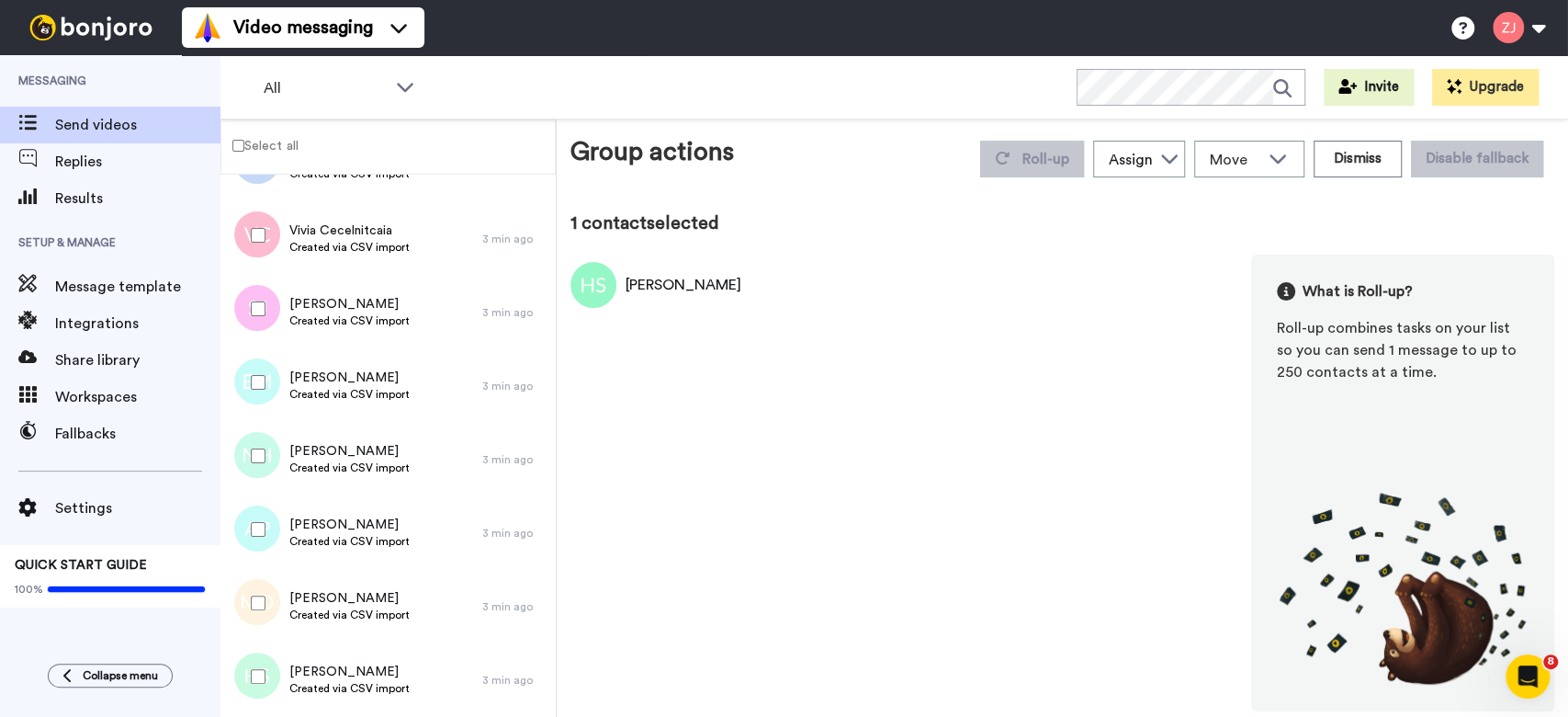
click at [277, 141] on label "Select all" at bounding box center [259, 145] width 77 height 22
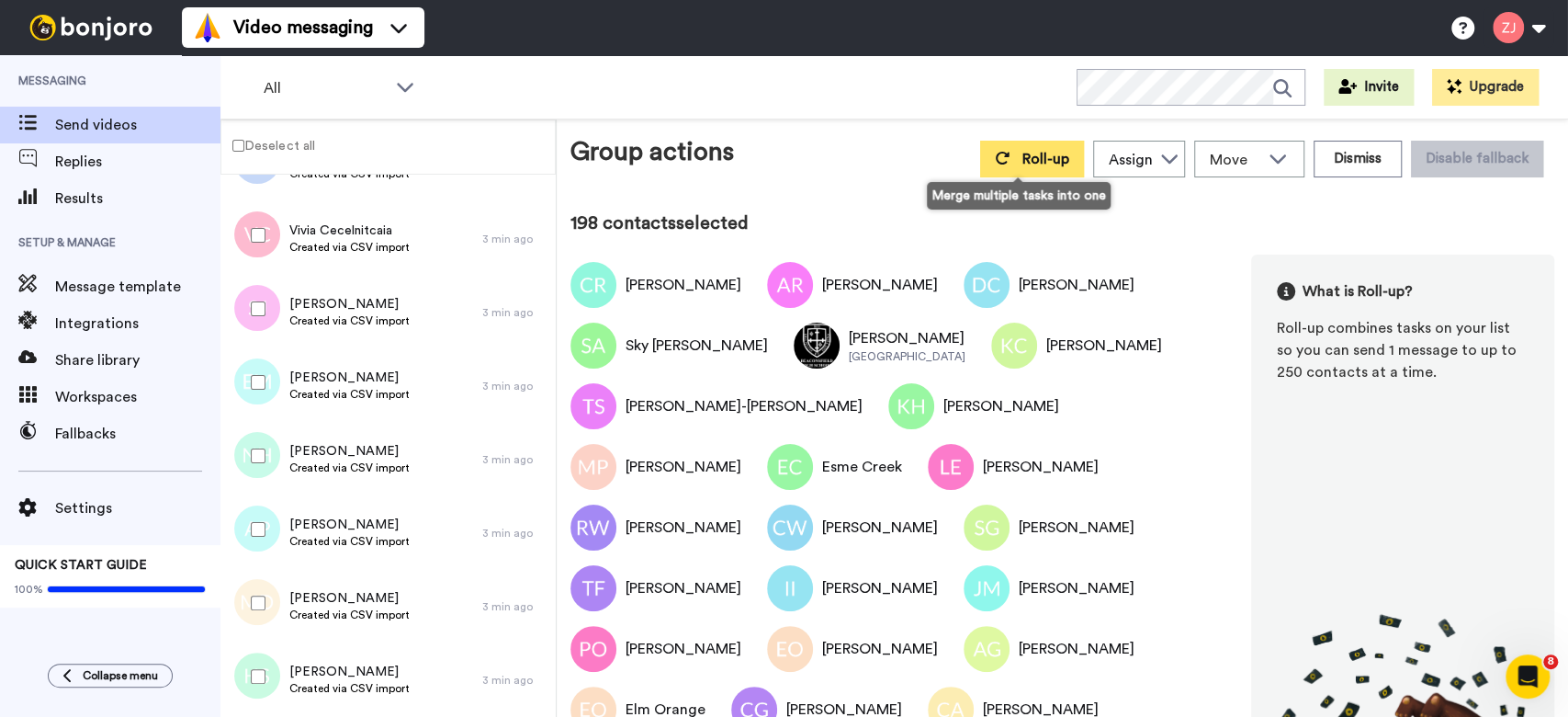
click at [996, 168] on button "Roll-up" at bounding box center [1032, 158] width 104 height 37
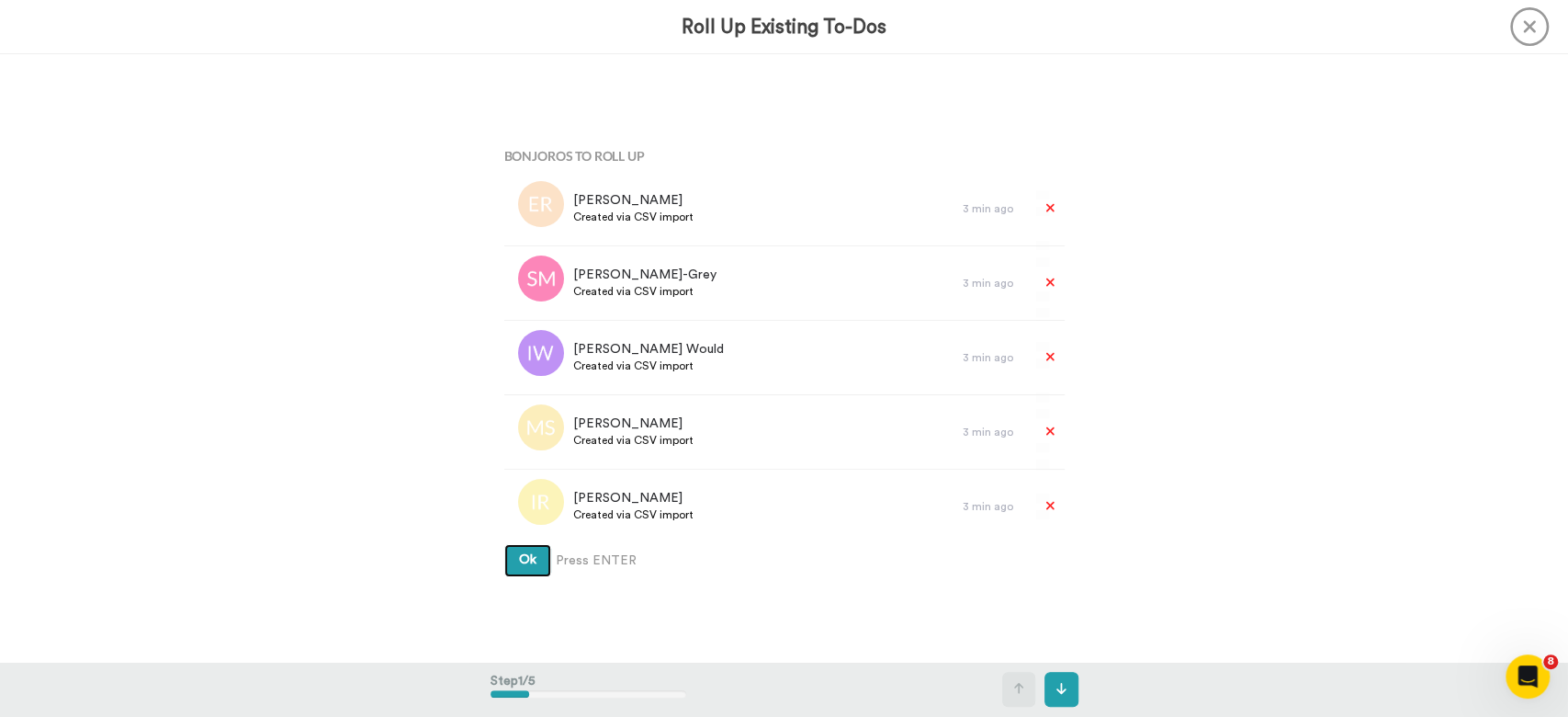
click at [504, 545] on button "Ok" at bounding box center [527, 560] width 47 height 33
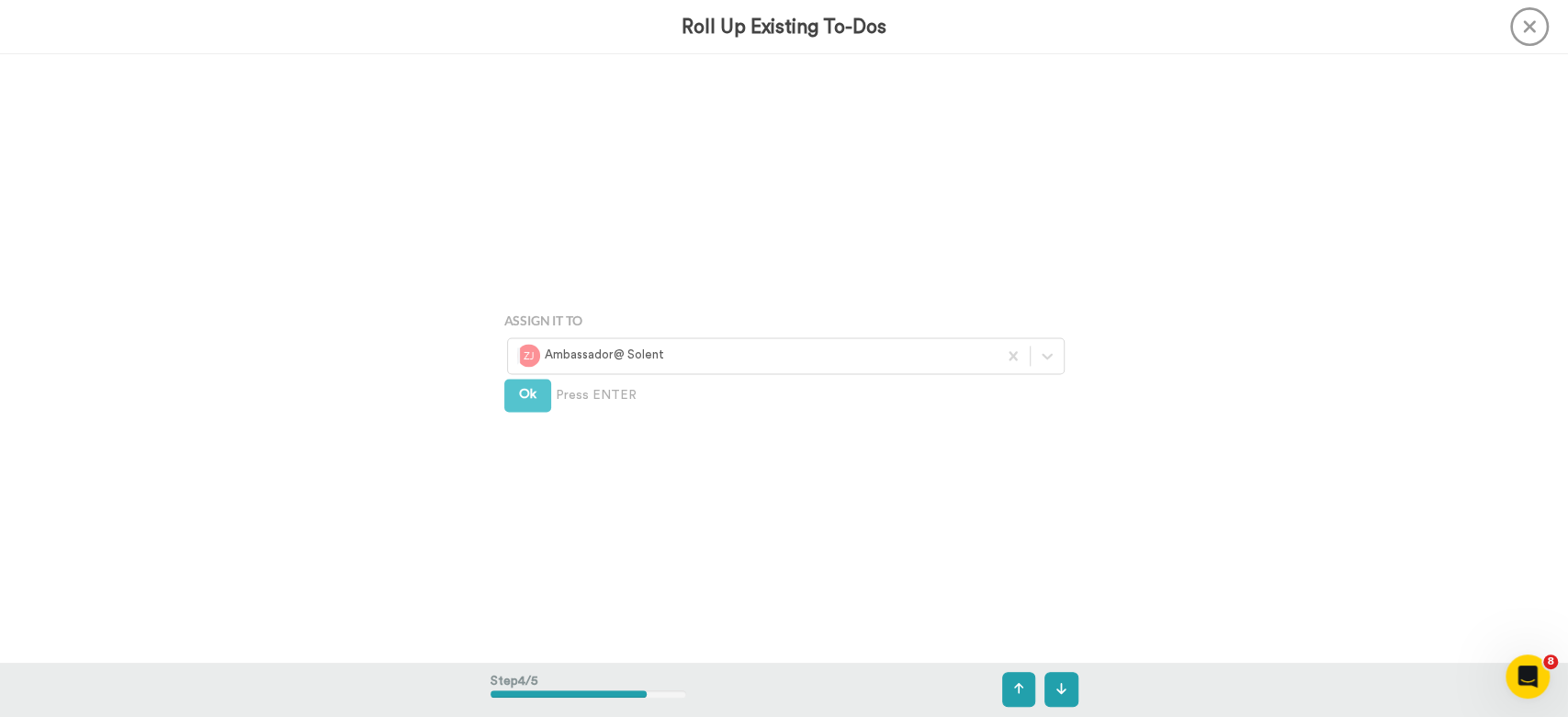
scroll to position [1824, 0]
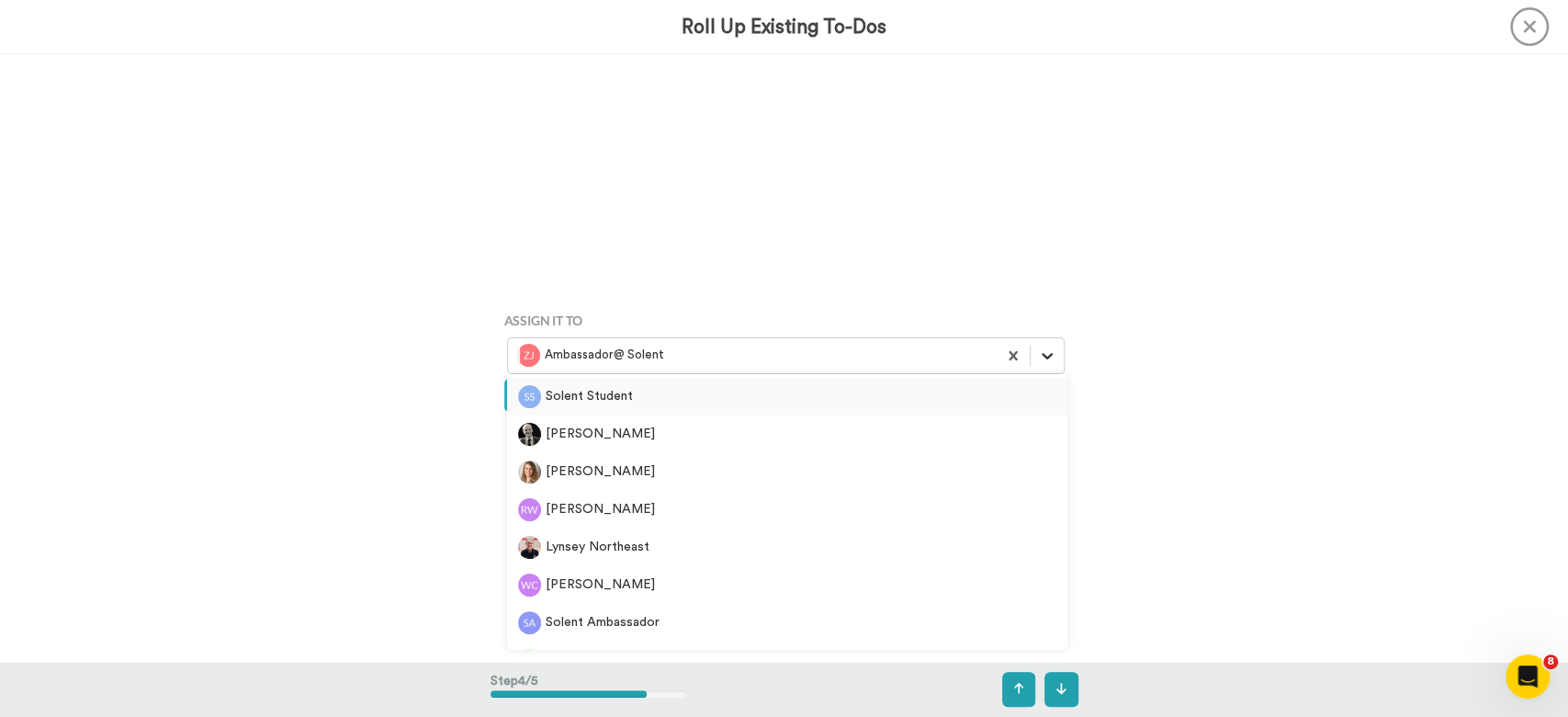
click at [1048, 351] on icon at bounding box center [1047, 356] width 19 height 19
click at [659, 395] on div "Solent Student" at bounding box center [787, 396] width 539 height 23
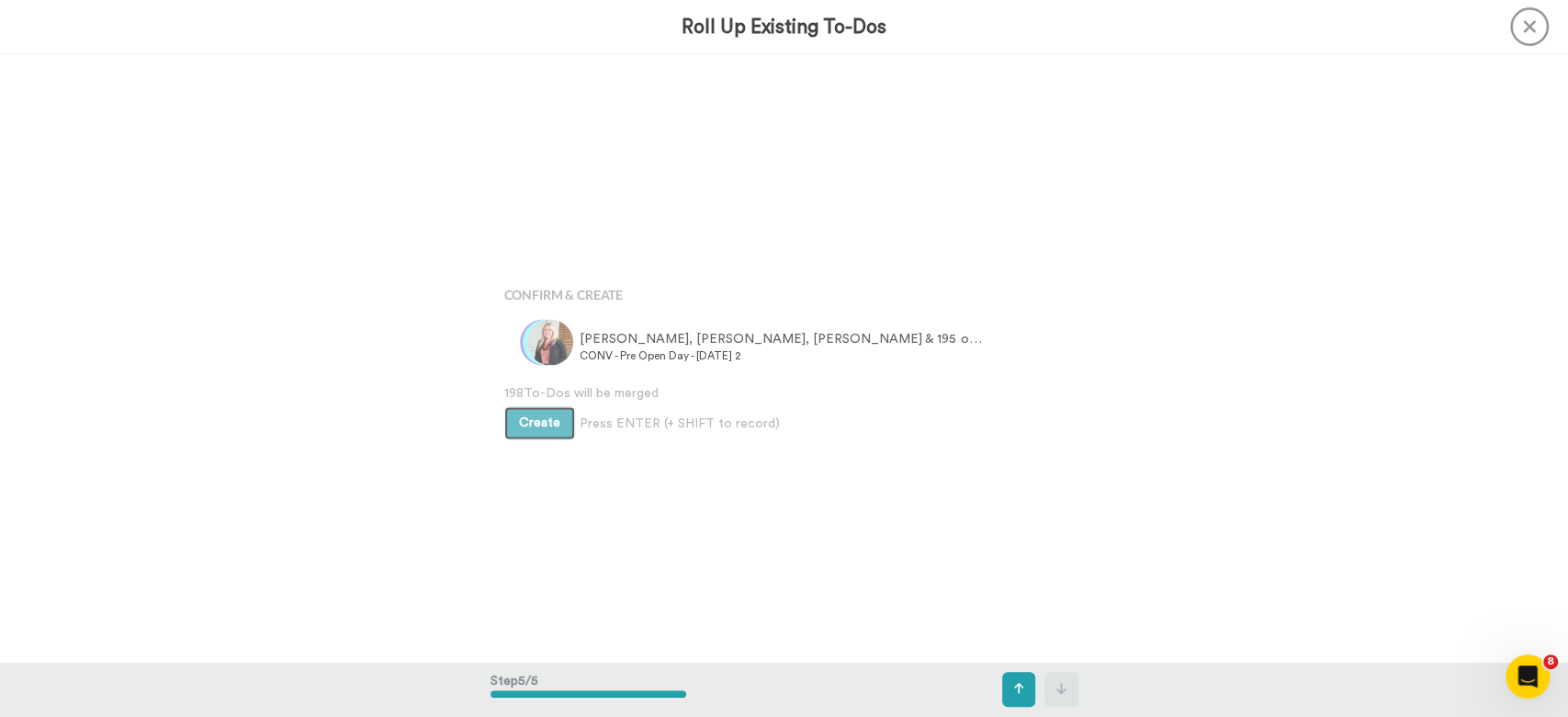
scroll to position [2433, 0]
click at [538, 423] on span "Create" at bounding box center [540, 422] width 41 height 13
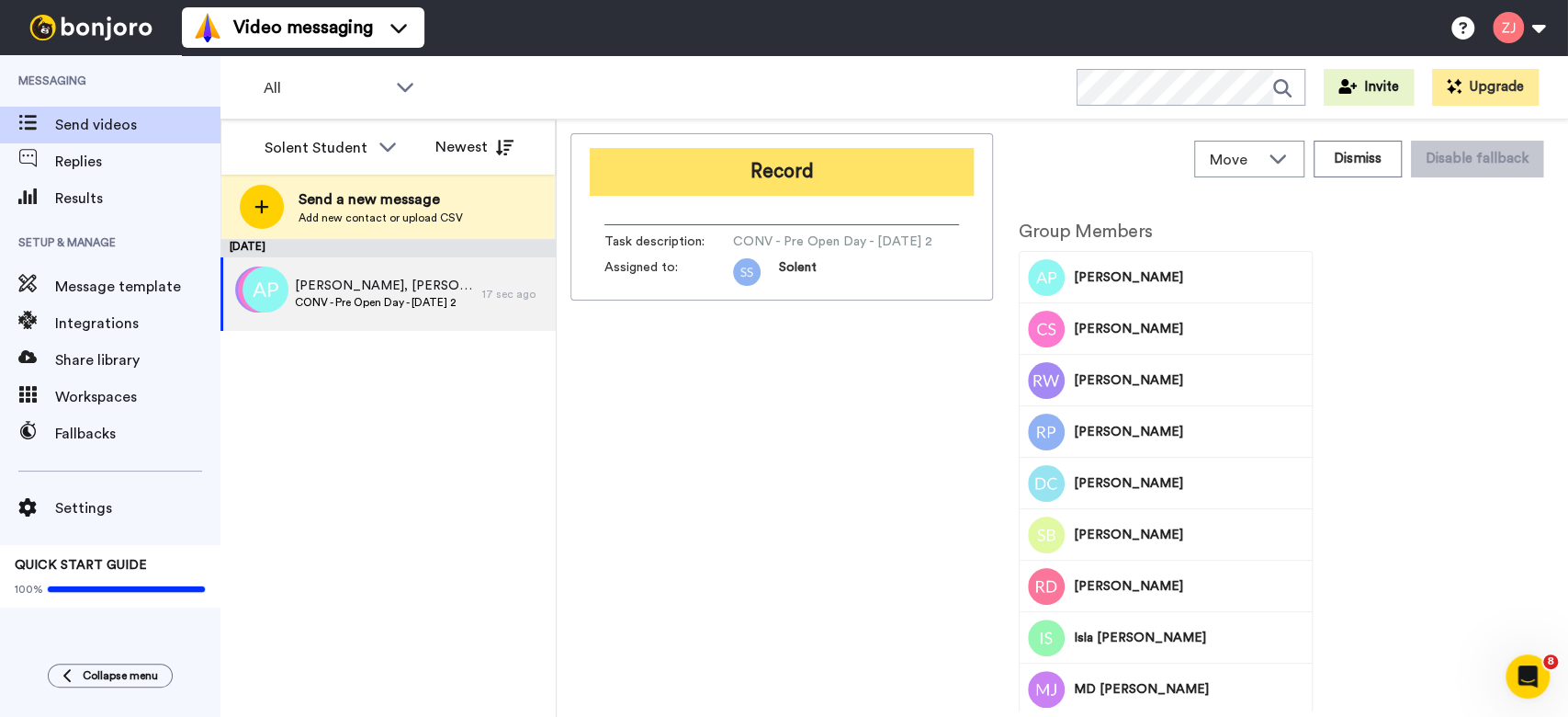
click at [717, 172] on button "Record" at bounding box center [782, 172] width 384 height 48
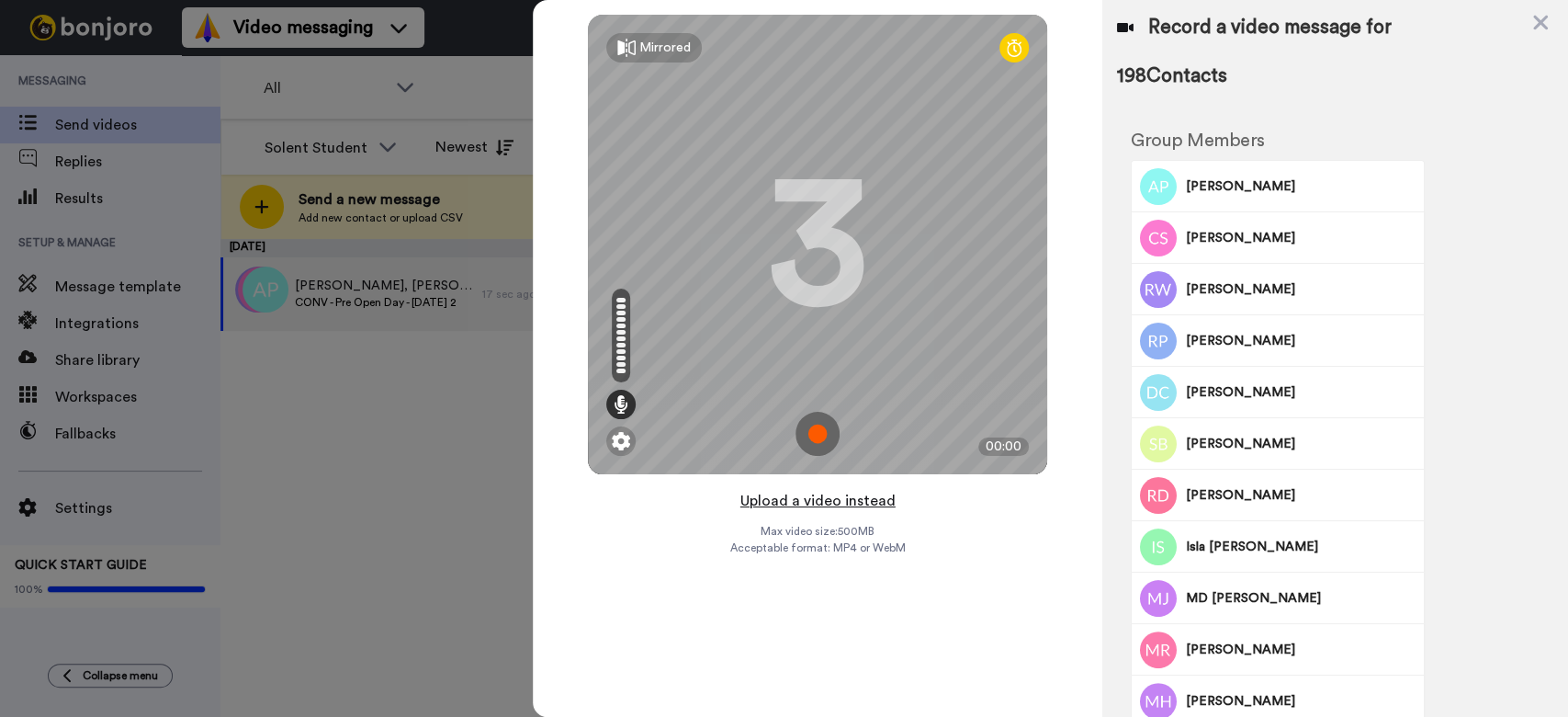
click at [816, 492] on button "Upload a video instead" at bounding box center [819, 501] width 167 height 24
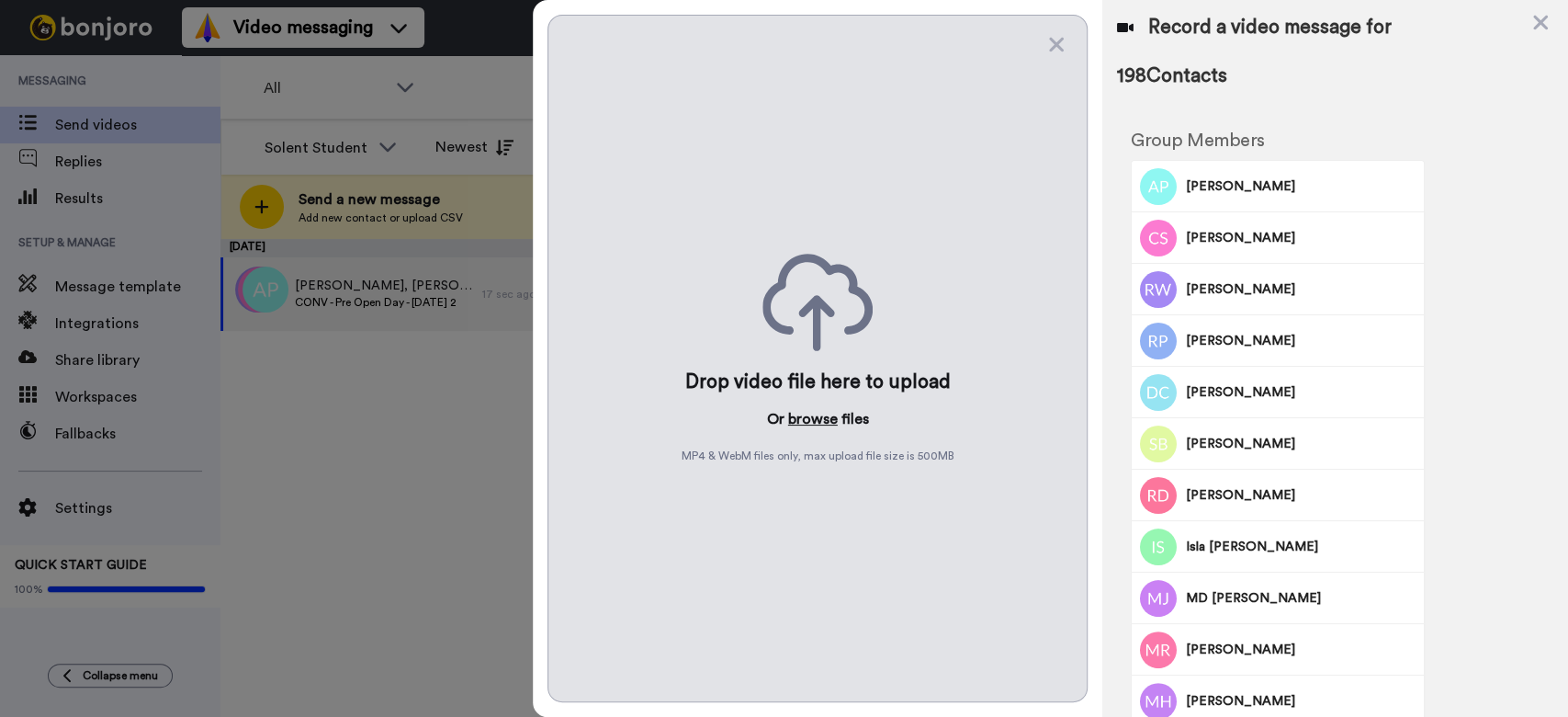
click at [806, 411] on button "browse" at bounding box center [813, 419] width 50 height 22
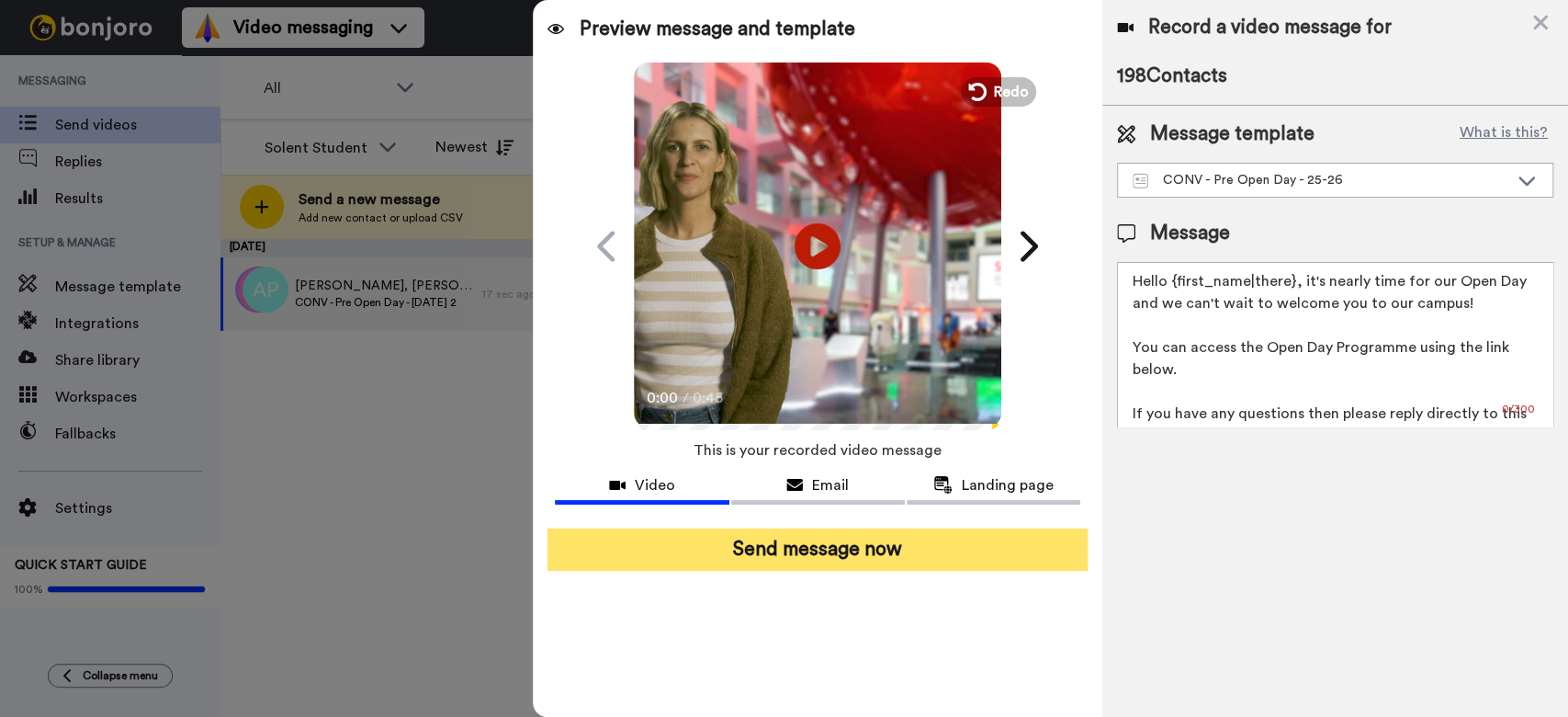
click at [919, 533] on button "Send message now" at bounding box center [818, 549] width 540 height 42
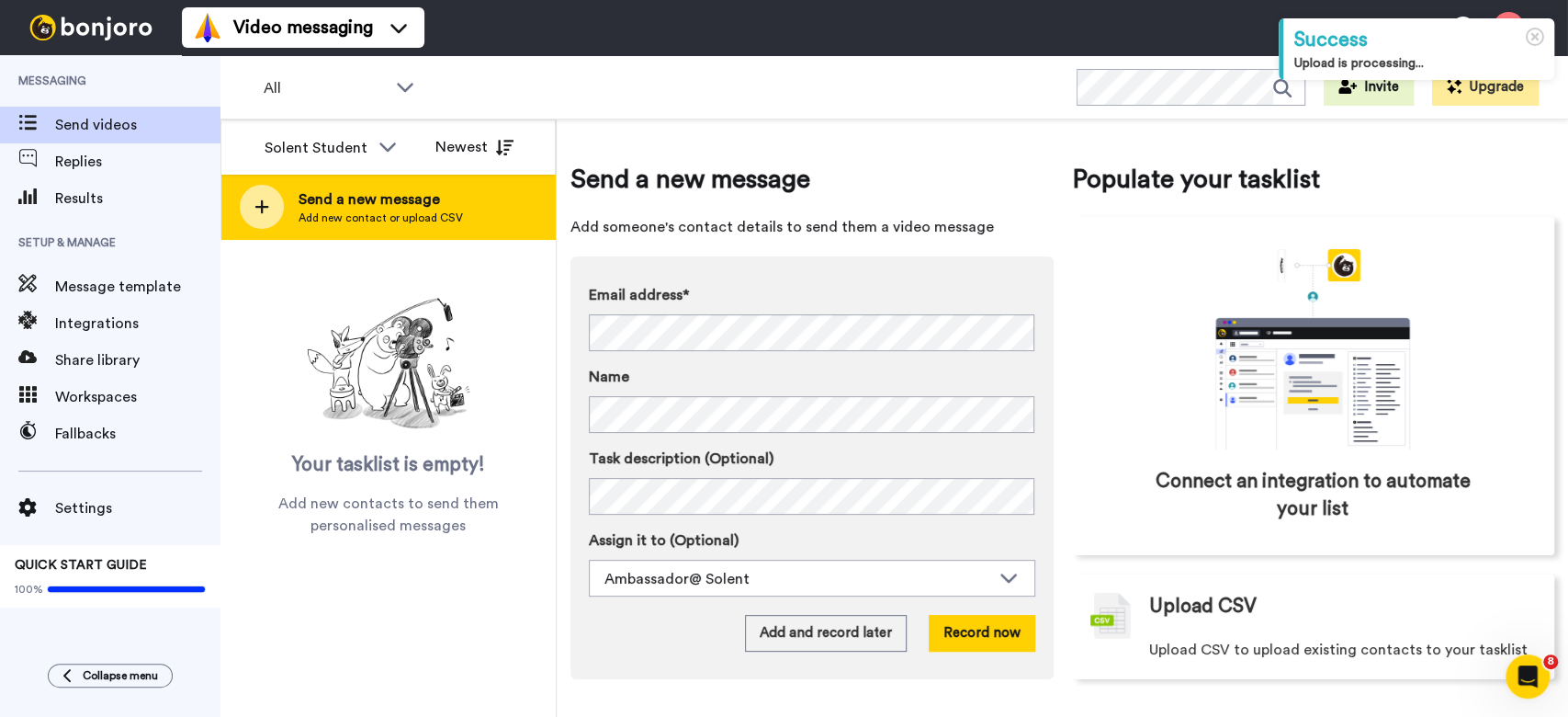
click at [274, 195] on div at bounding box center [261, 206] width 44 height 44
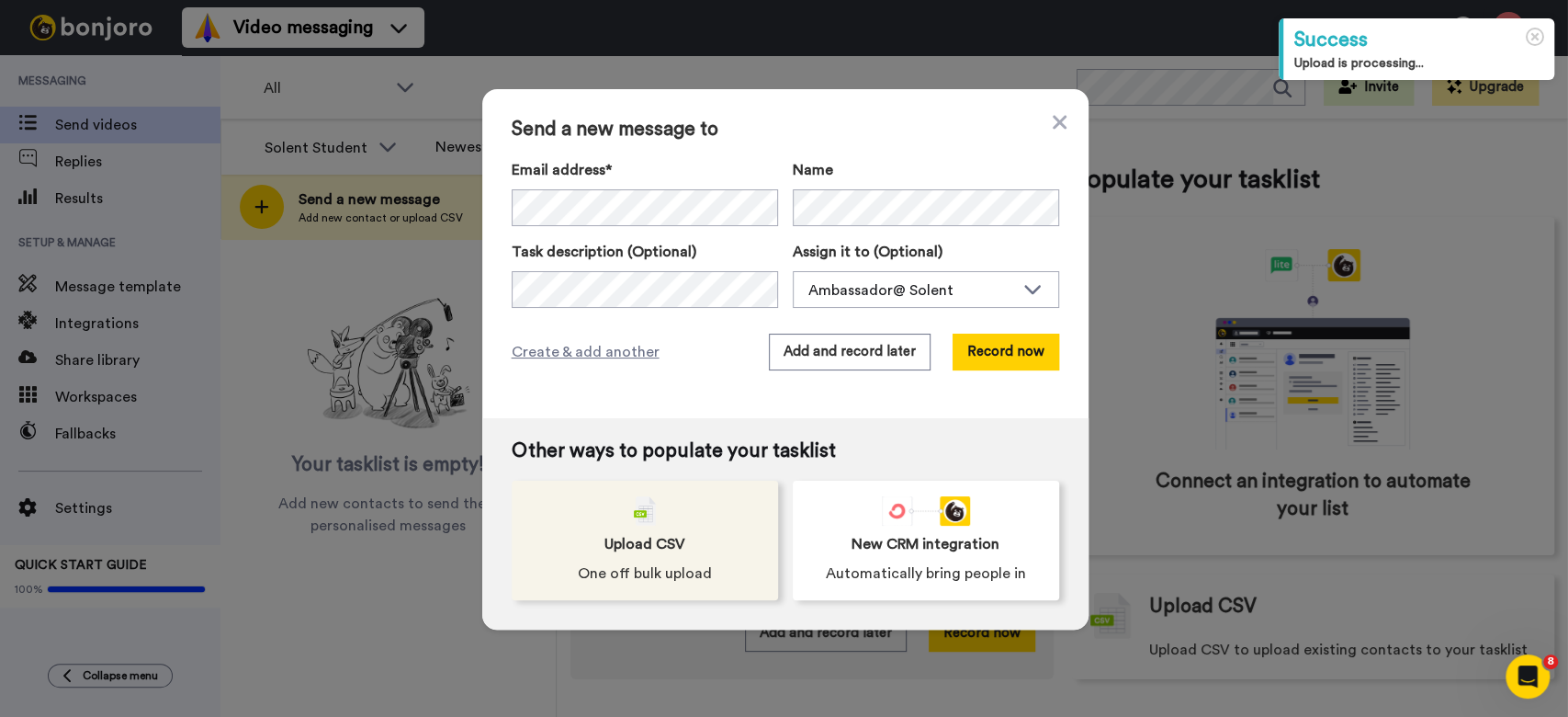
click at [668, 507] on div "Upload CSV One off bulk upload" at bounding box center [644, 541] width 266 height 120
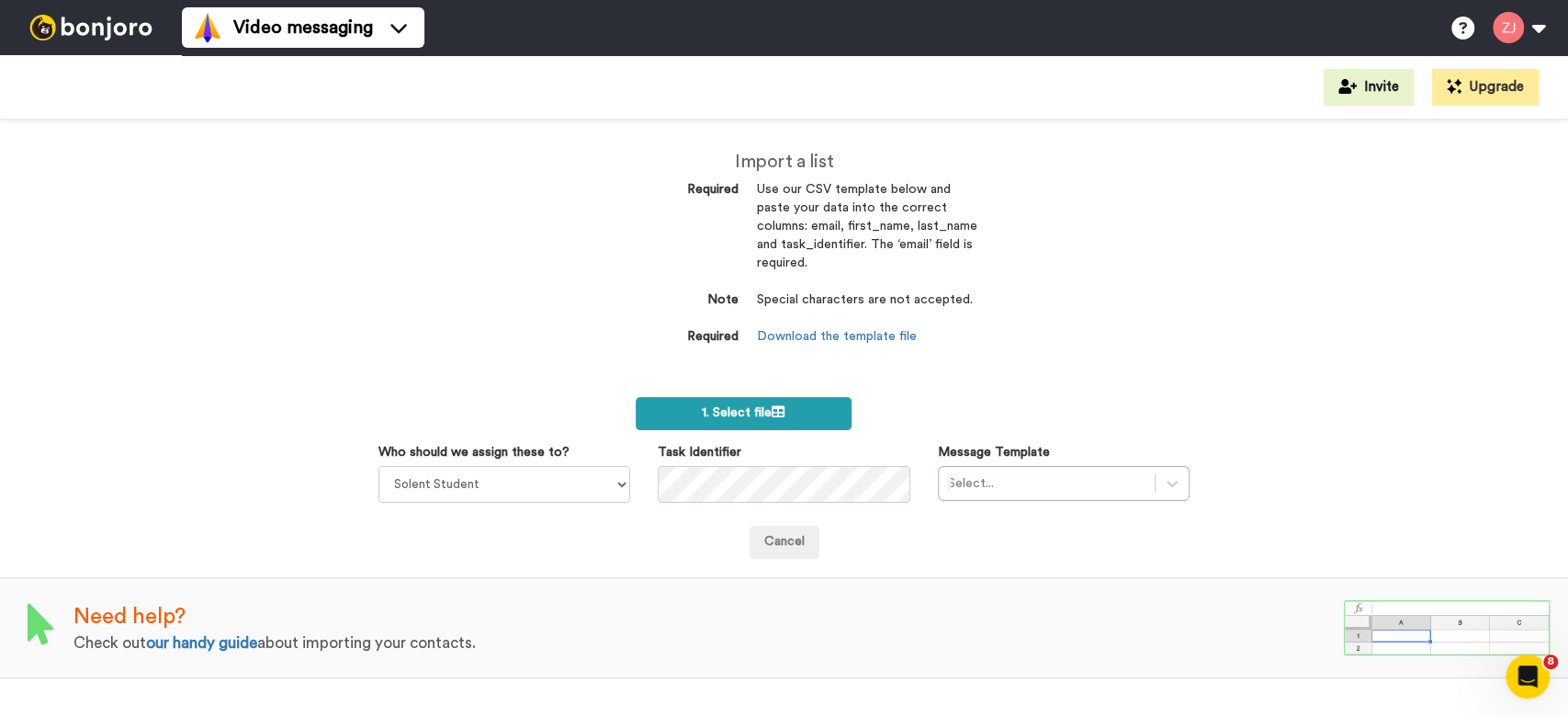
click at [747, 408] on span "1. Select file" at bounding box center [743, 413] width 82 height 13
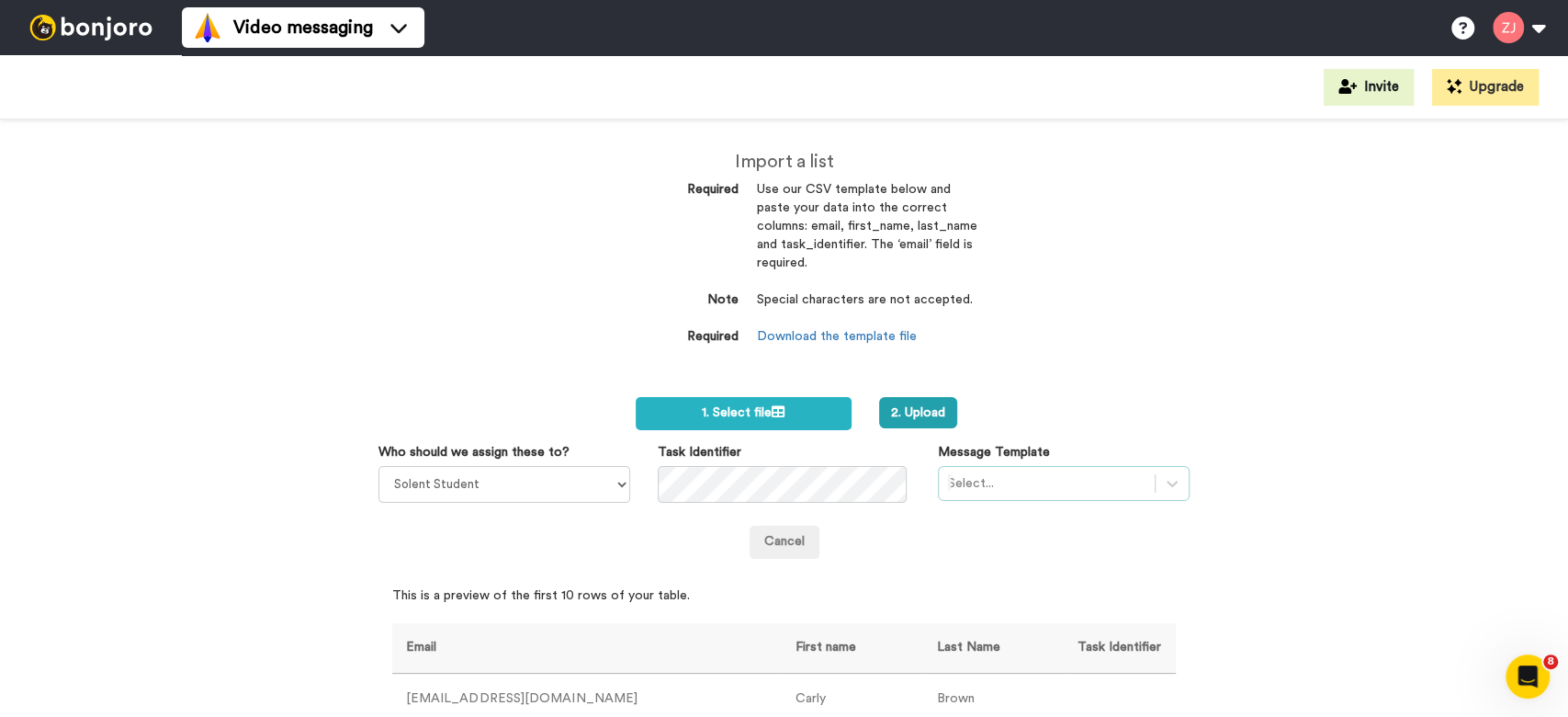
click at [998, 478] on div "Select..." at bounding box center [1063, 483] width 252 height 35
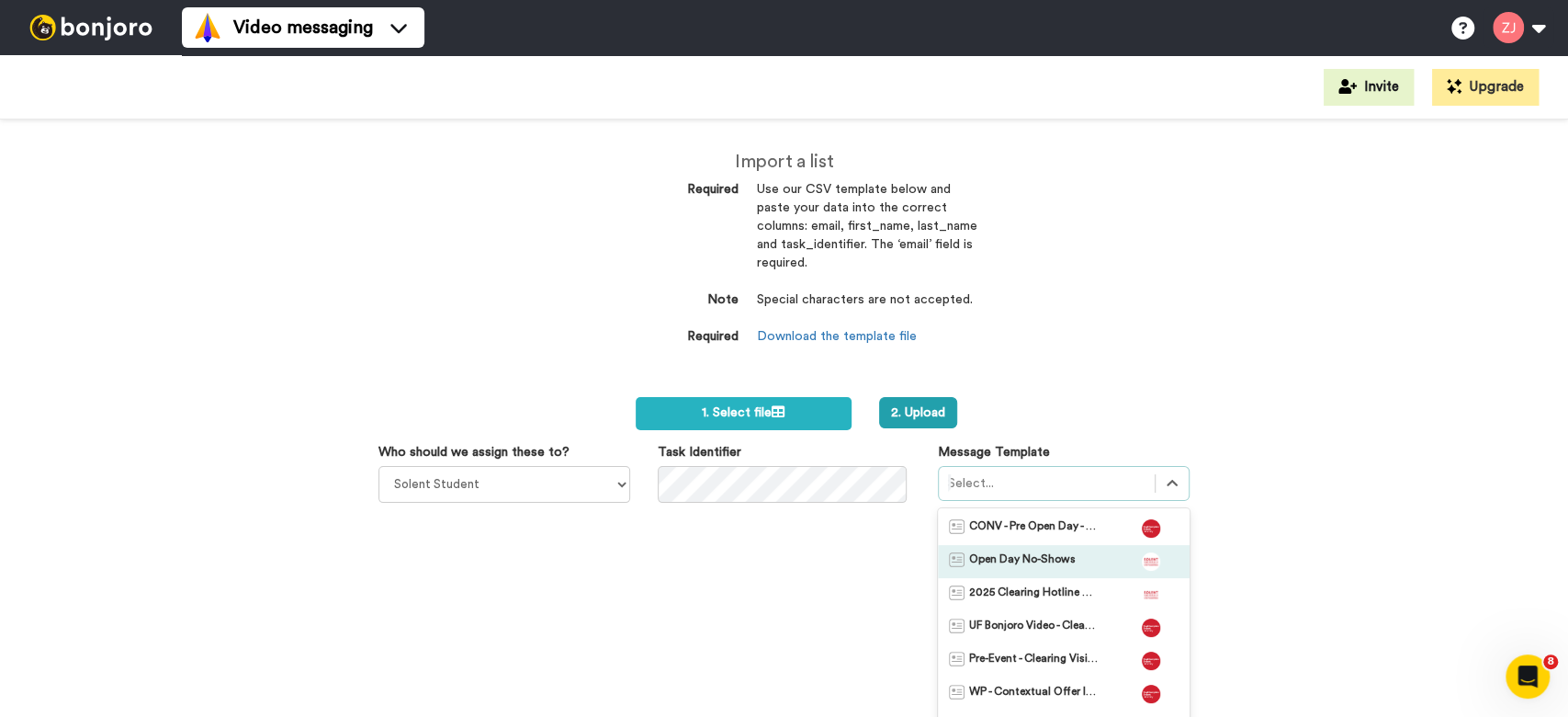
scroll to position [73, 0]
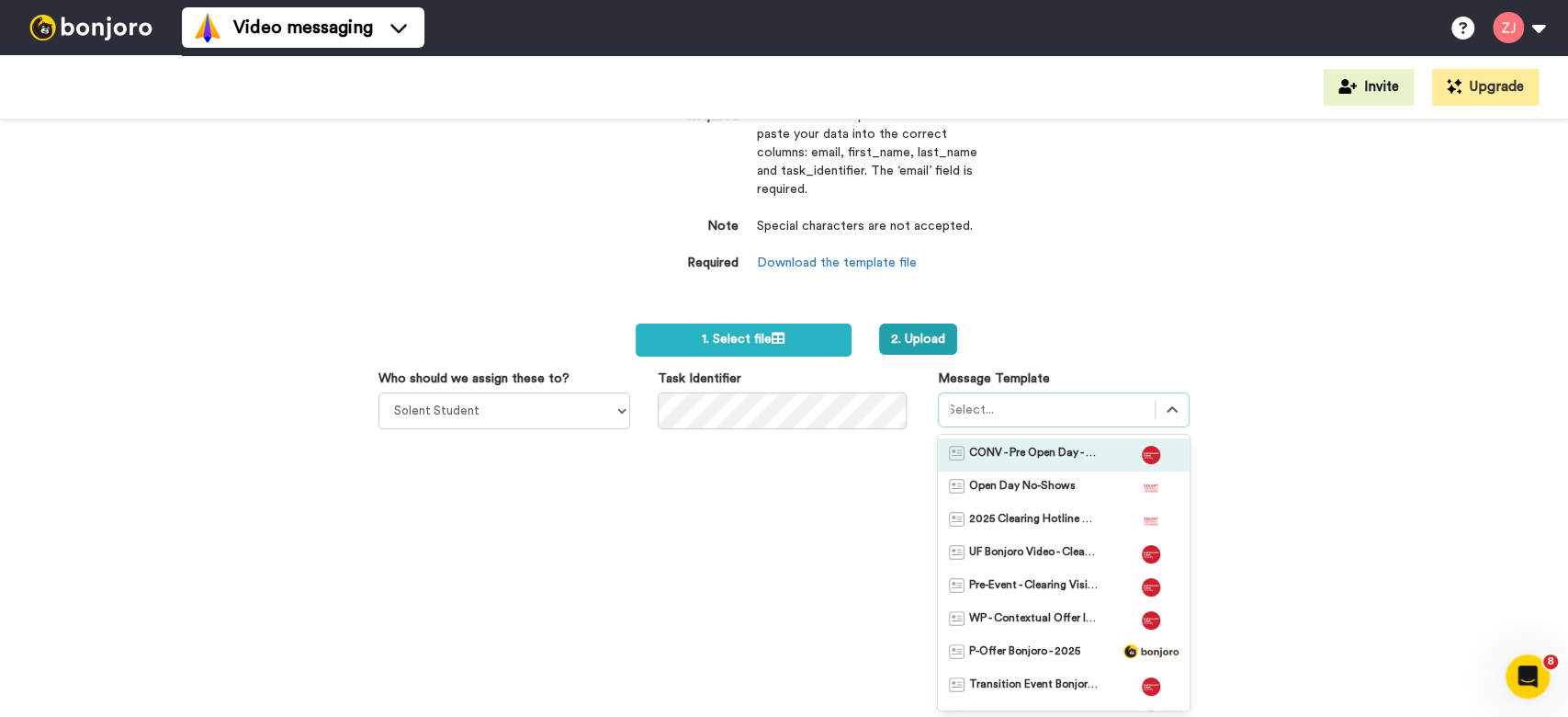
click at [992, 454] on span "CONV - Pre Open Day - 25-26" at bounding box center [1033, 456] width 128 height 19
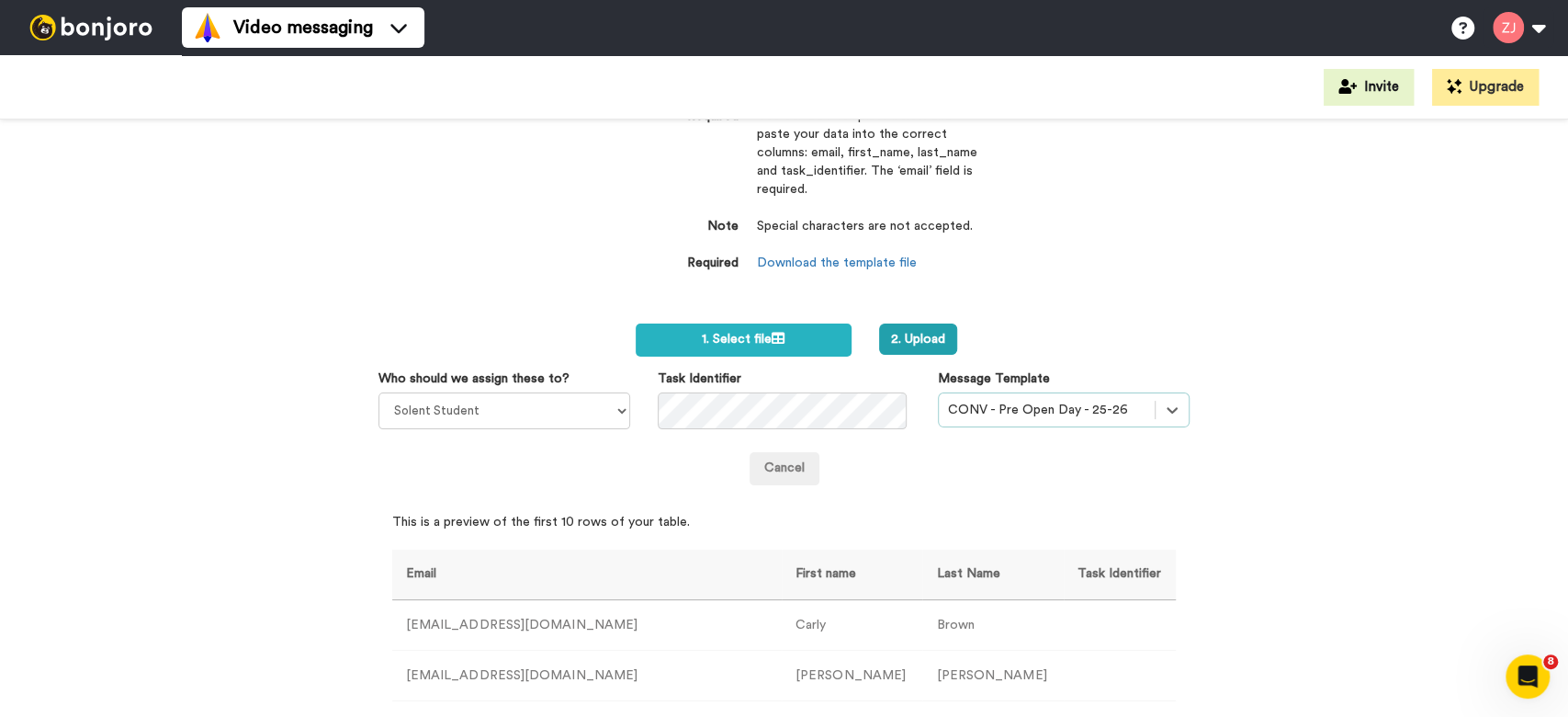
click at [1025, 306] on div "Import a list Required Use our CSV template below and paste your data into the …" at bounding box center [784, 419] width 1568 height 598
click at [912, 350] on button "2. Upload" at bounding box center [918, 338] width 78 height 31
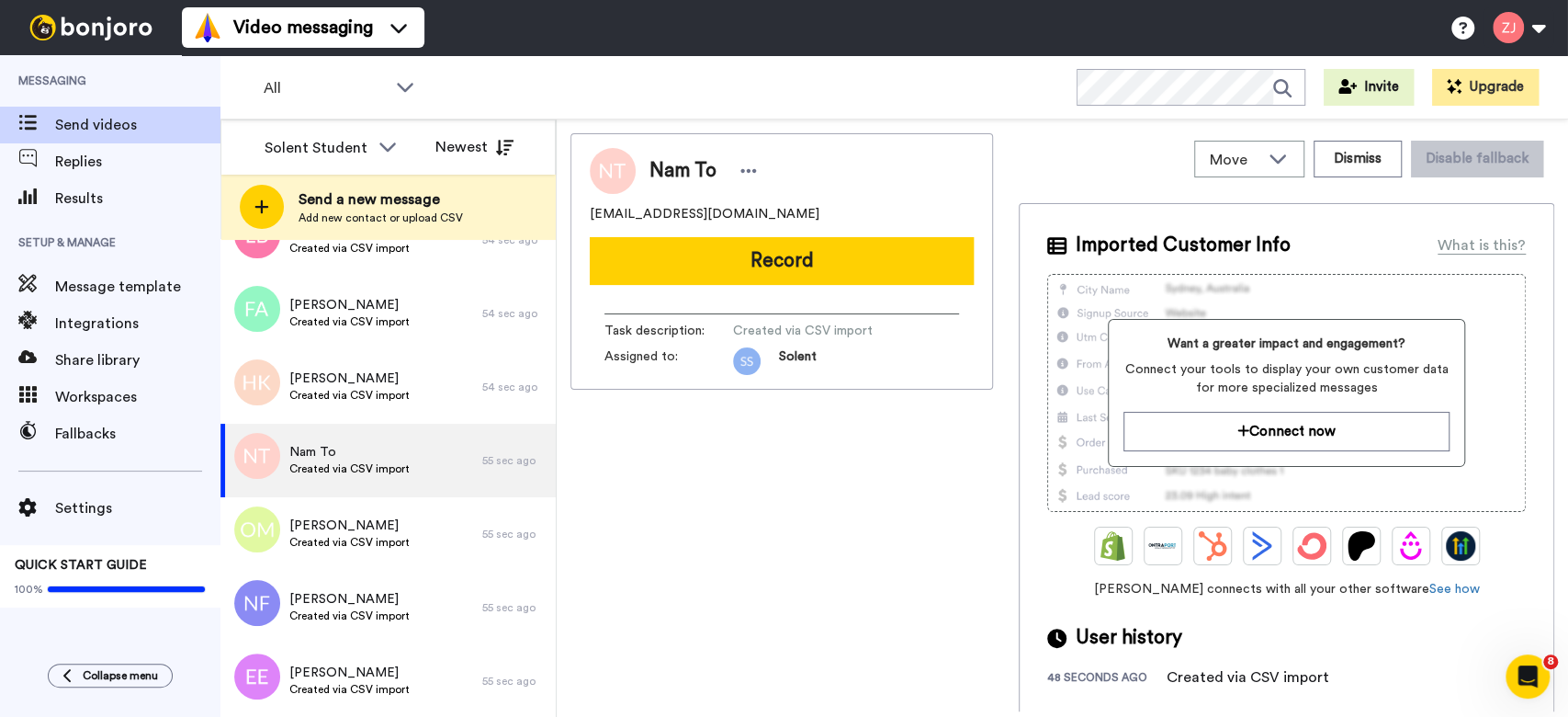
scroll to position [7776, 0]
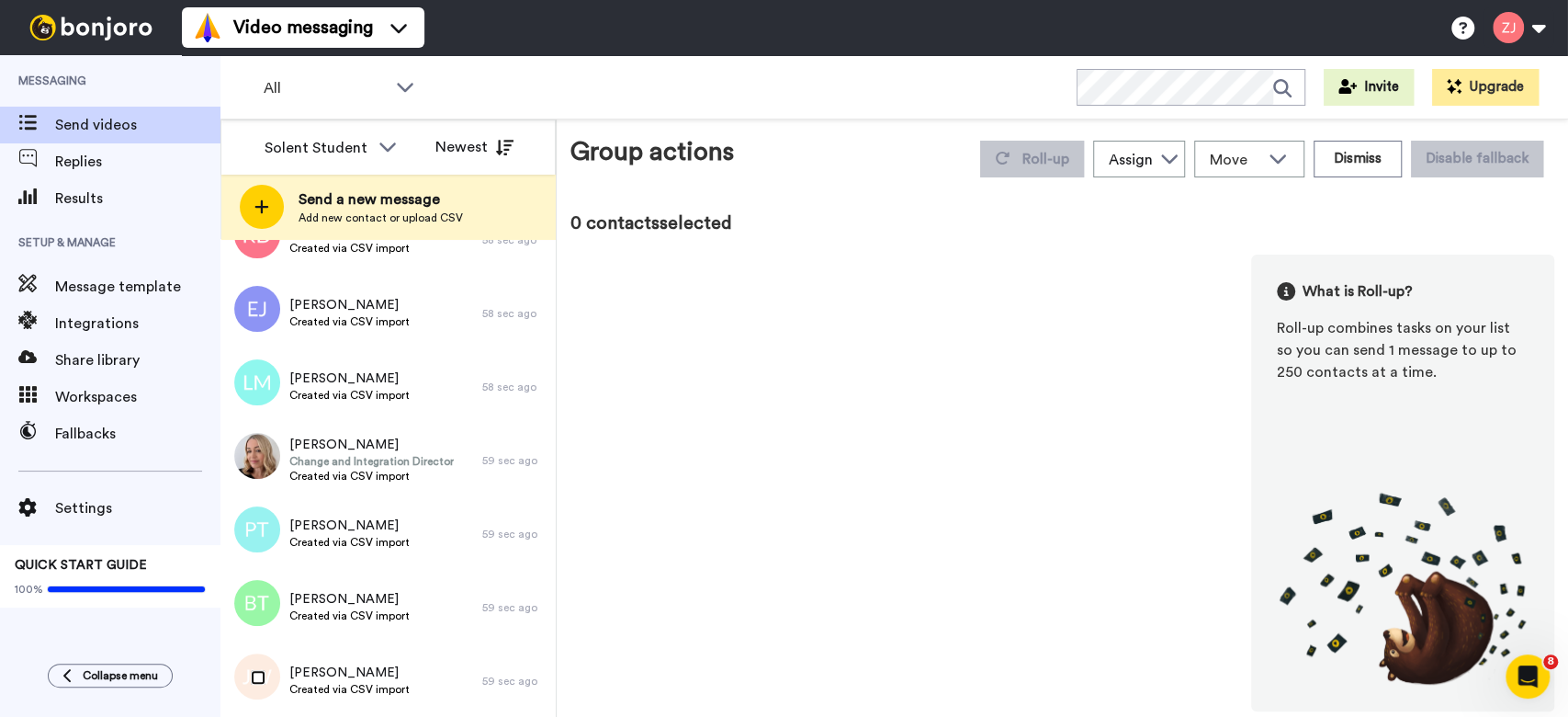
scroll to position [7713, 0]
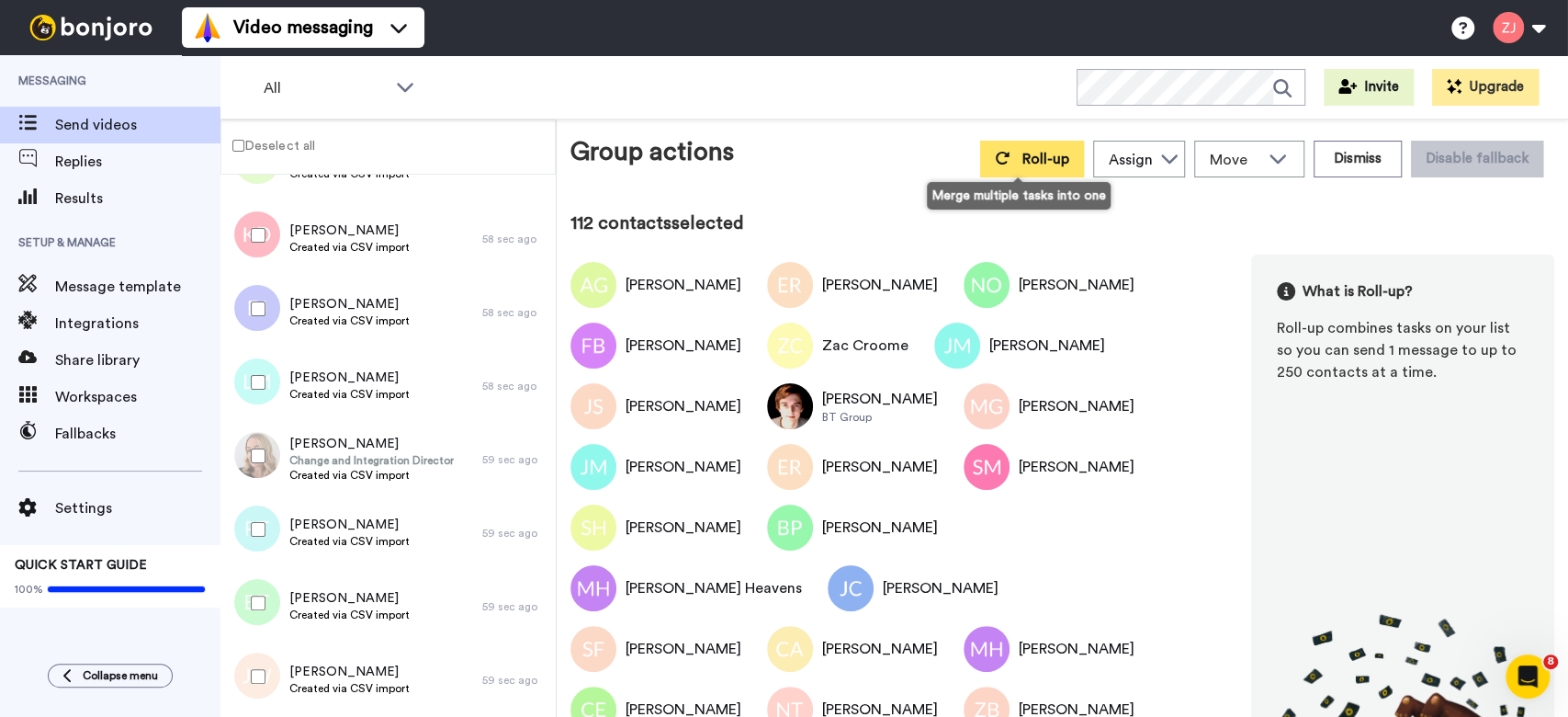
click at [992, 174] on button "Roll-up" at bounding box center [1032, 158] width 104 height 37
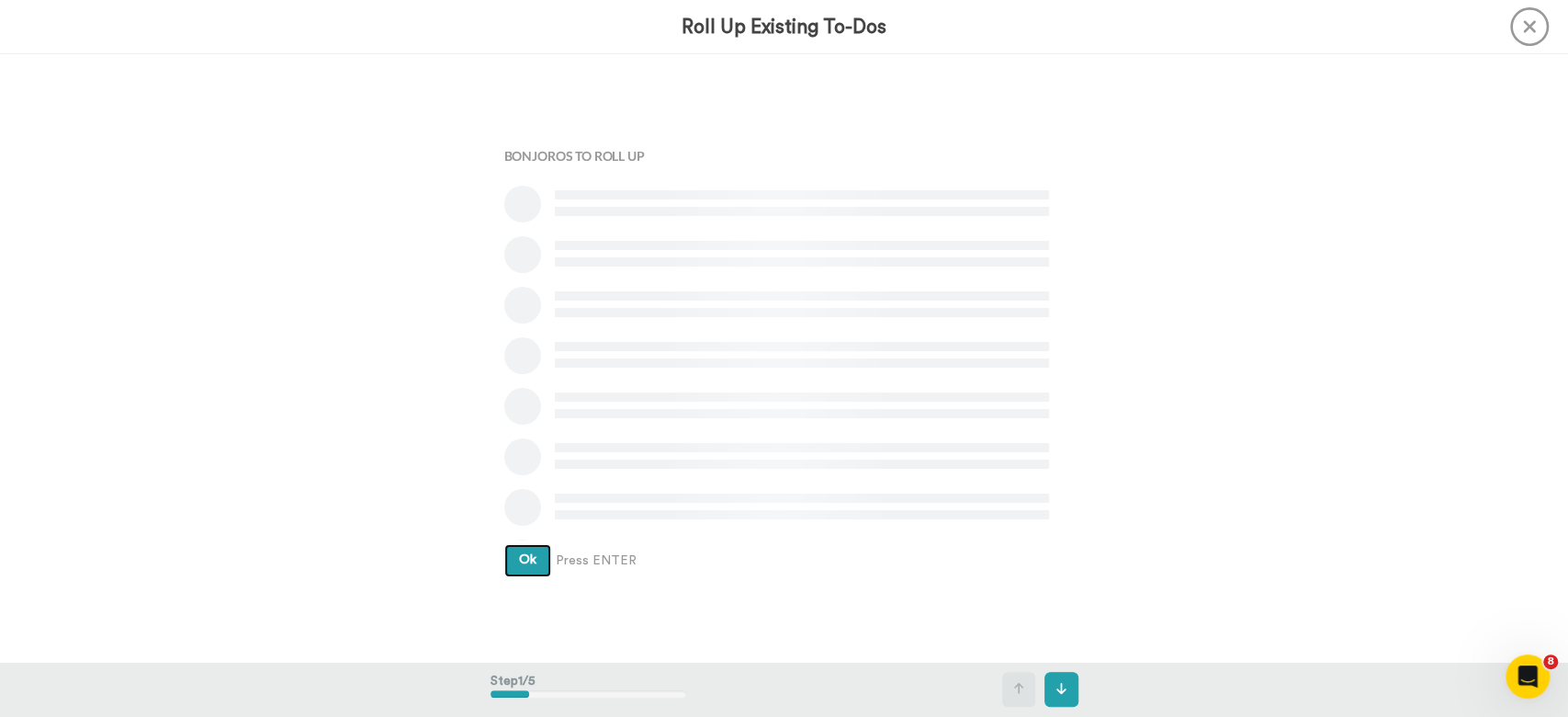
click at [504, 545] on button "Ok" at bounding box center [527, 560] width 47 height 33
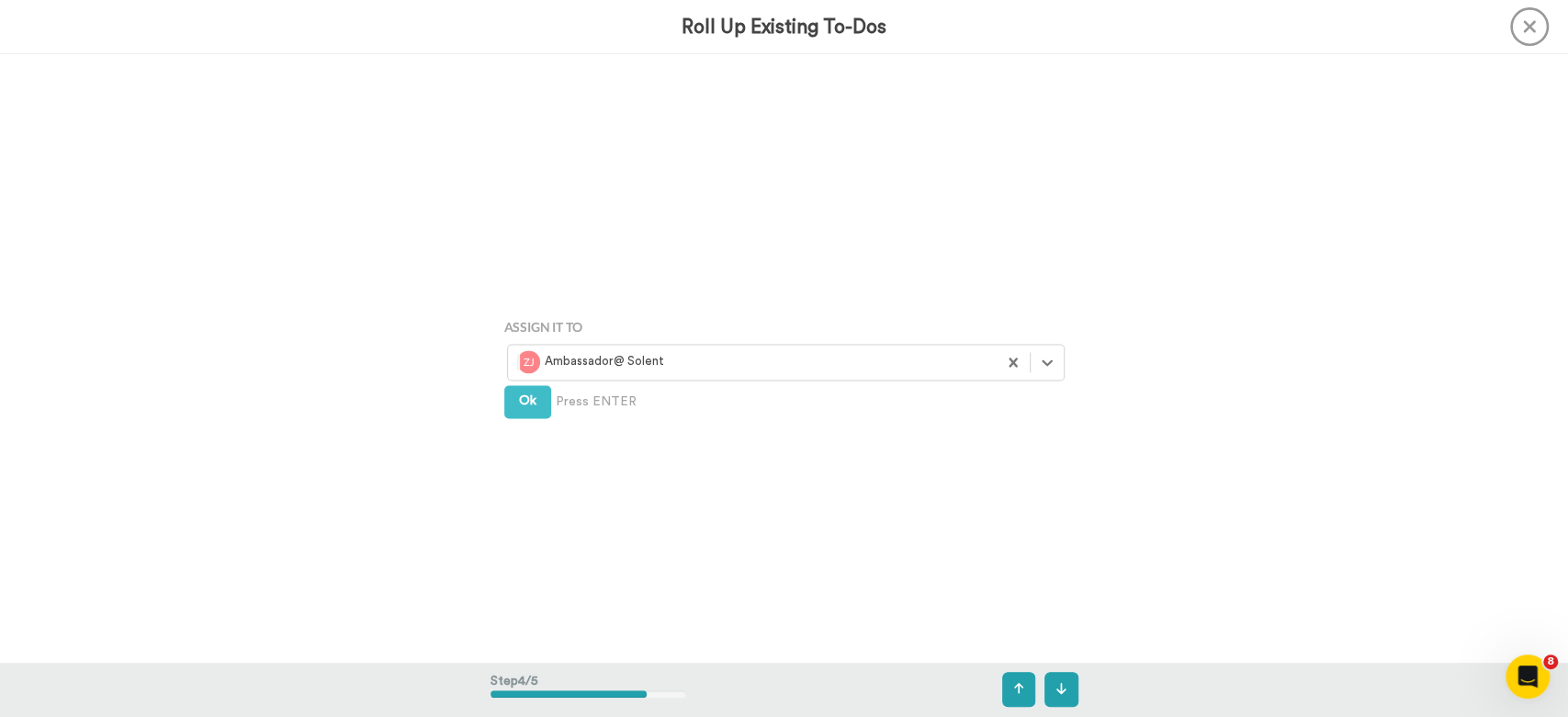
scroll to position [1824, 0]
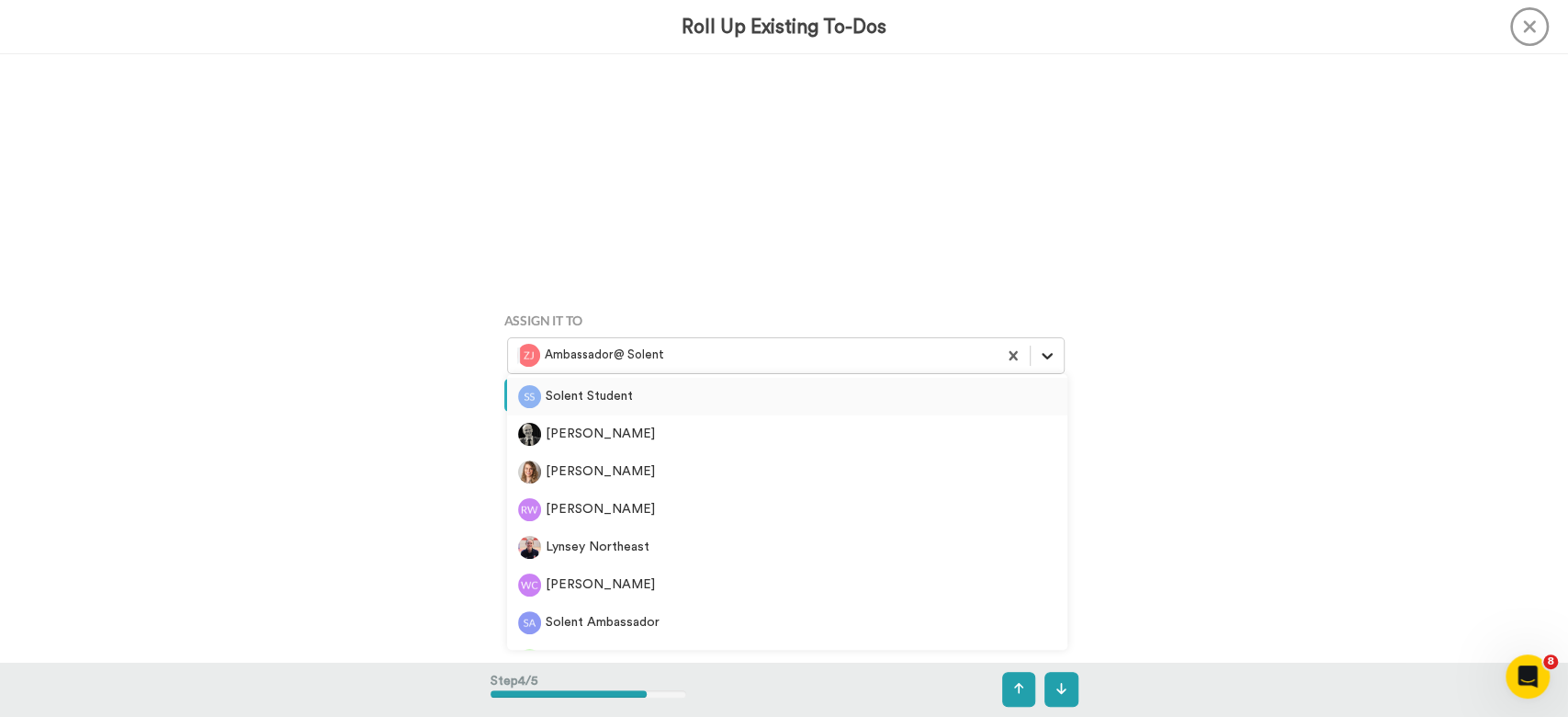
click at [1038, 355] on icon at bounding box center [1047, 356] width 19 height 19
click at [703, 389] on div "Solent Student" at bounding box center [787, 396] width 539 height 23
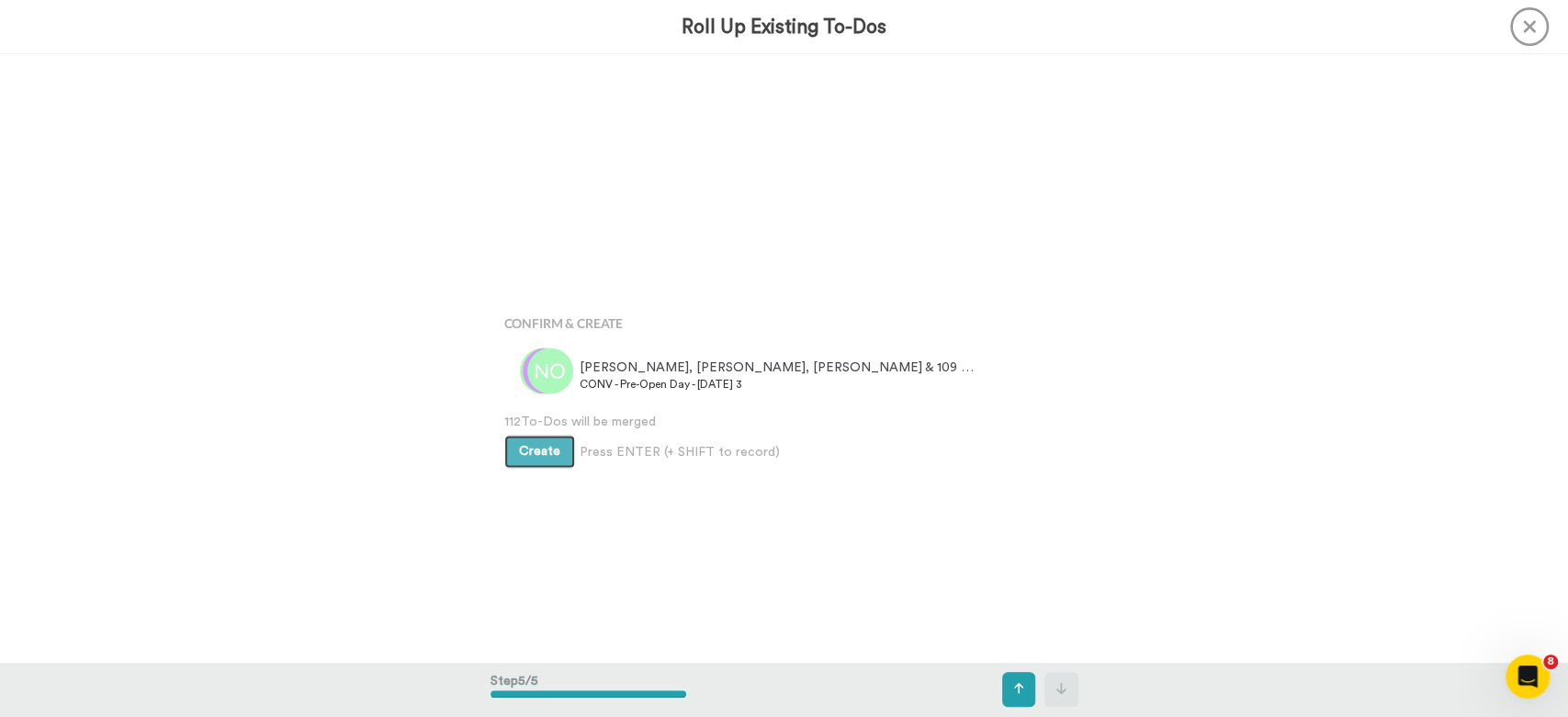
scroll to position [2433, 0]
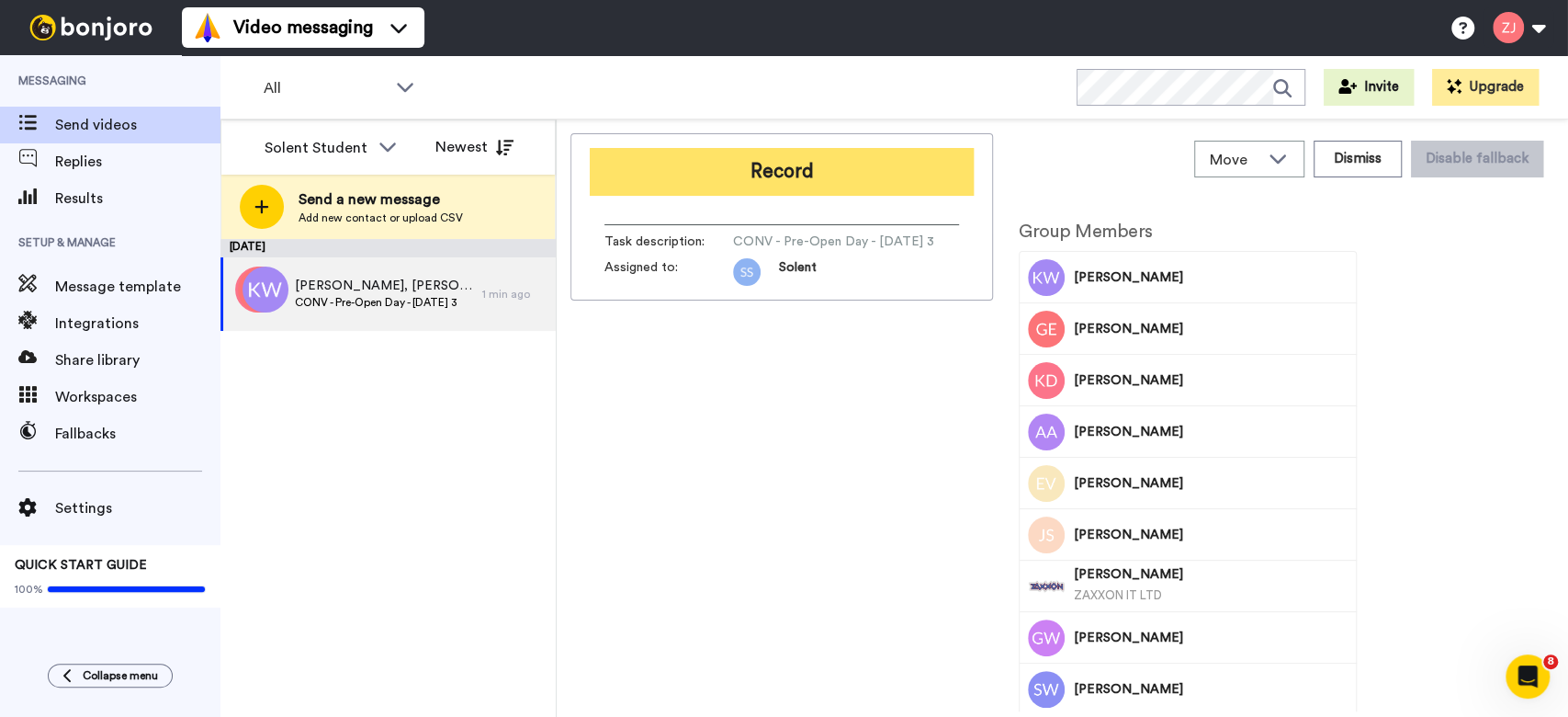
click at [778, 192] on button "Record" at bounding box center [782, 172] width 384 height 48
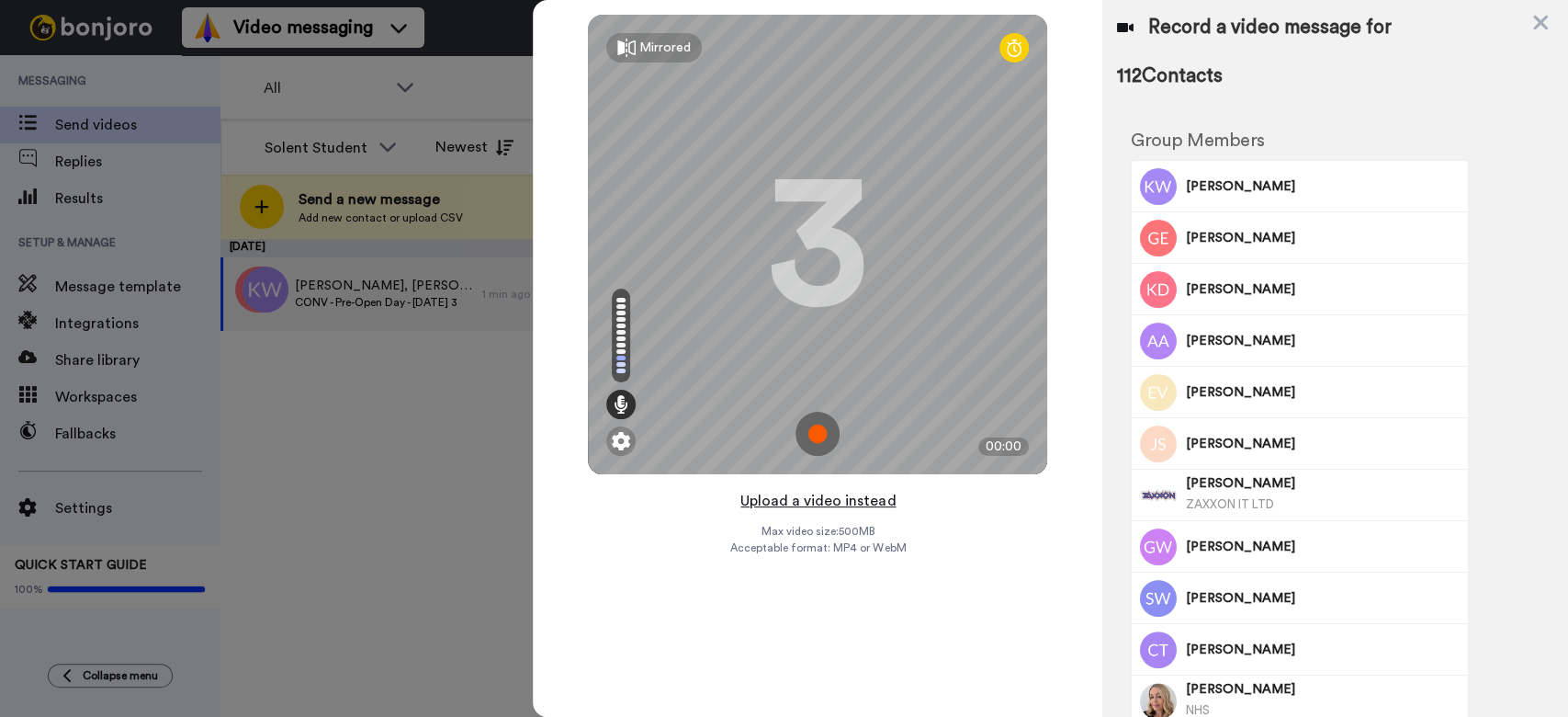
click at [855, 499] on button "Upload a video instead" at bounding box center [819, 501] width 167 height 24
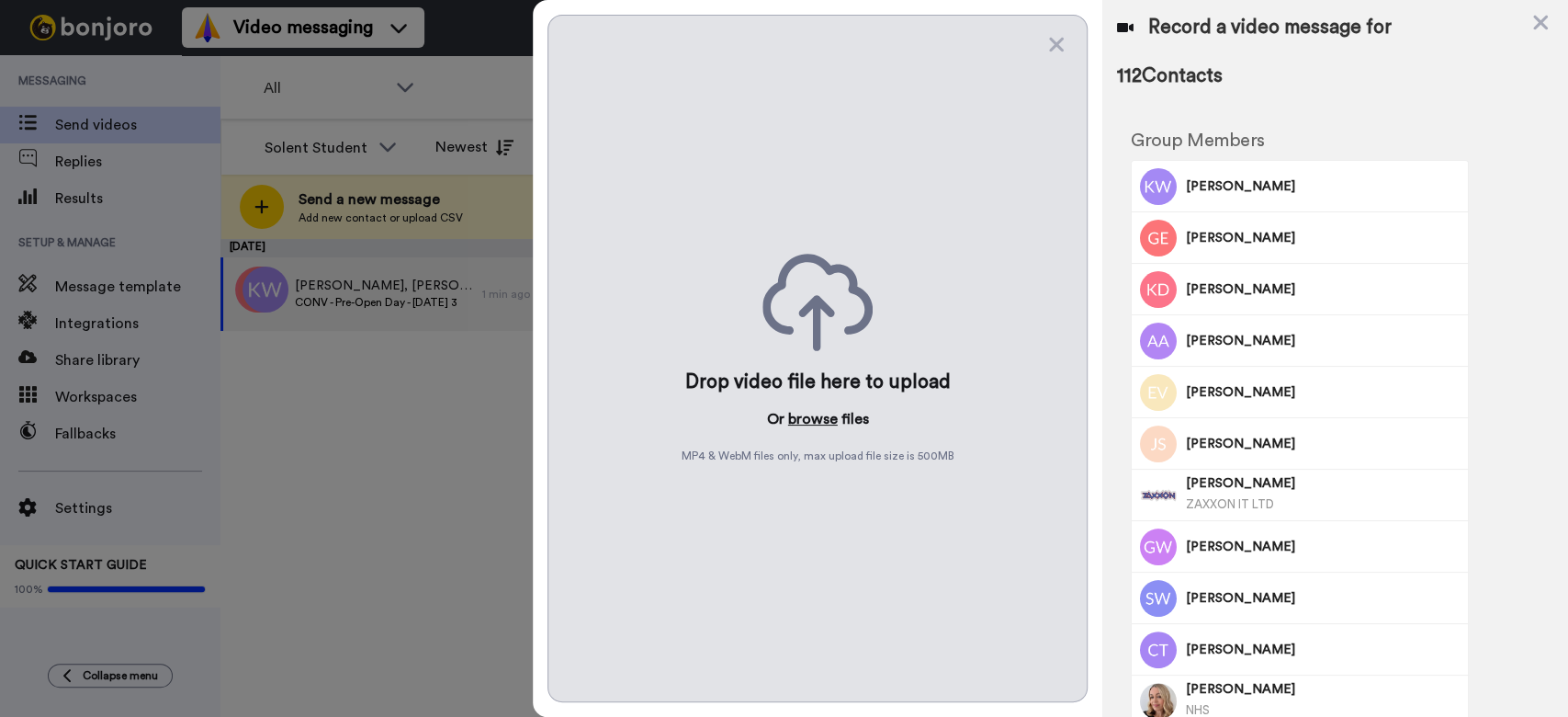
click at [818, 424] on button "browse" at bounding box center [813, 419] width 50 height 22
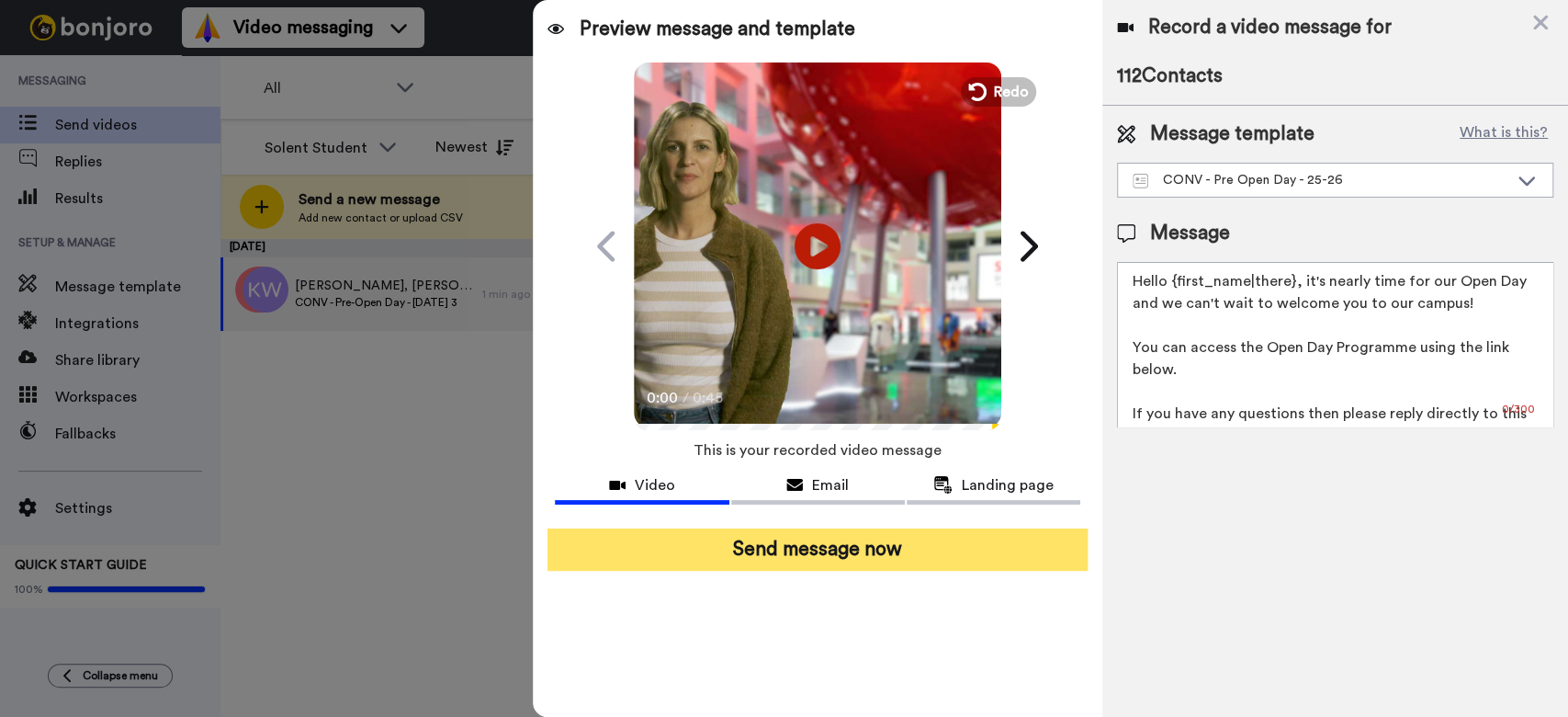
click at [896, 530] on button "Send message now" at bounding box center [818, 549] width 540 height 42
